Goal: Information Seeking & Learning: Learn about a topic

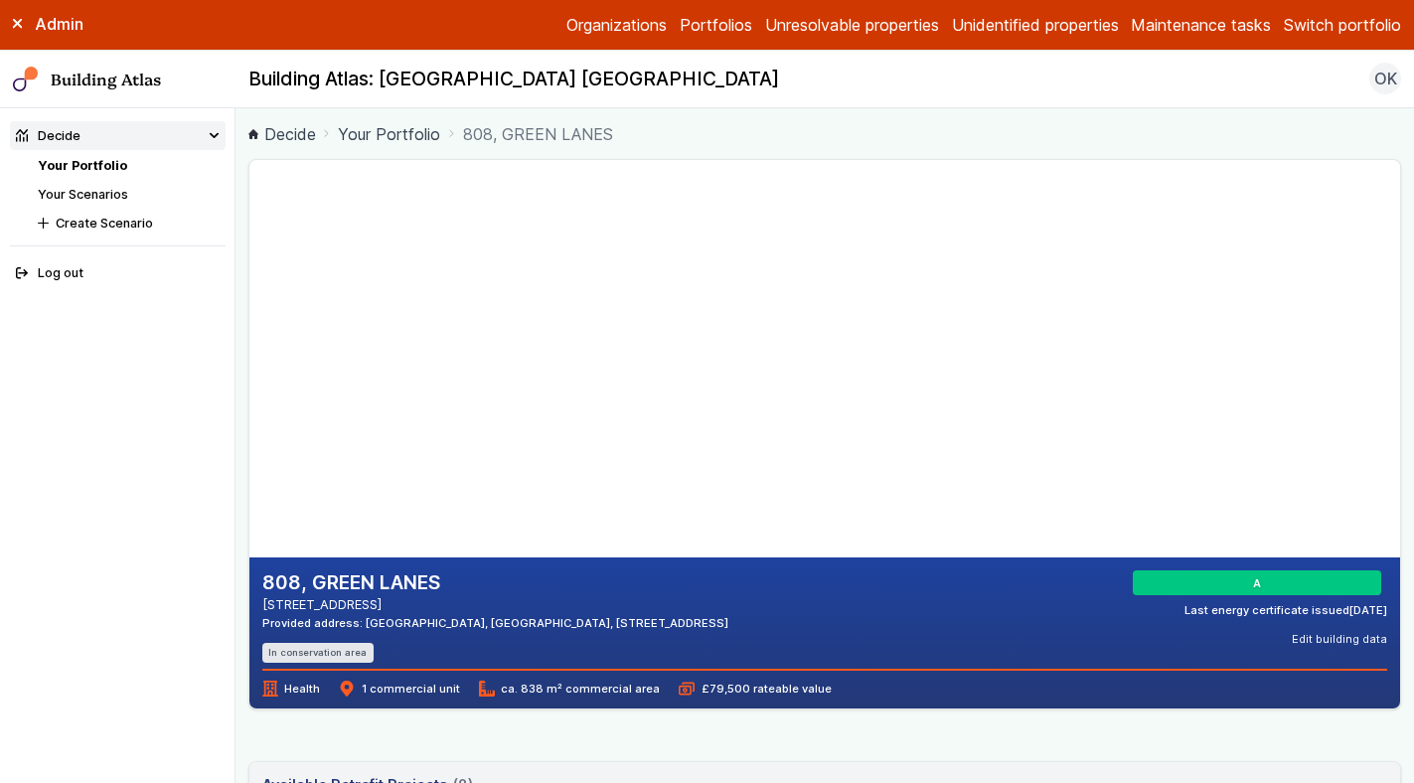
click at [1042, 642] on div "808, GREEN LANES SOUTHGATE N21 2SA Provided address: Winchmore Hill Practice, G…" at bounding box center [825, 617] width 1126 height 92
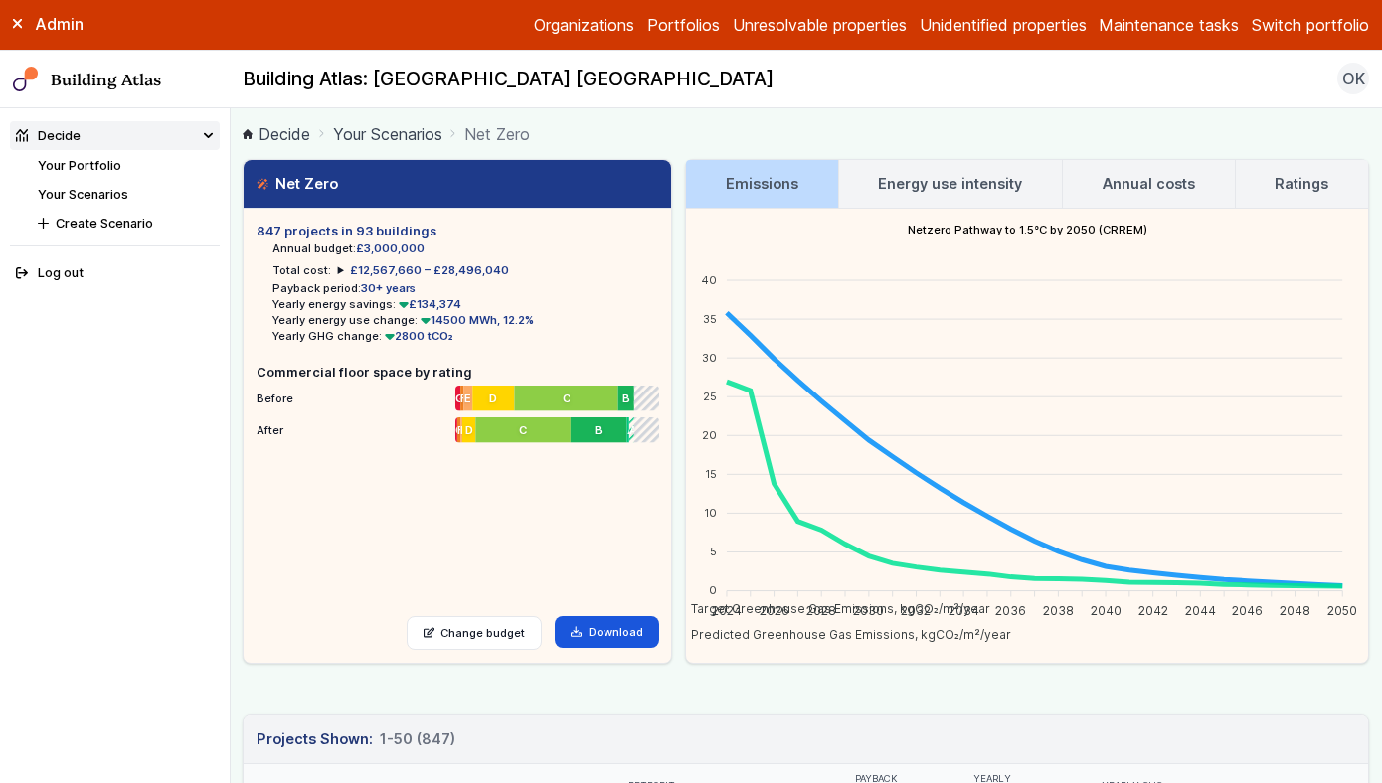
click at [93, 172] on link "Your Portfolio" at bounding box center [79, 165] width 83 height 15
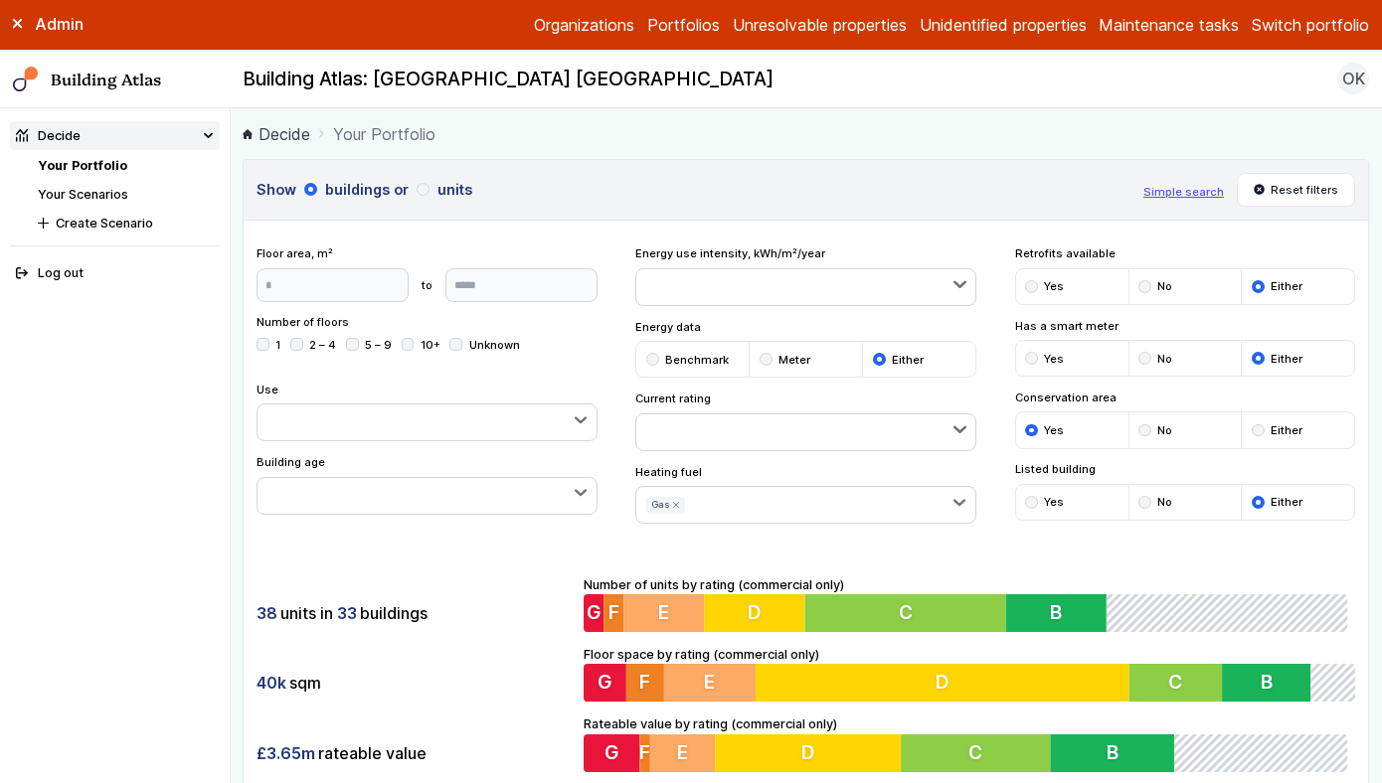
click at [0, 0] on label "Admin" at bounding box center [0, 0] width 0 height 0
click at [1297, 17] on button "Switch portfolio" at bounding box center [1309, 25] width 117 height 24
click at [0, 0] on button "[DEMOGRAPHIC_DATA]" at bounding box center [0, 0] width 0 height 0
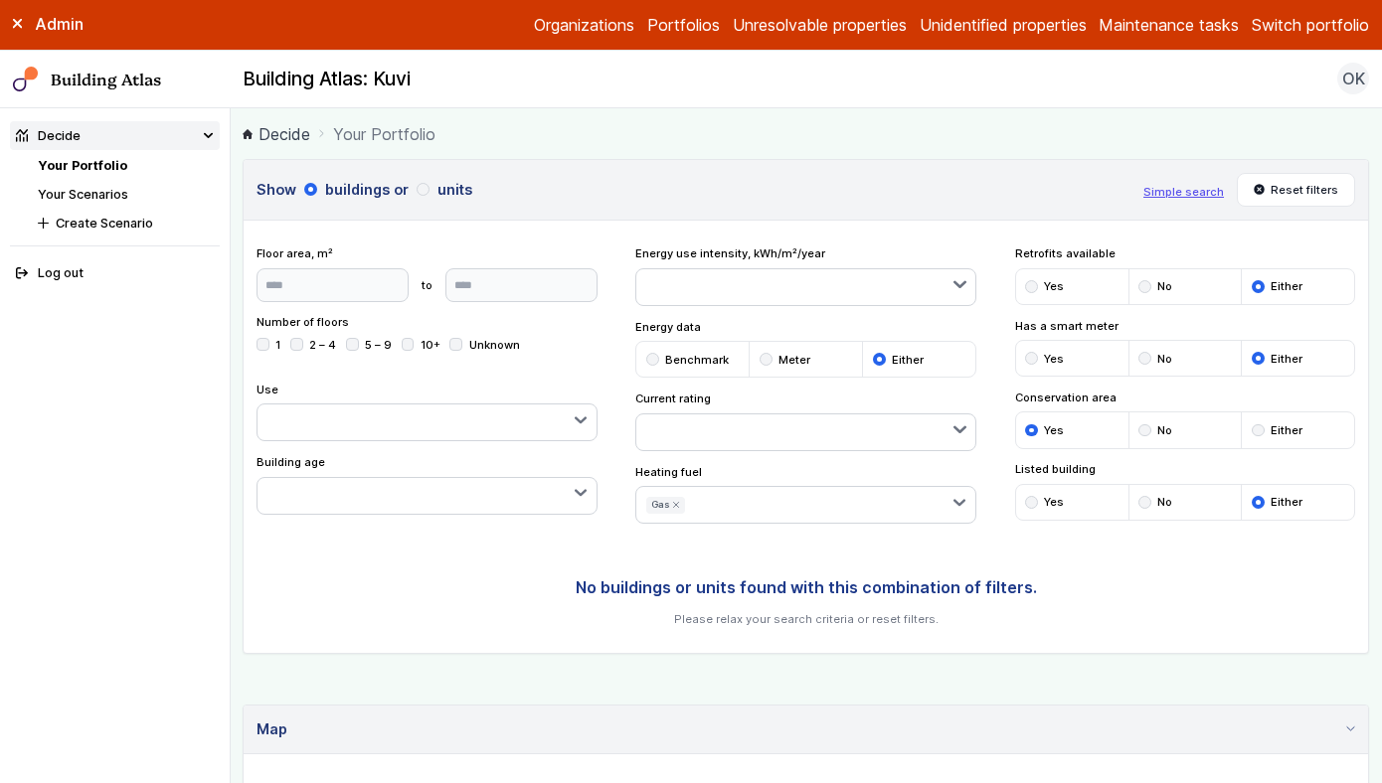
click at [93, 197] on link "Your Scenarios" at bounding box center [83, 194] width 90 height 15
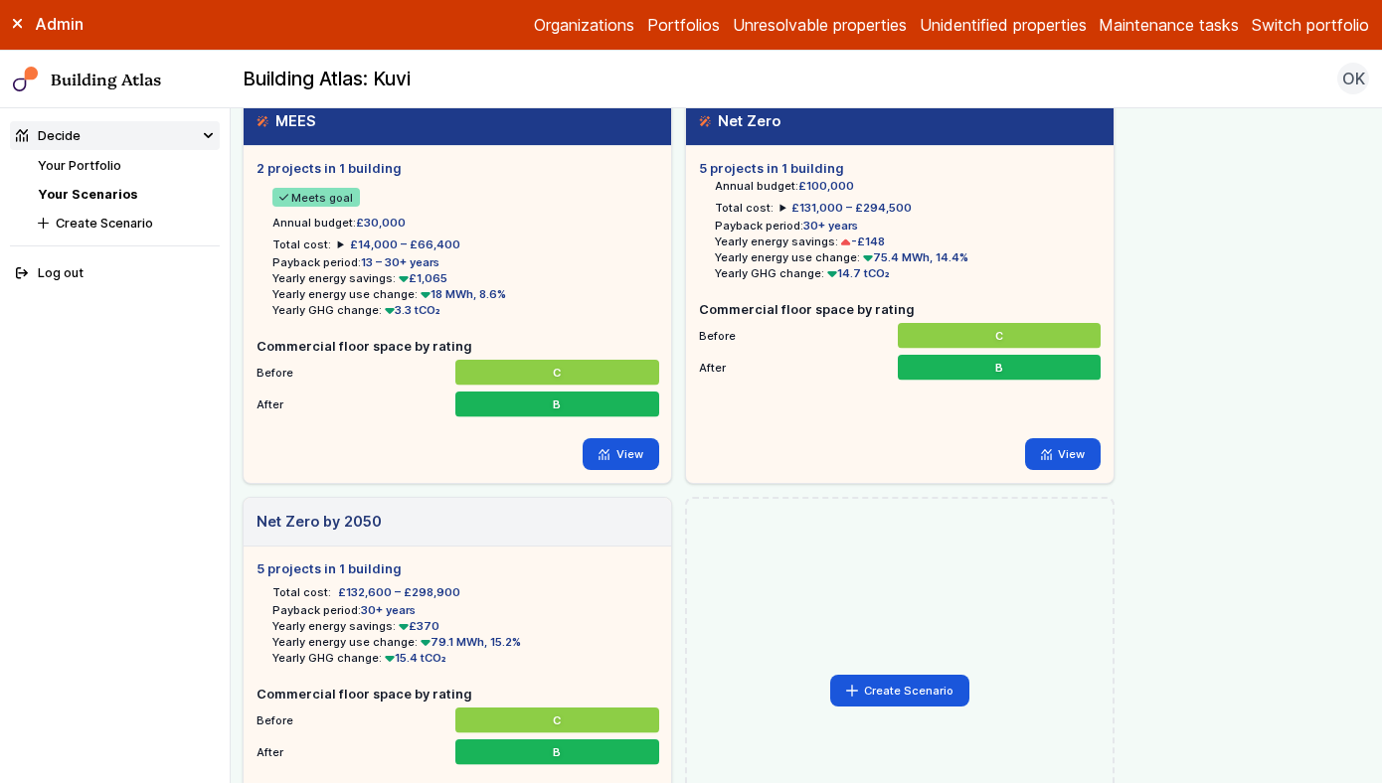
scroll to position [58, 0]
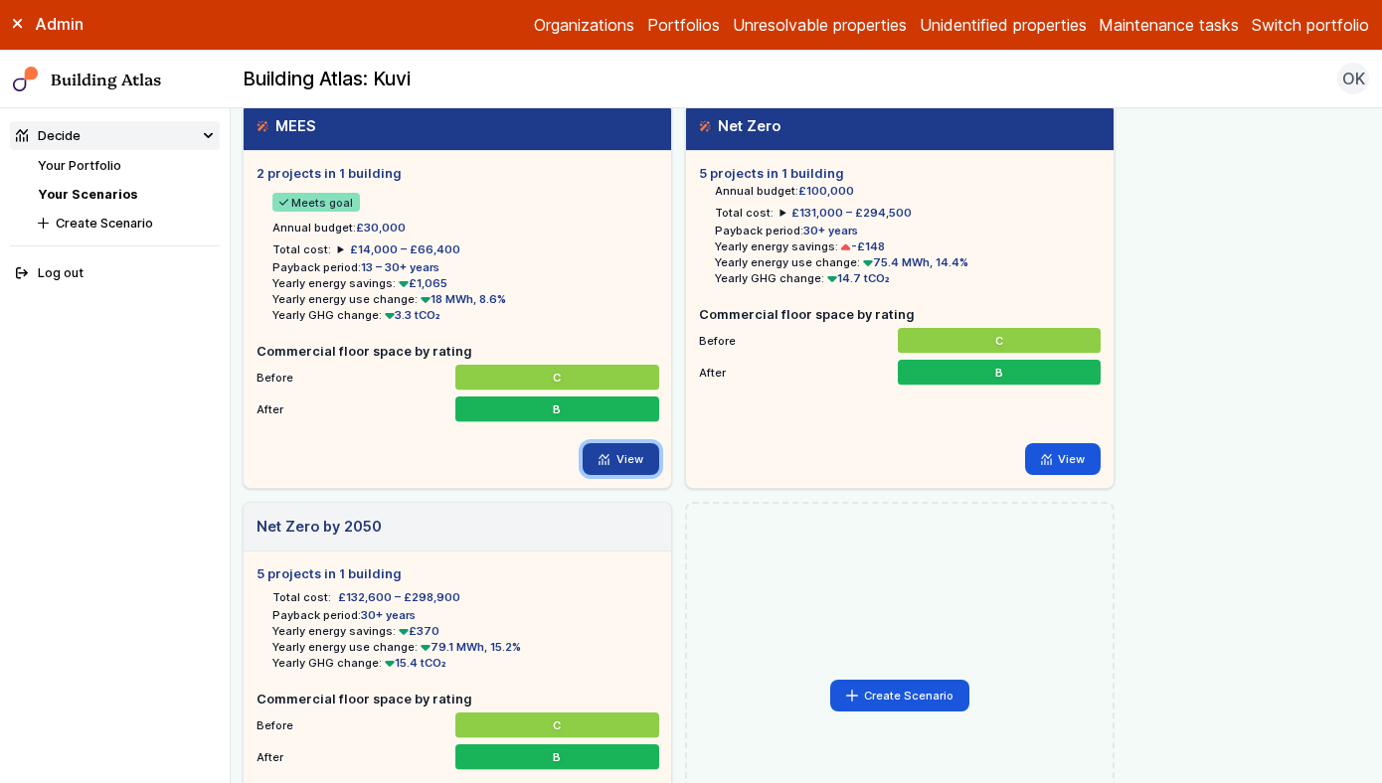
click at [619, 456] on link "View" at bounding box center [620, 459] width 77 height 32
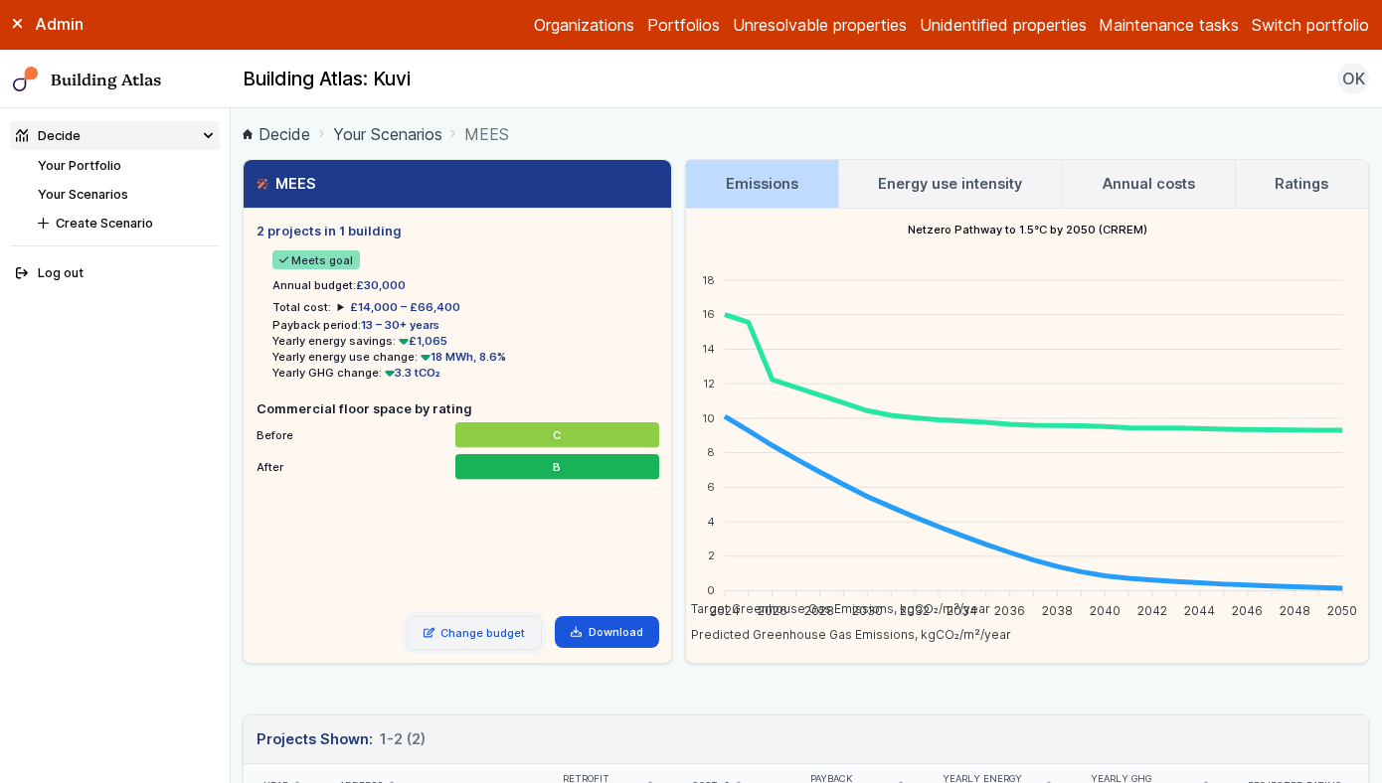
click at [503, 647] on link "Change budget" at bounding box center [475, 633] width 136 height 34
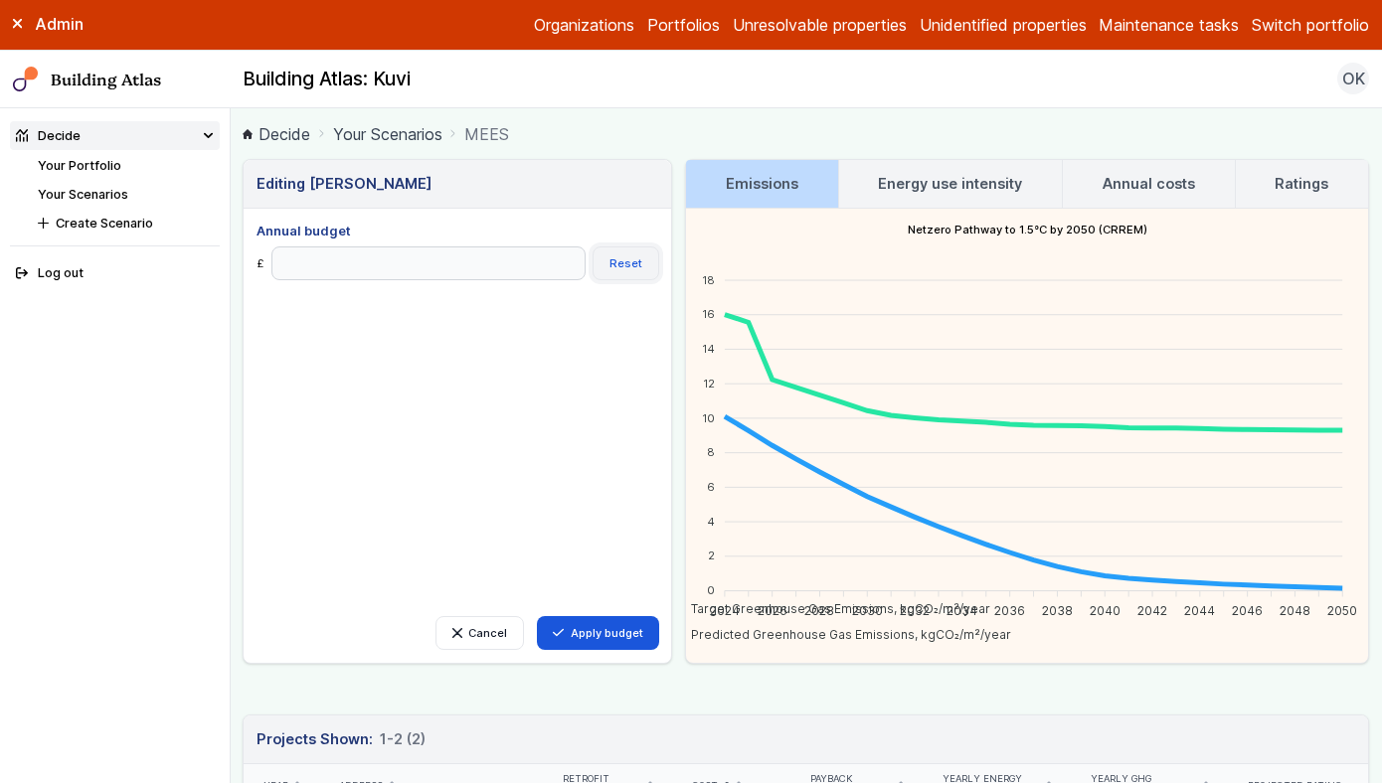
click at [635, 265] on button "Reset" at bounding box center [625, 264] width 67 height 34
click at [585, 630] on button "Apply budget" at bounding box center [598, 633] width 122 height 34
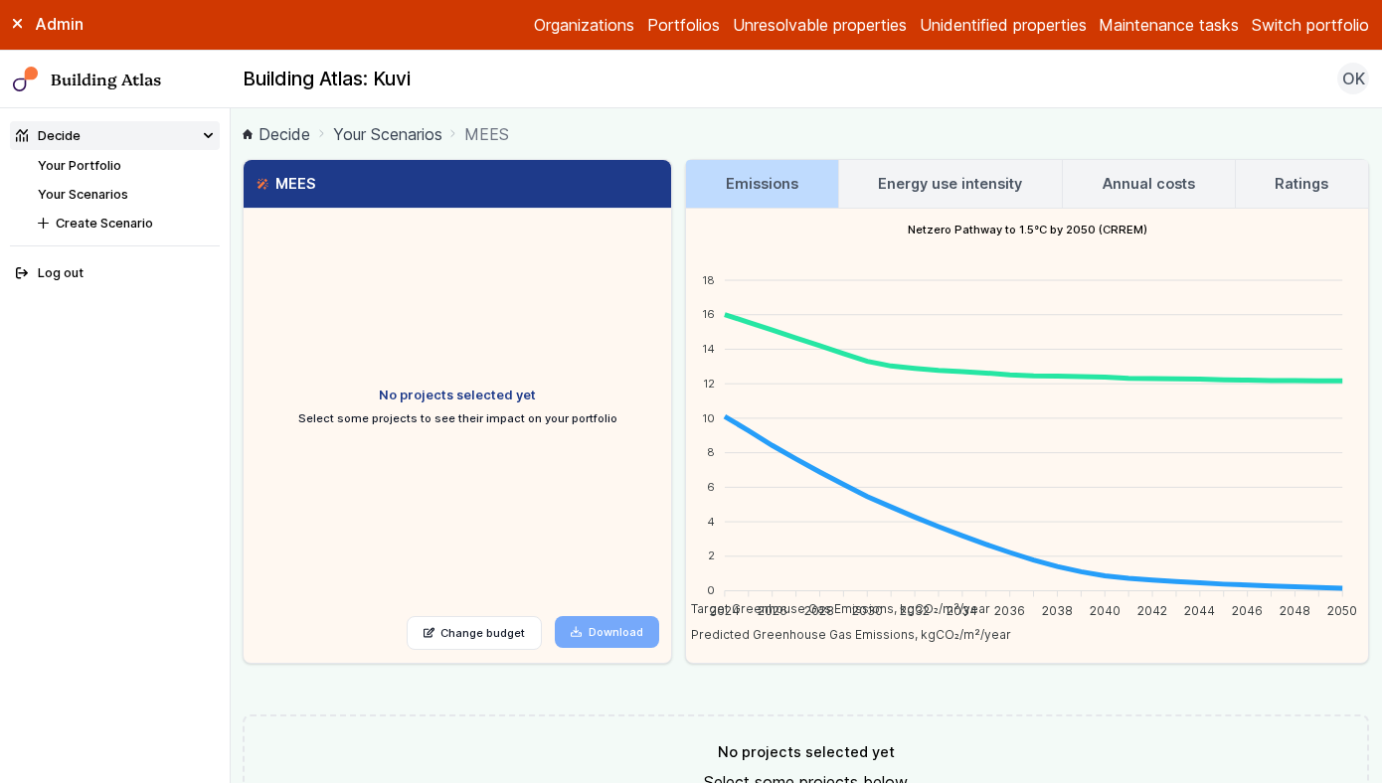
click at [618, 471] on ul "No projects selected yet Select some projects to see their impact on your portf…" at bounding box center [457, 406] width 402 height 369
click at [494, 632] on link "Change budget" at bounding box center [475, 633] width 136 height 34
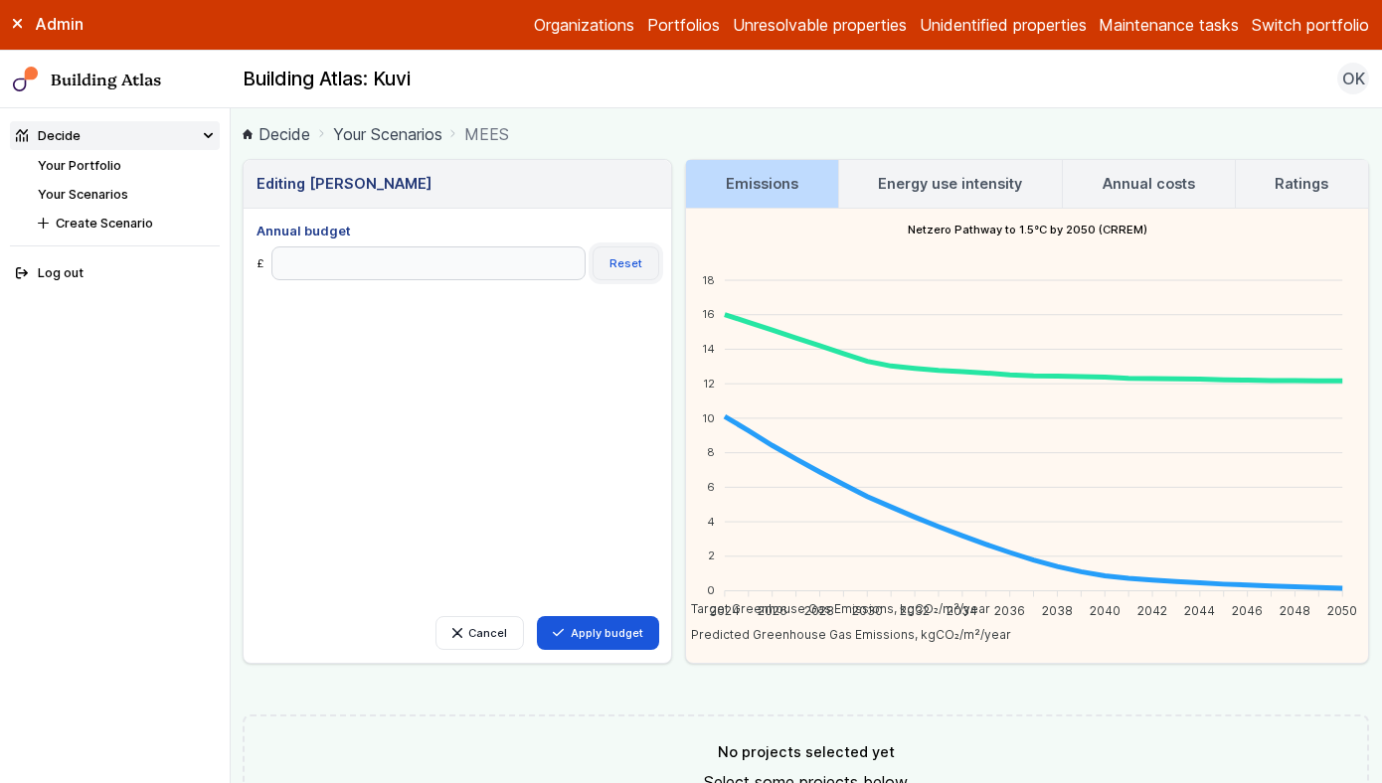
click at [626, 268] on button "Reset" at bounding box center [625, 264] width 67 height 34
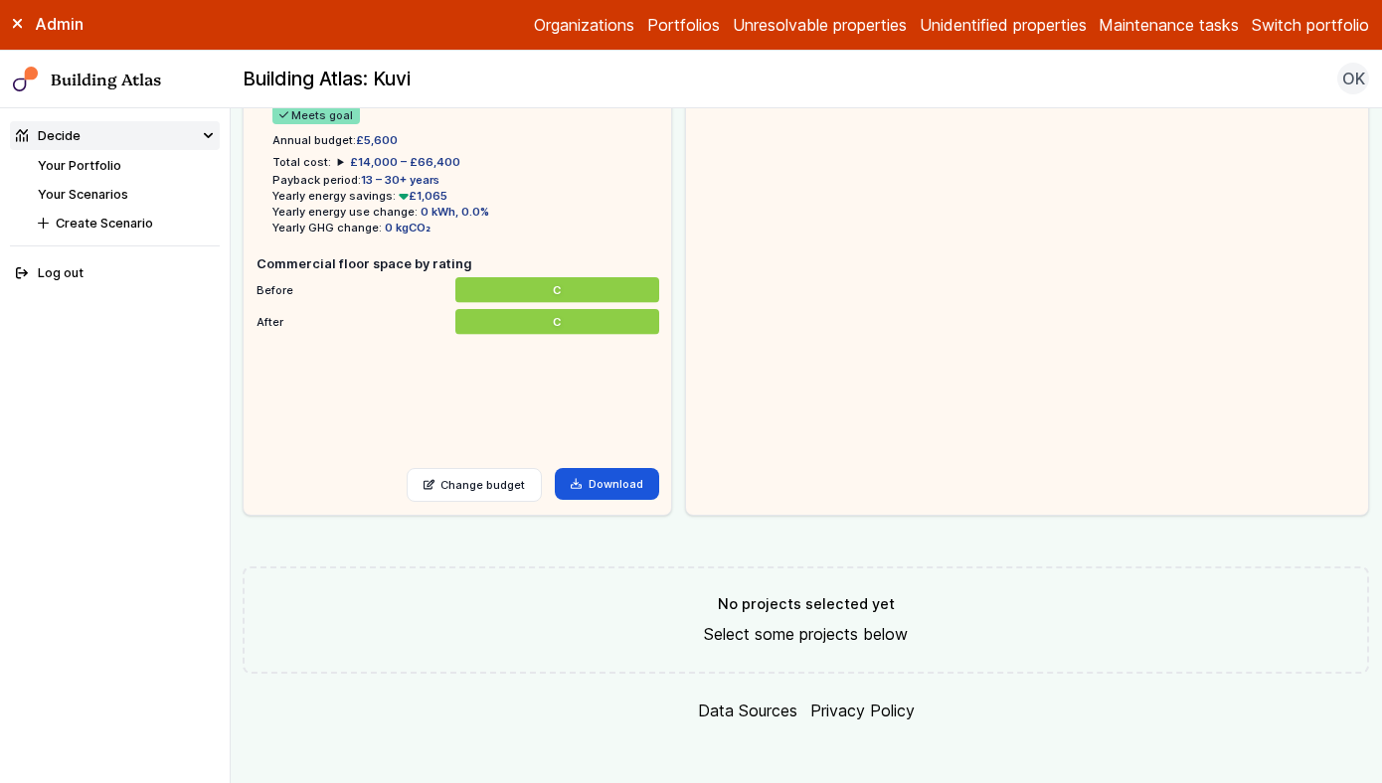
scroll to position [150, 0]
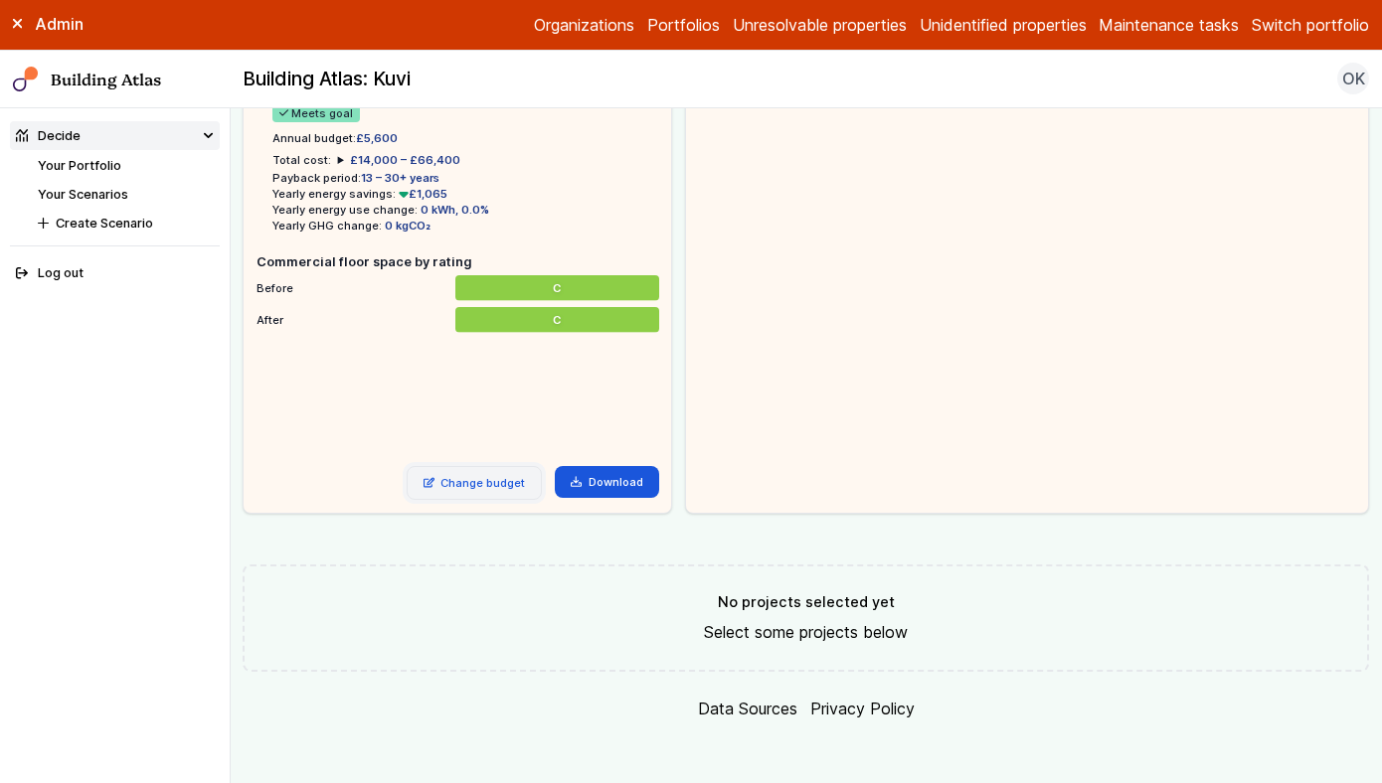
click at [493, 486] on link "Change budget" at bounding box center [475, 483] width 136 height 34
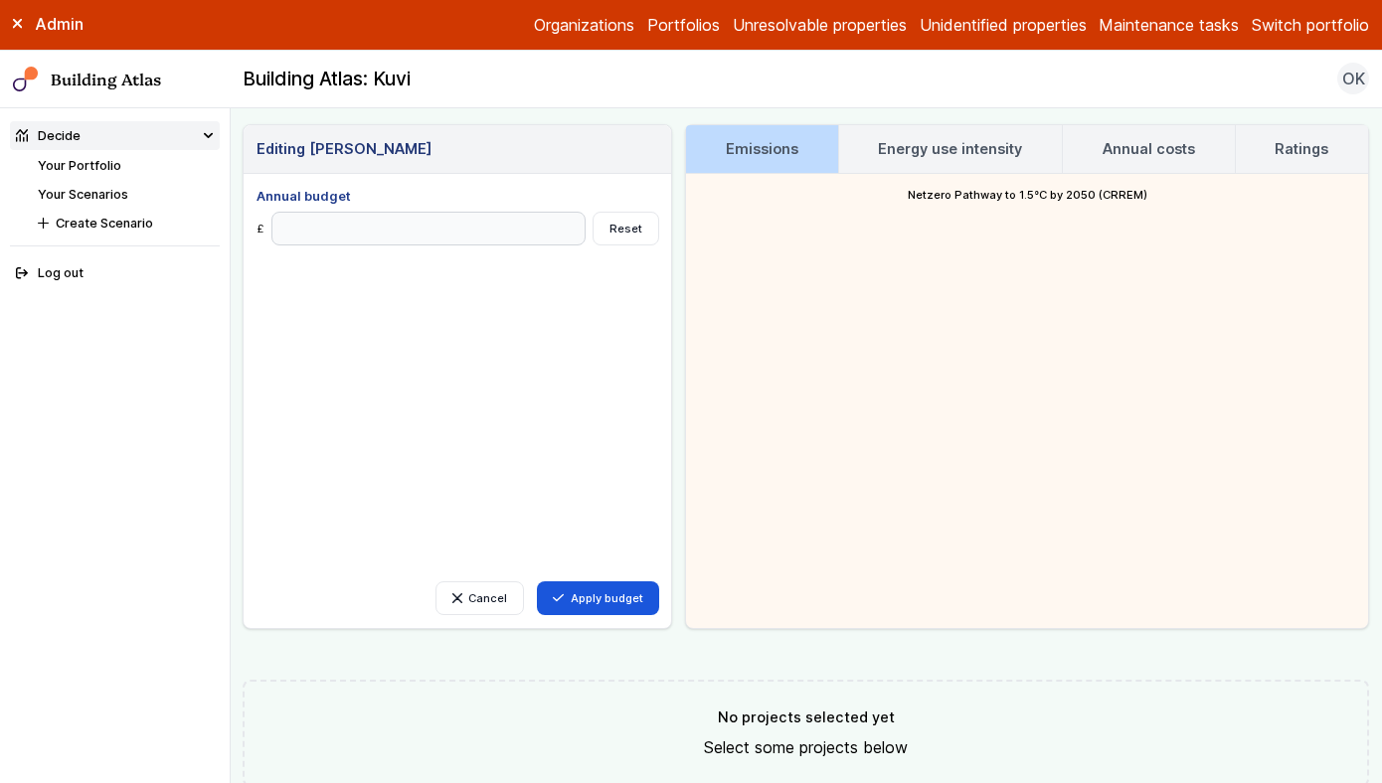
scroll to position [0, 0]
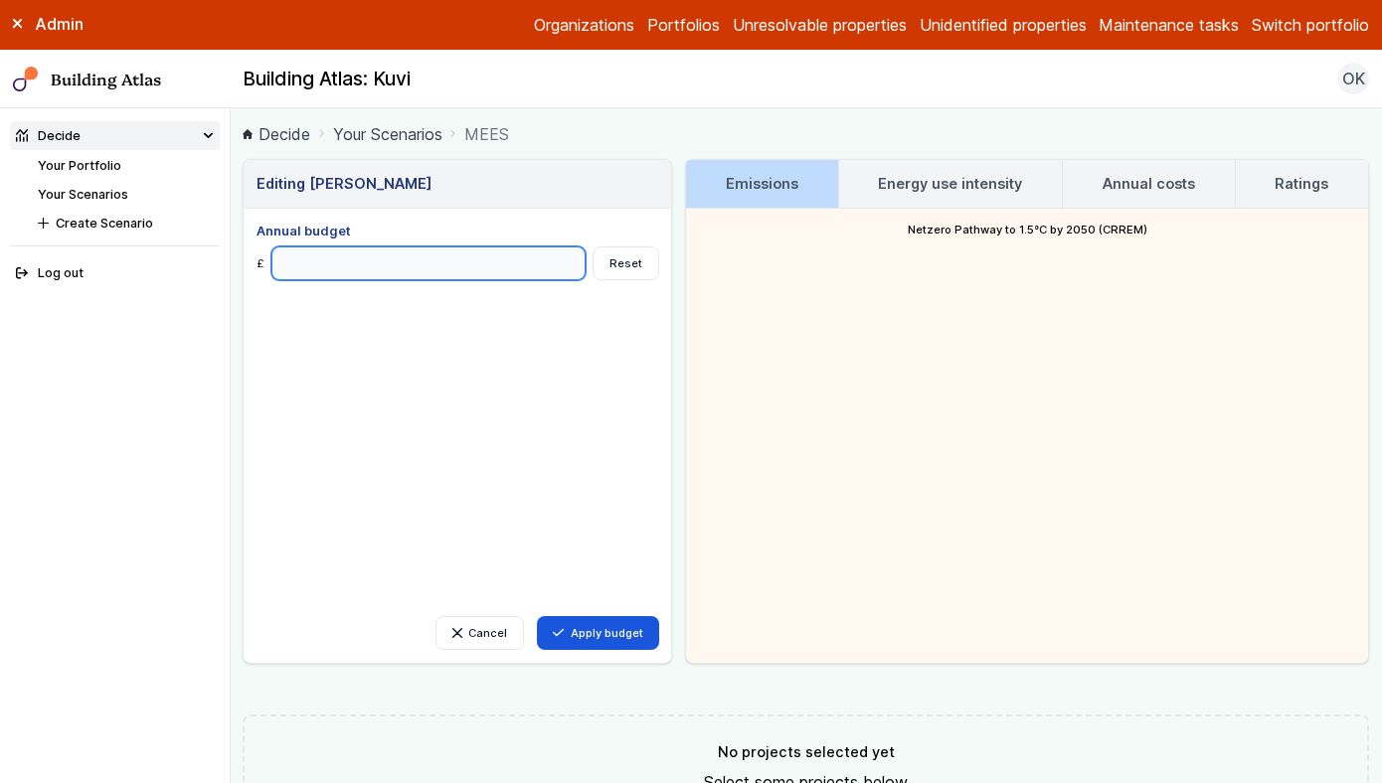
click at [418, 252] on input "Annual budget" at bounding box center [428, 264] width 315 height 34
type input "*****"
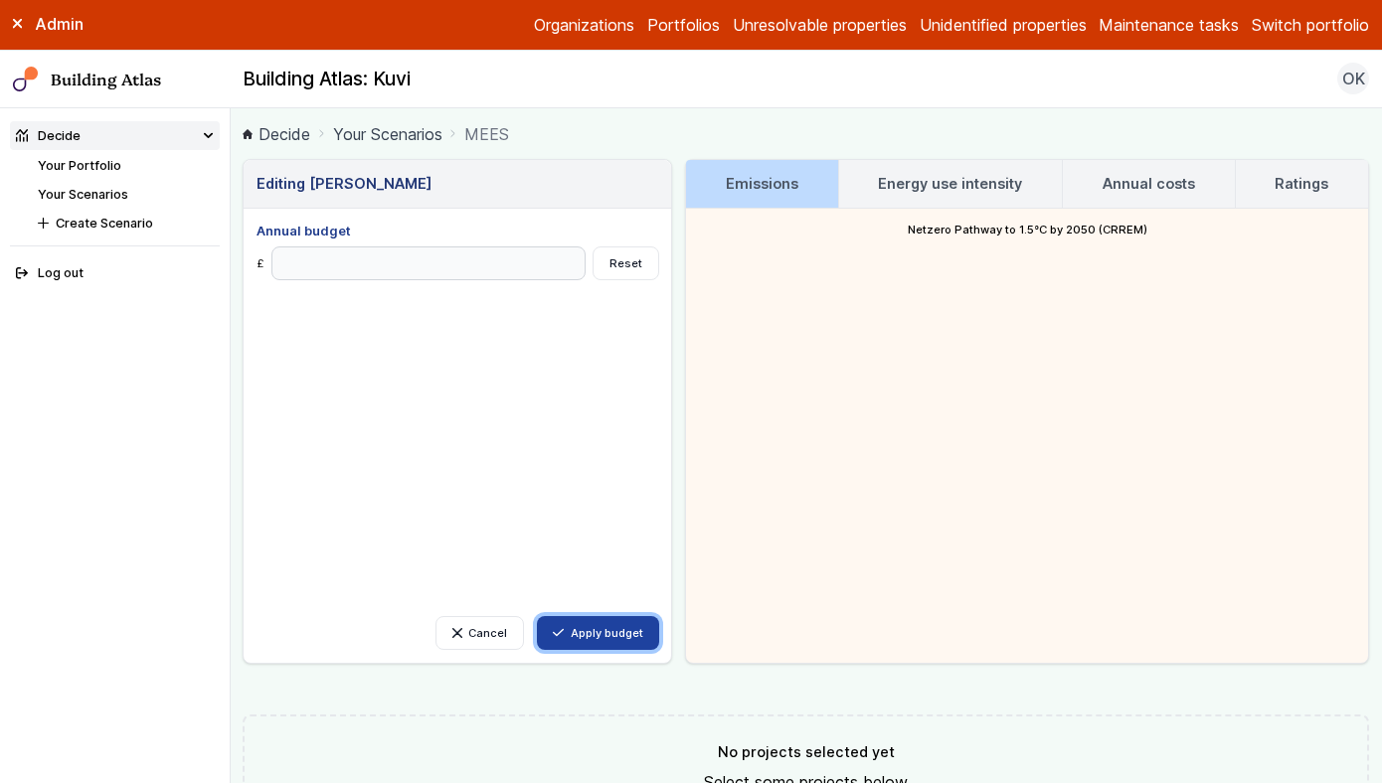
click at [603, 619] on button "Apply budget" at bounding box center [598, 633] width 122 height 34
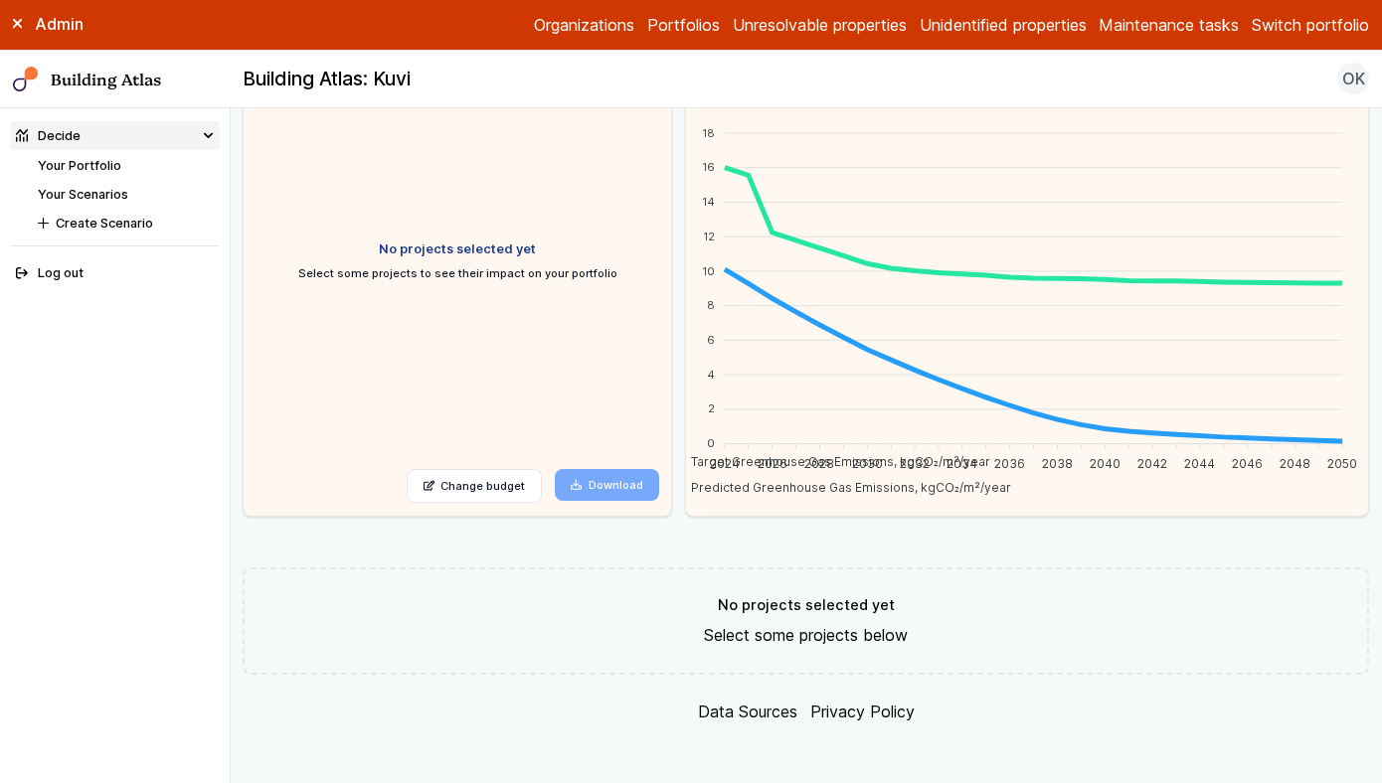
scroll to position [150, 0]
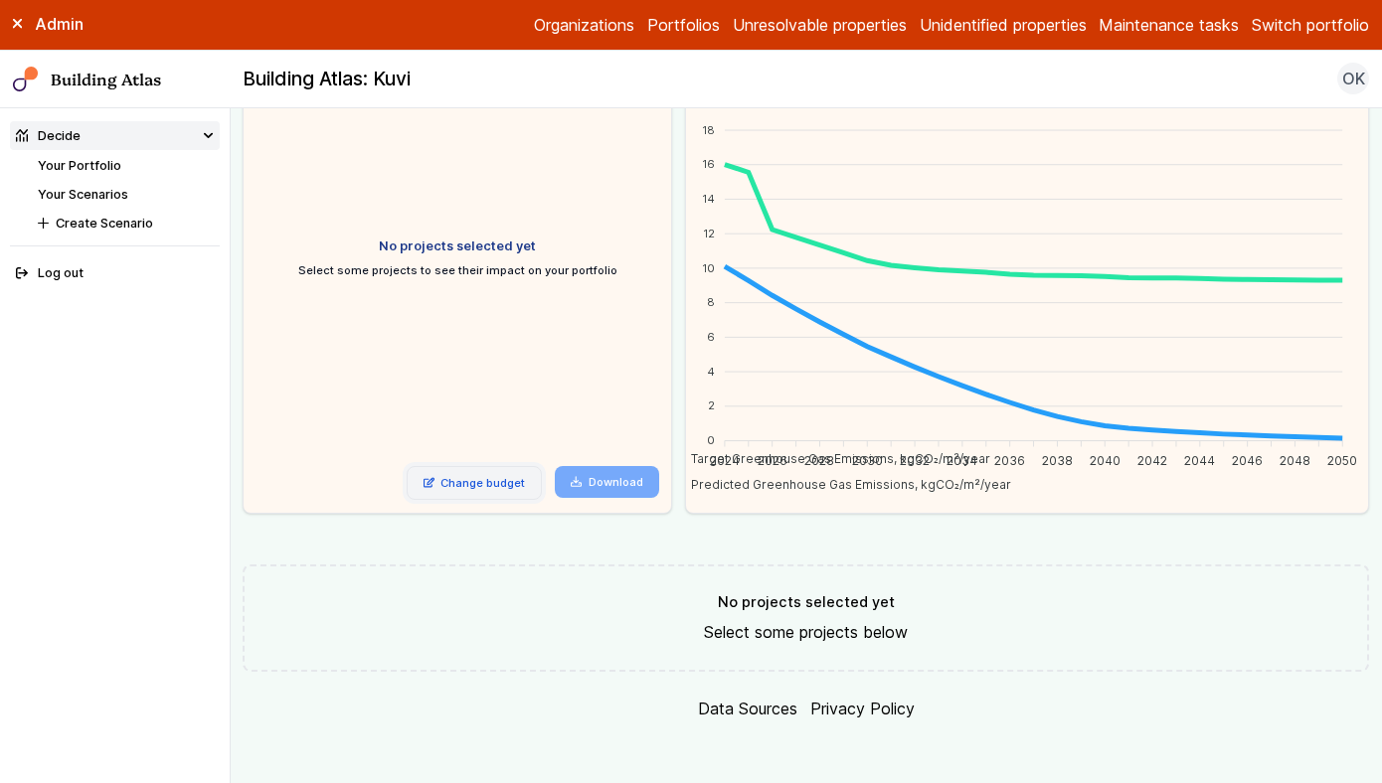
click at [487, 470] on link "Change budget" at bounding box center [475, 483] width 136 height 34
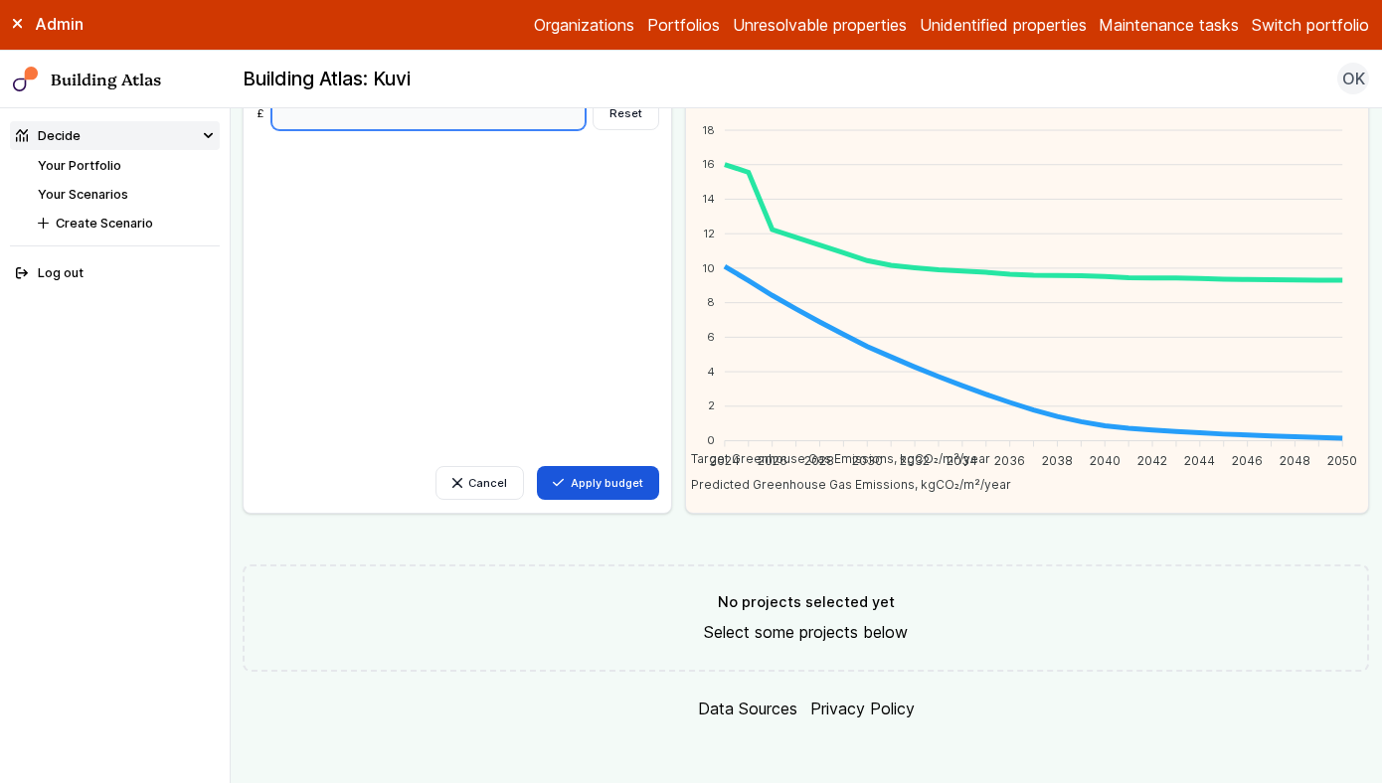
click at [288, 117] on input "*****" at bounding box center [428, 113] width 315 height 34
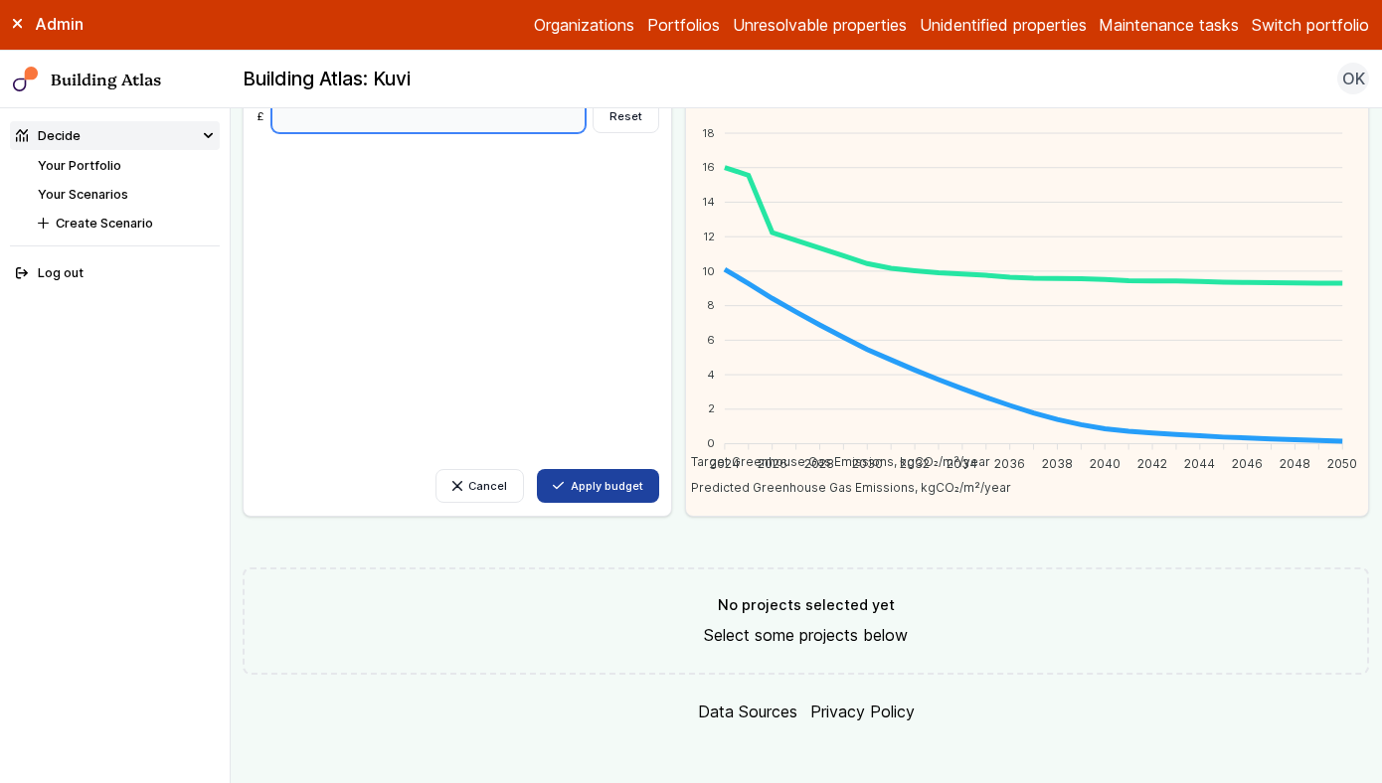
type input "*****"
click at [600, 471] on button "Apply budget" at bounding box center [598, 486] width 122 height 34
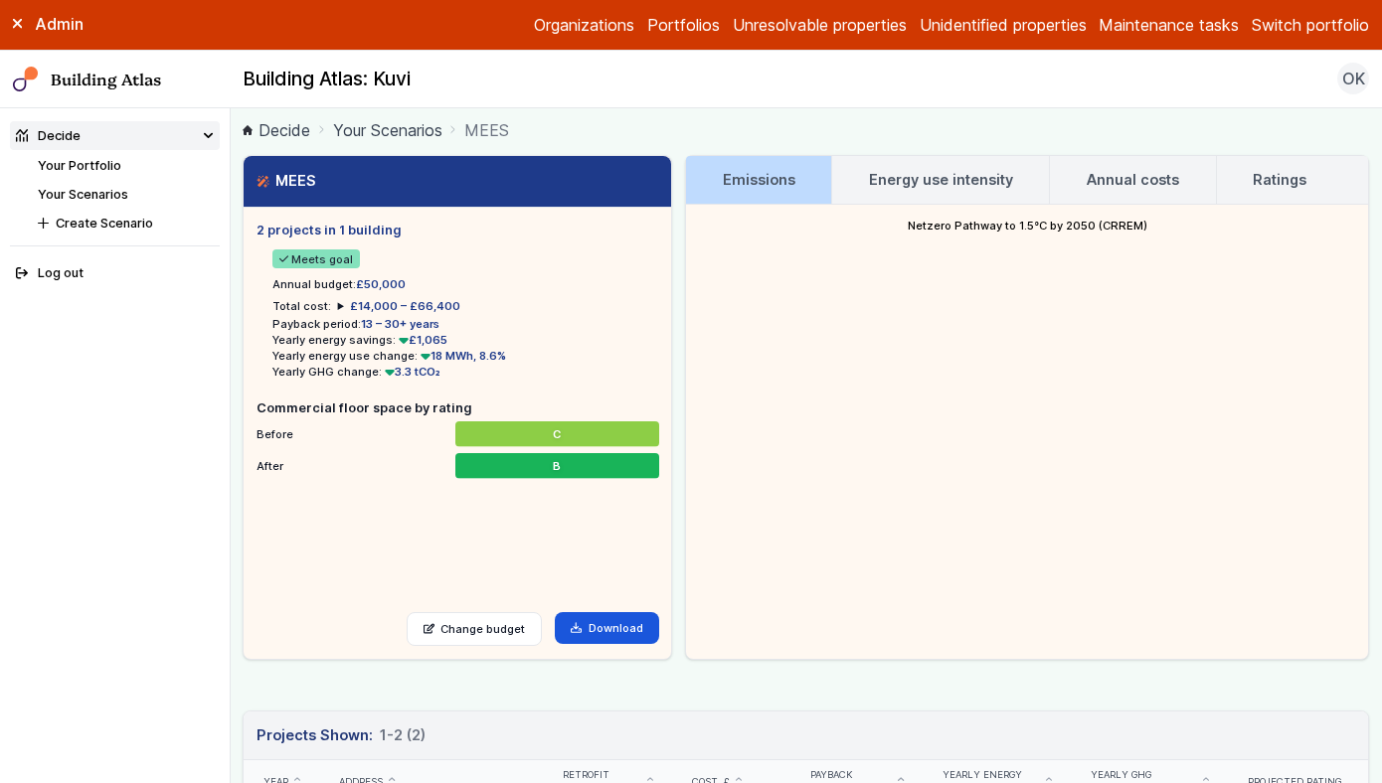
scroll to position [0, 0]
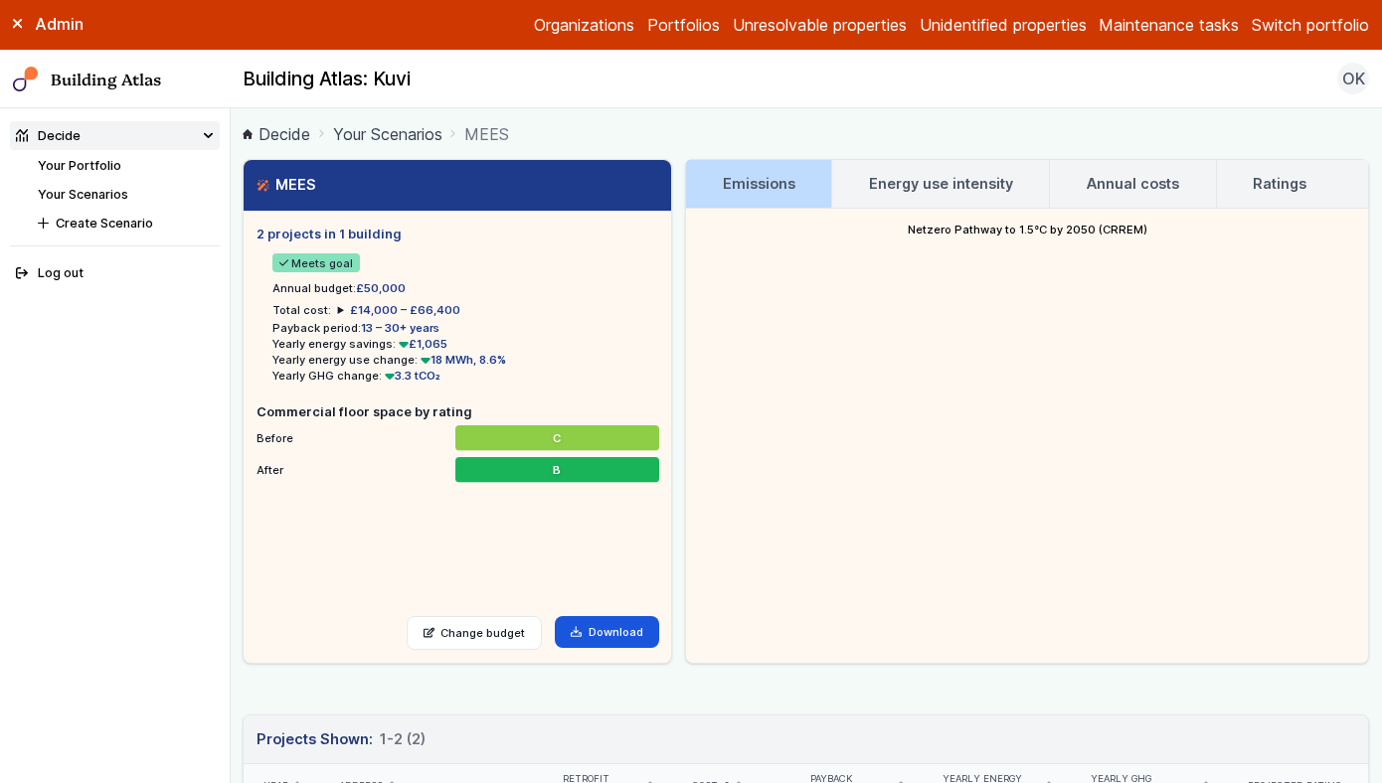
click at [432, 134] on link "Your Scenarios" at bounding box center [387, 134] width 109 height 24
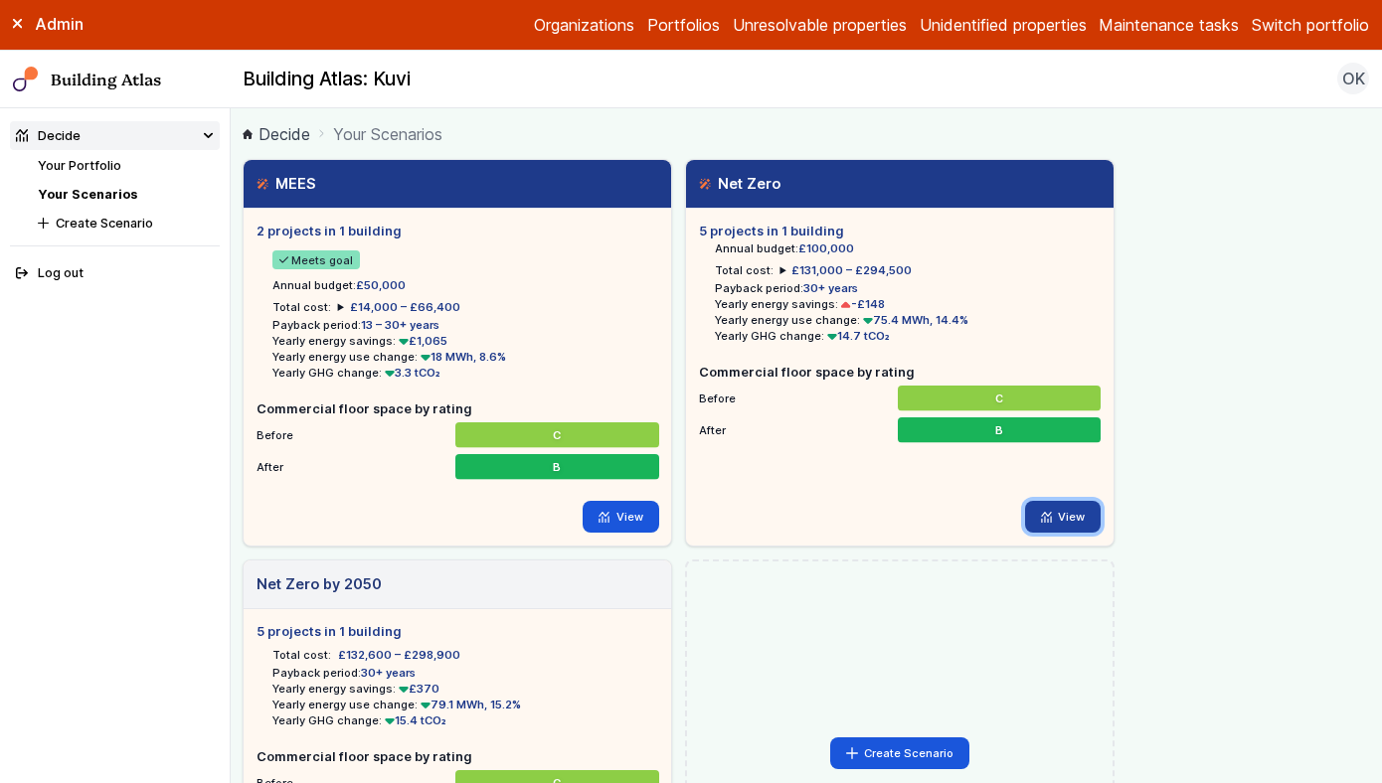
click at [1058, 518] on link "View" at bounding box center [1063, 517] width 77 height 32
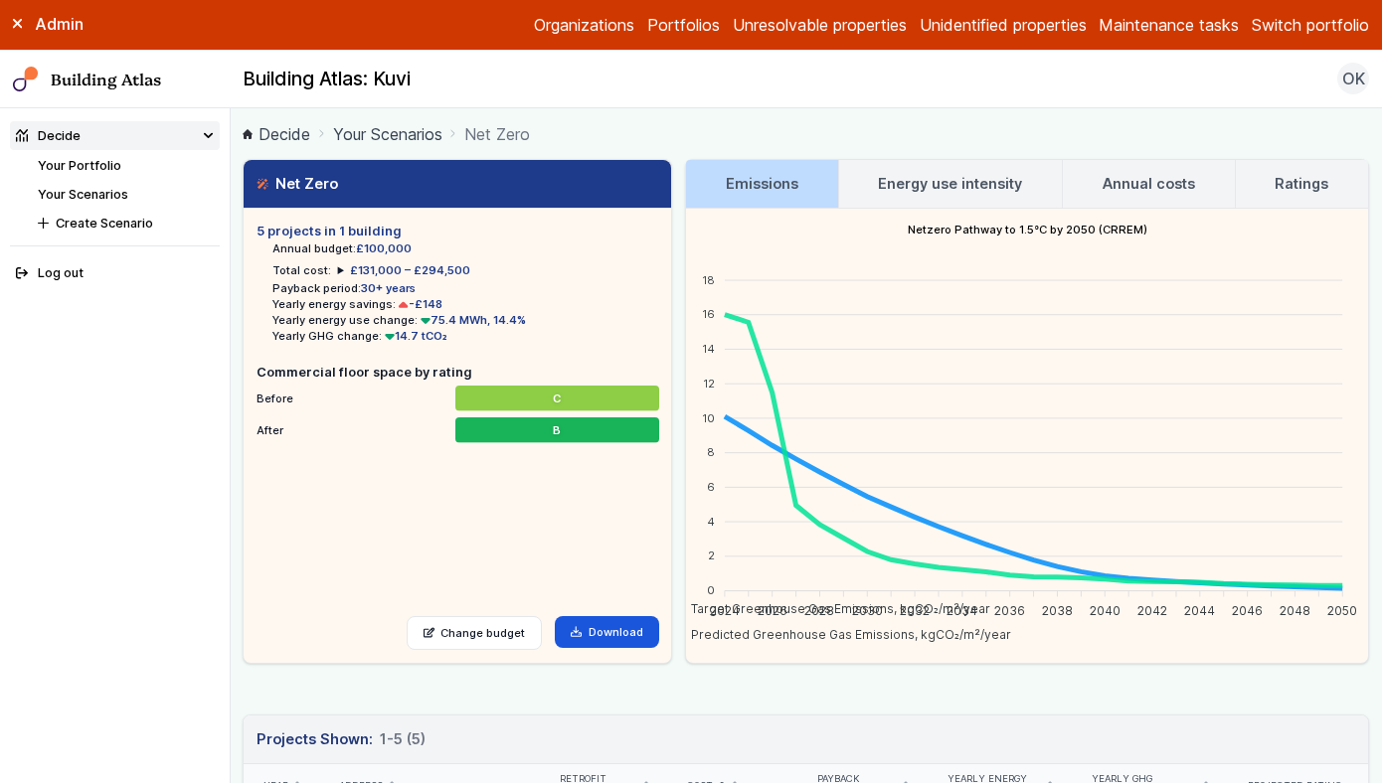
click at [393, 143] on link "Your Scenarios" at bounding box center [387, 134] width 109 height 24
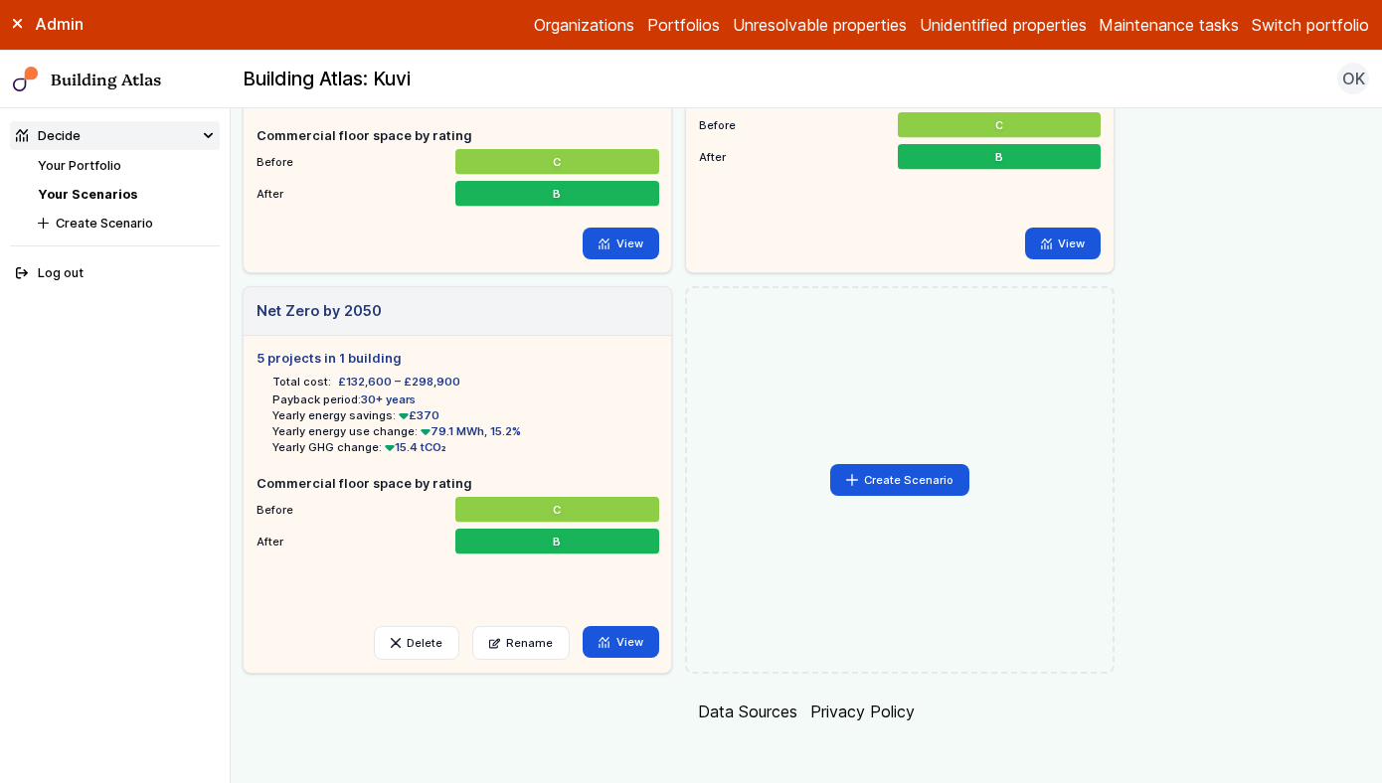
scroll to position [276, 0]
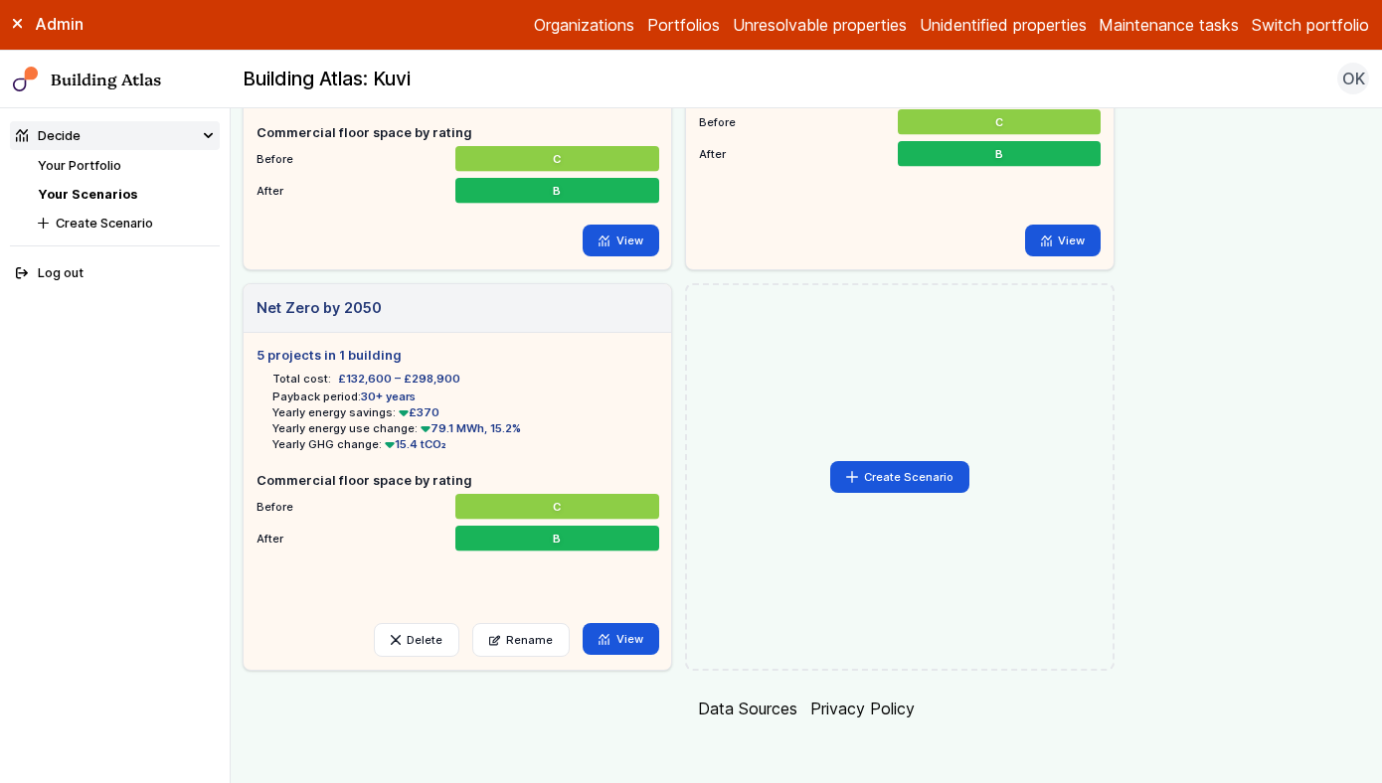
click at [313, 305] on h3 "Net Zero by 2050" at bounding box center [318, 308] width 125 height 22
click at [607, 640] on icon at bounding box center [603, 639] width 11 height 11
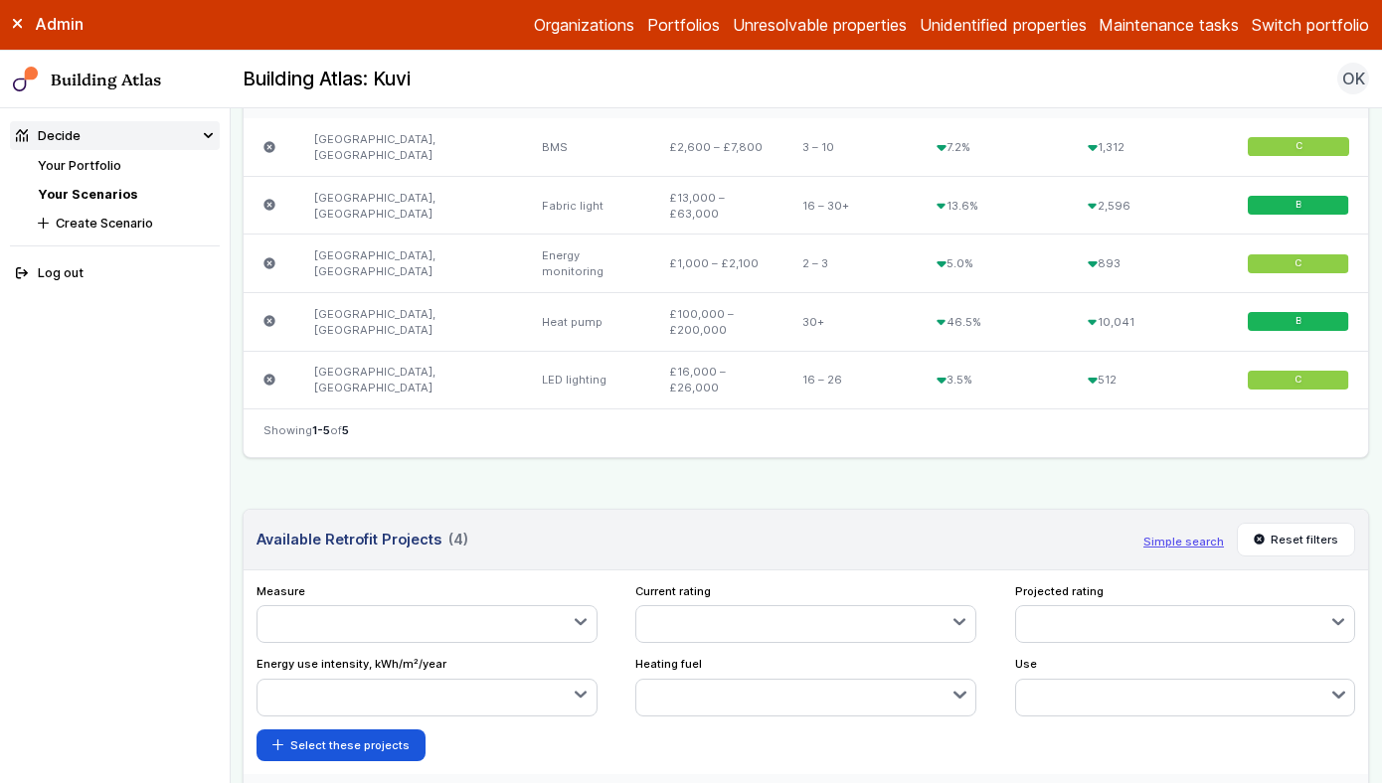
scroll to position [764, 0]
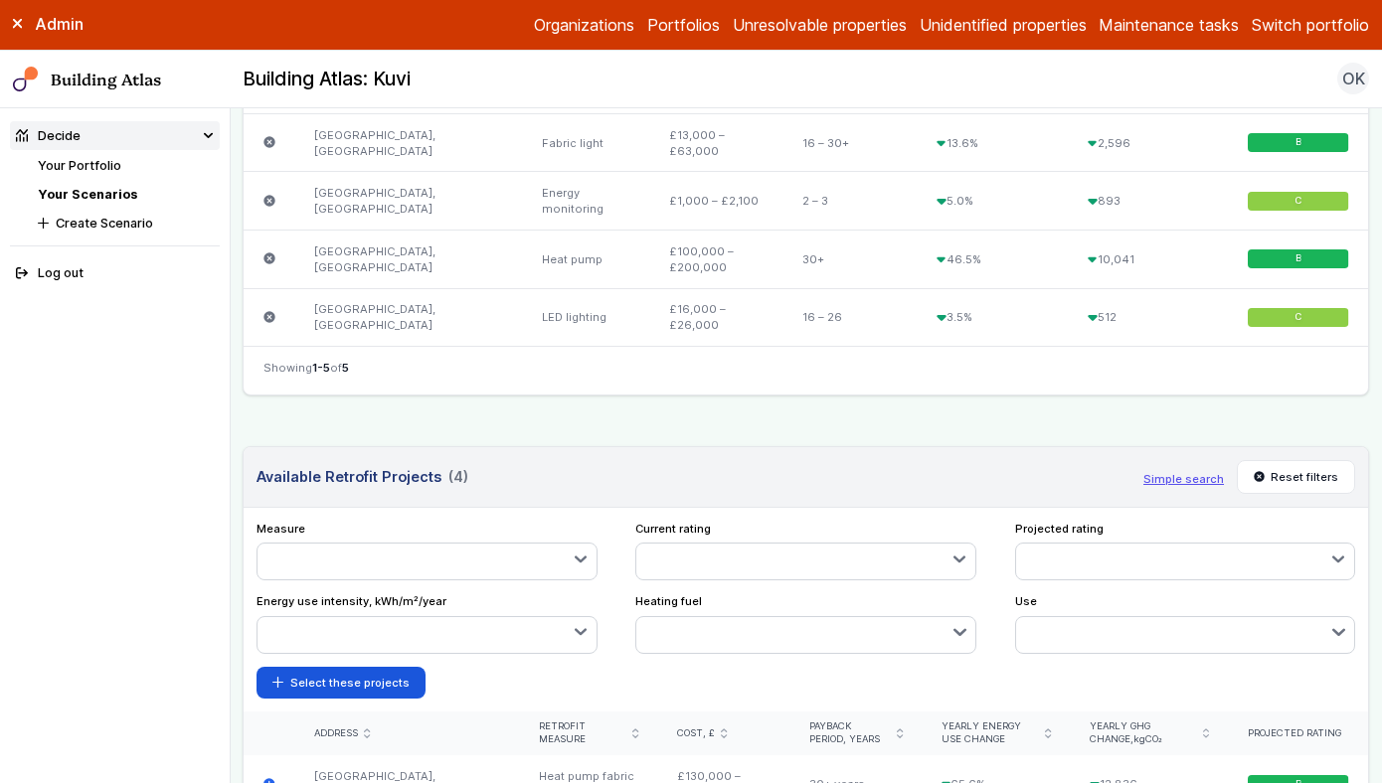
click at [555, 562] on button "button" at bounding box center [426, 562] width 339 height 36
click at [590, 510] on div "Measure BMS Energy monitoring Get a new EPC Fabric deep Fabric light Heat pump" at bounding box center [806, 610] width 1124 height 204
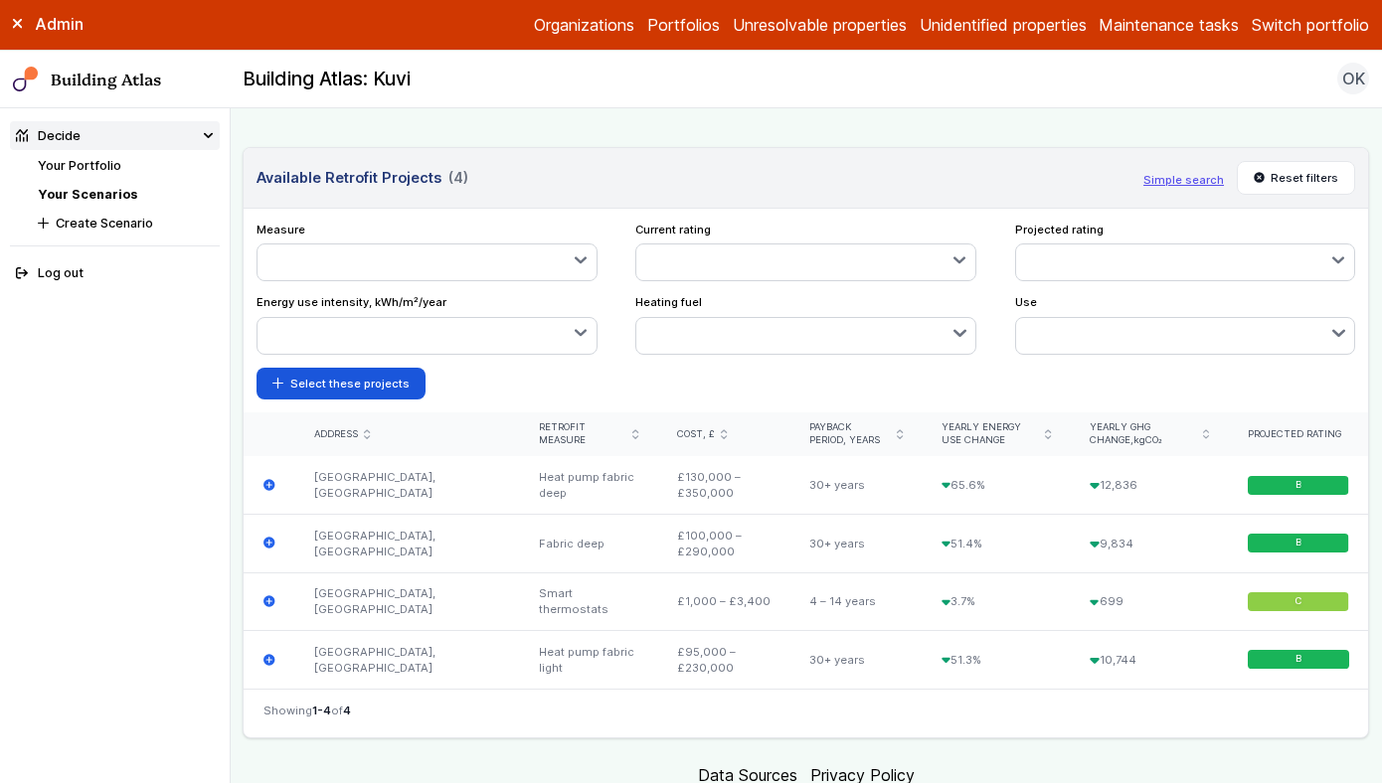
scroll to position [1130, 0]
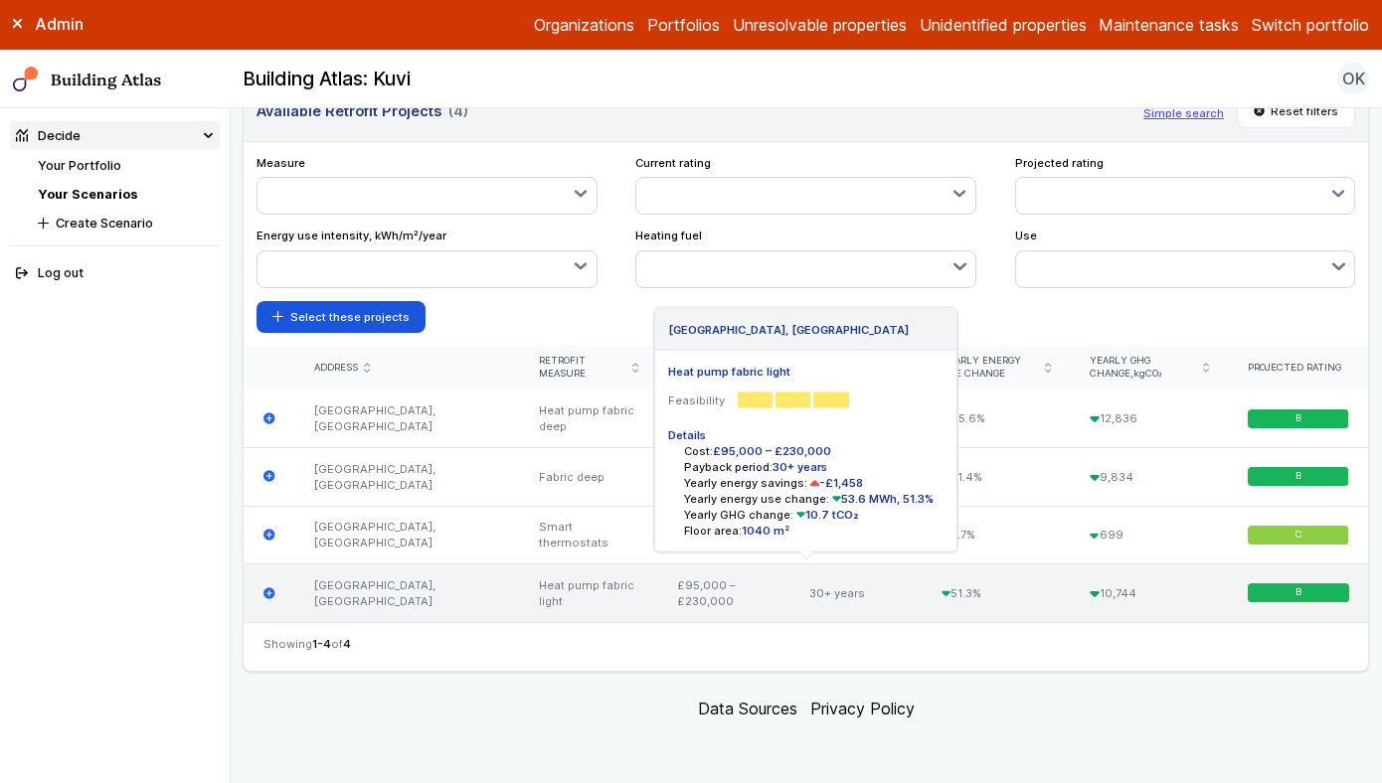
click at [269, 592] on icon "submit" at bounding box center [269, 593] width 13 height 13
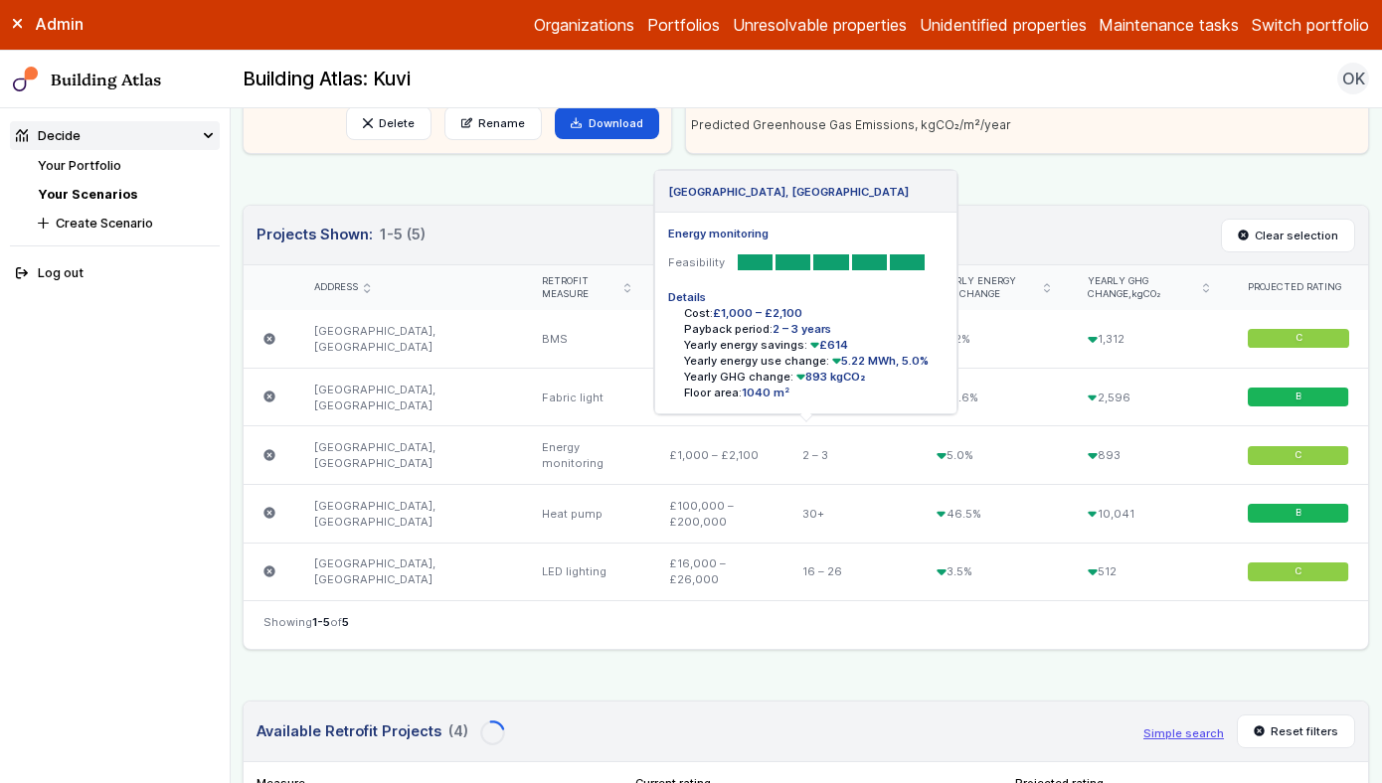
scroll to position [497, 0]
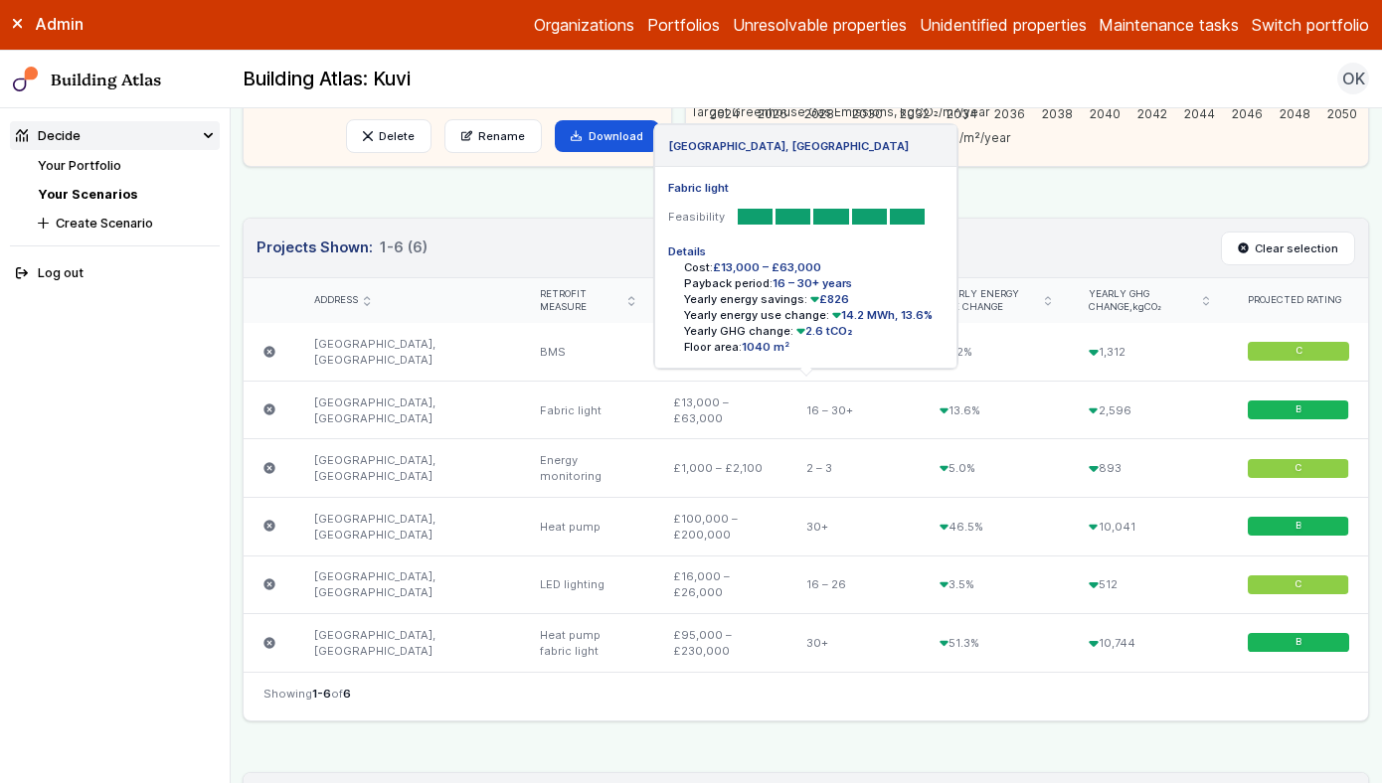
click at [264, 409] on icon "submit" at bounding box center [269, 410] width 12 height 12
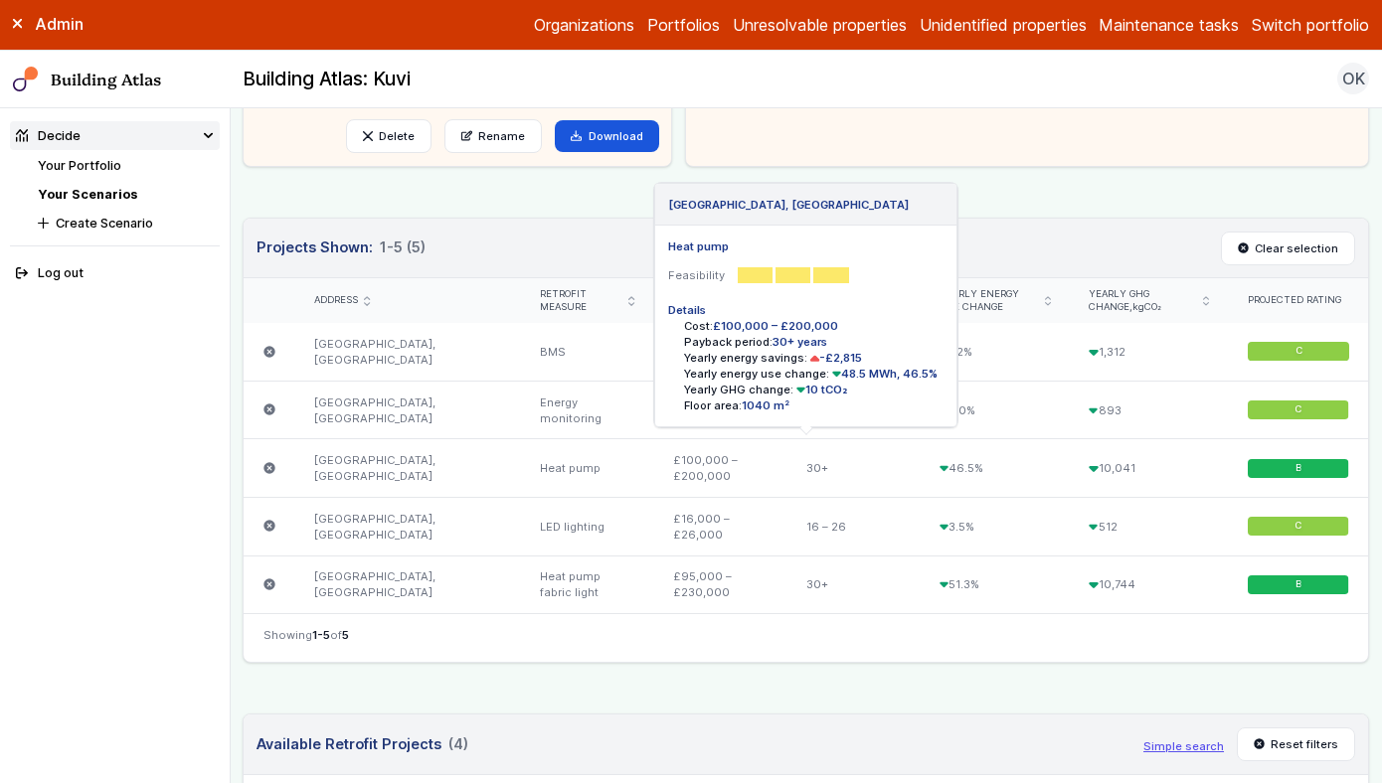
click at [266, 467] on icon "submit" at bounding box center [269, 468] width 12 height 12
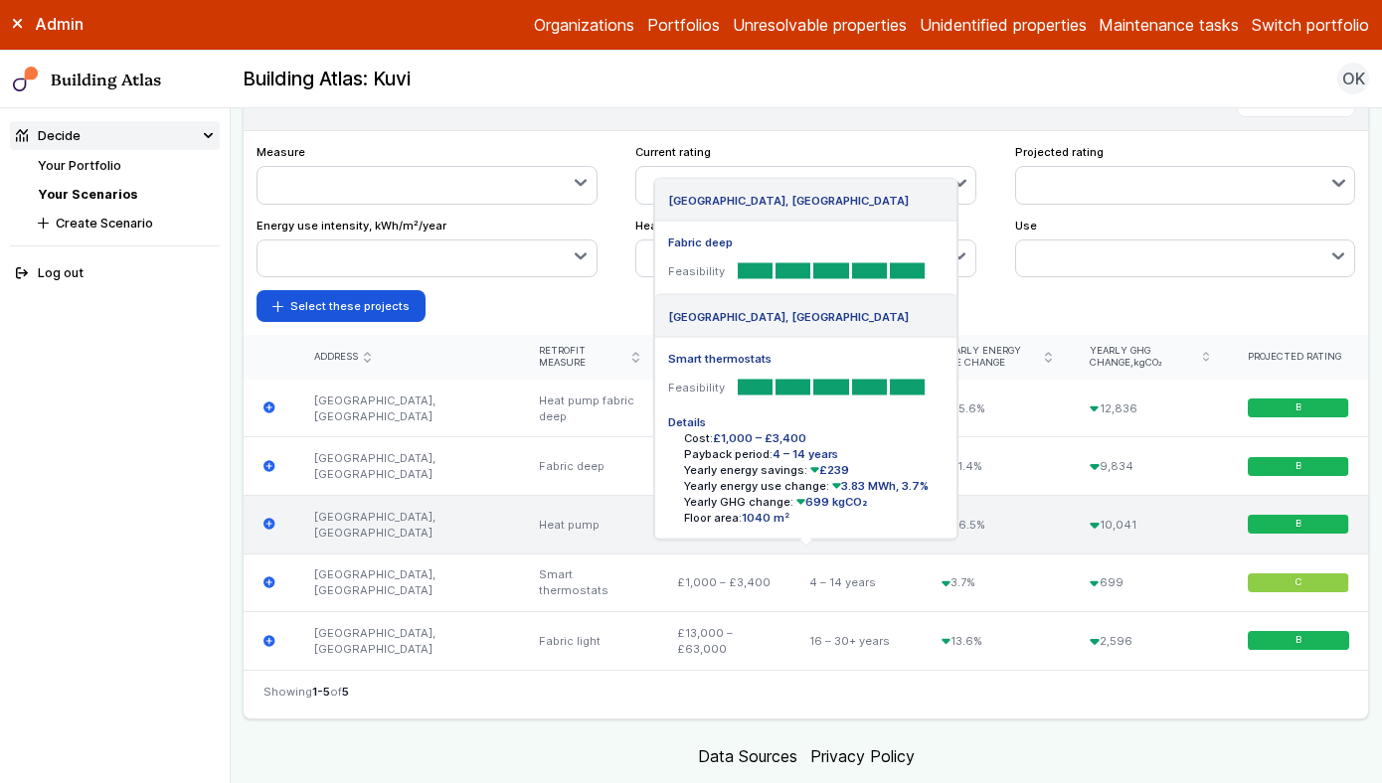
scroll to position [1085, 0]
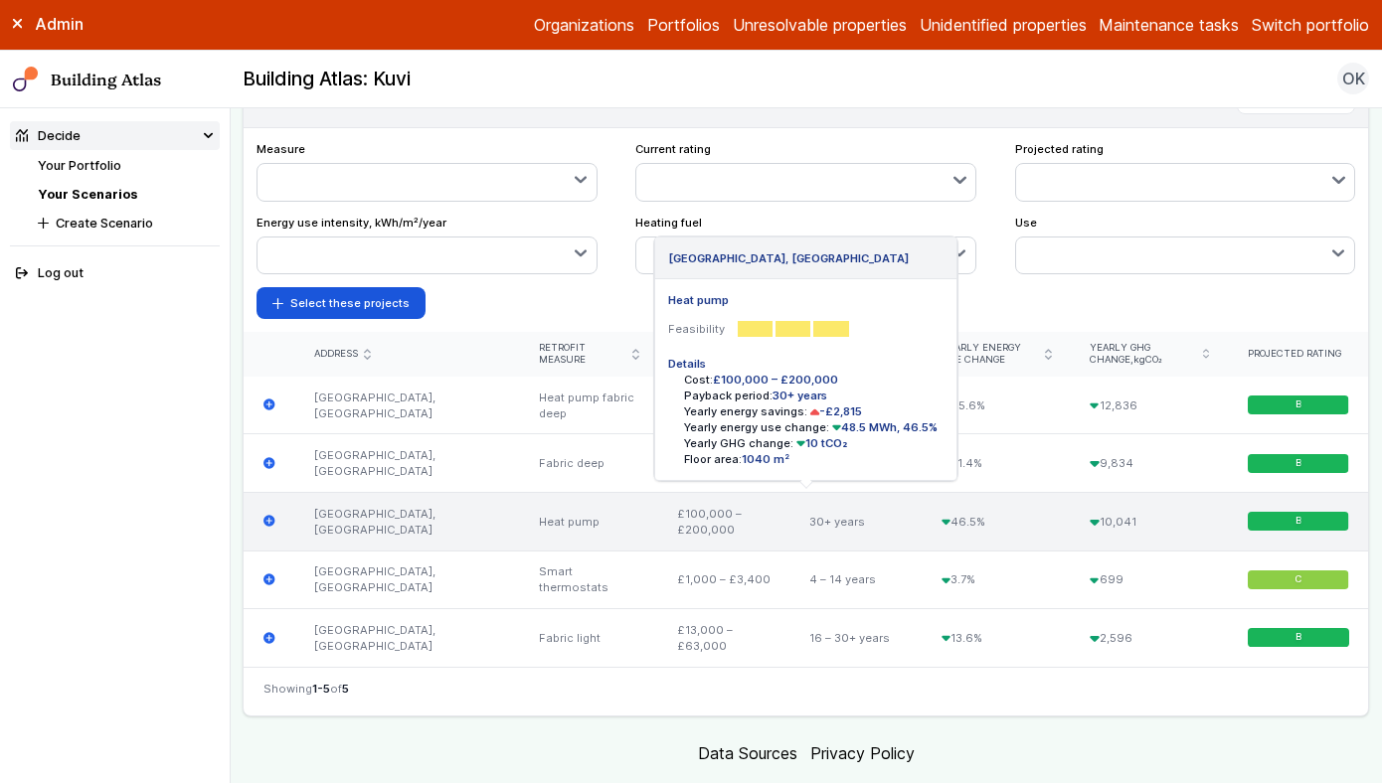
click at [268, 520] on icon "submit" at bounding box center [269, 521] width 13 height 13
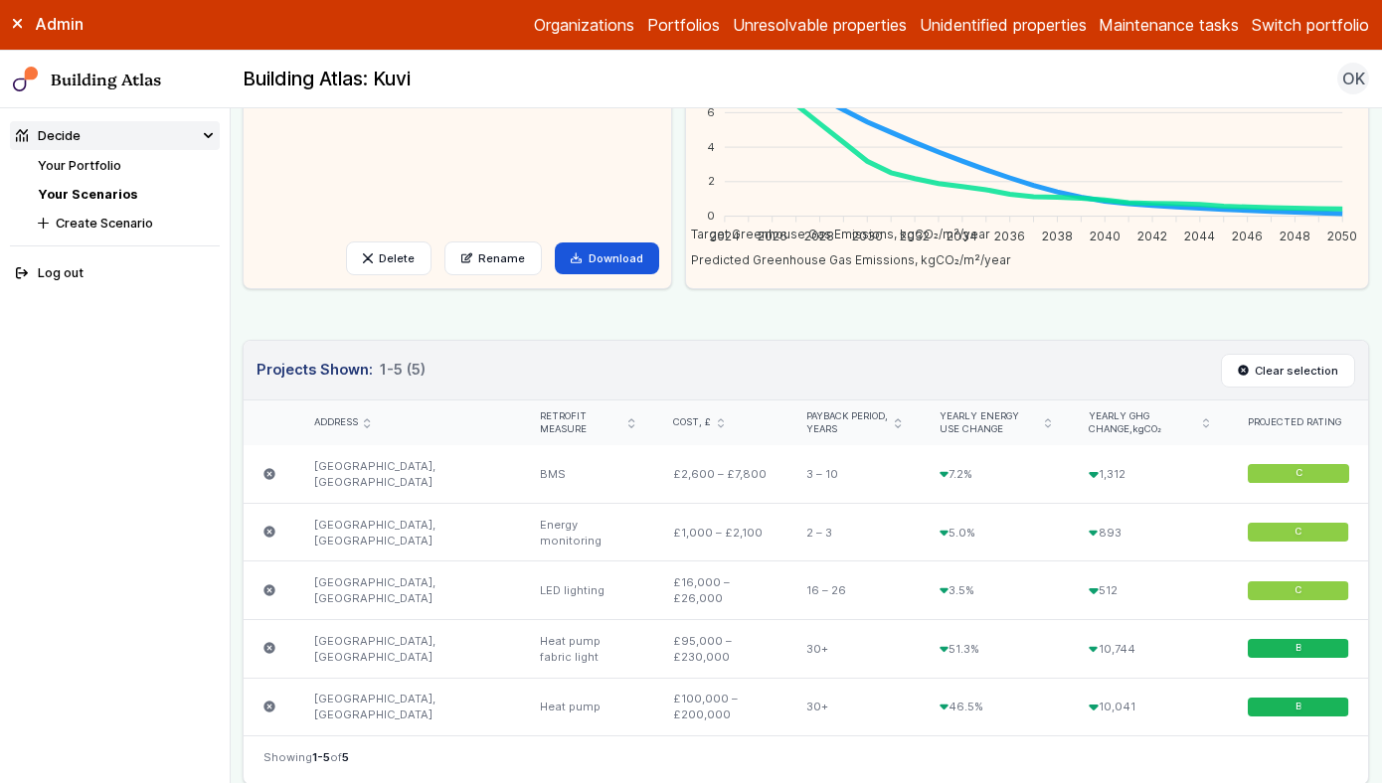
scroll to position [388, 0]
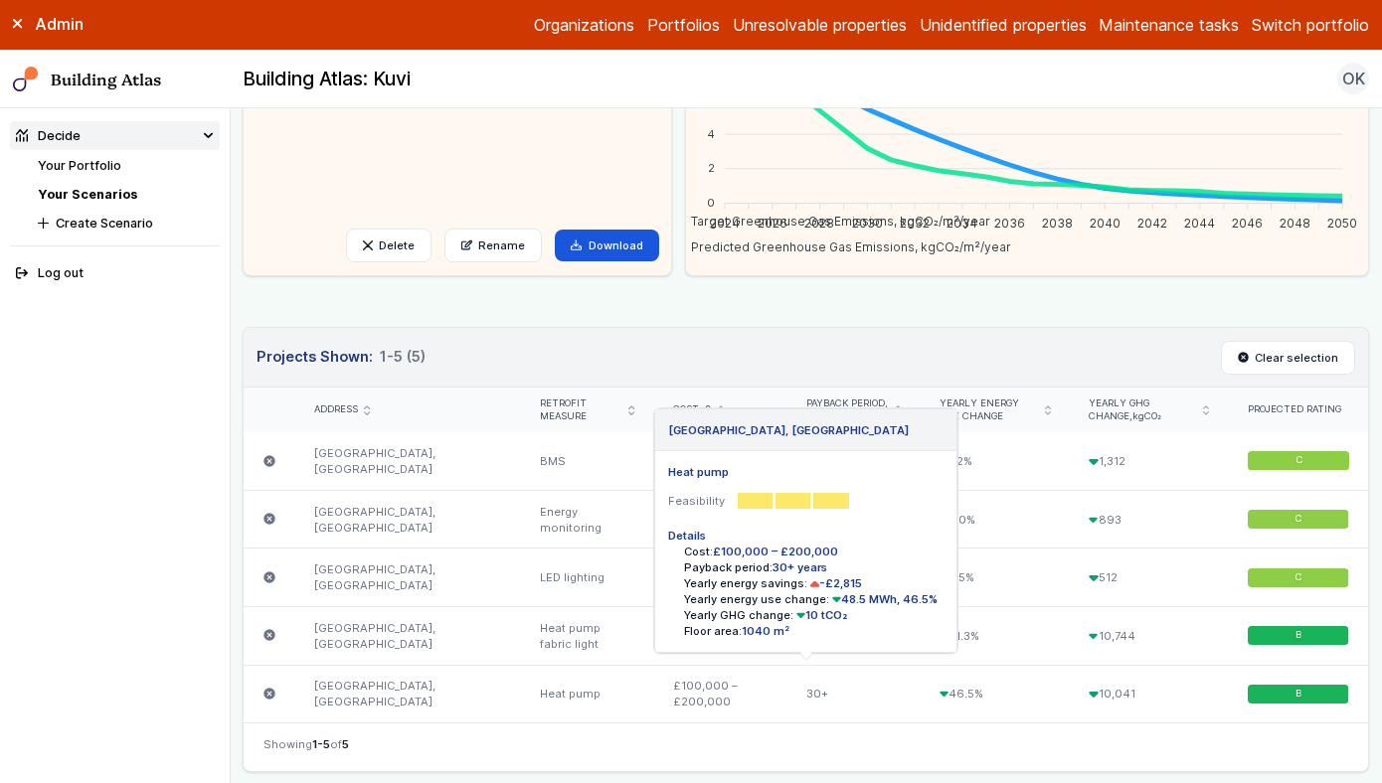
click at [264, 697] on icon "submit" at bounding box center [269, 694] width 13 height 13
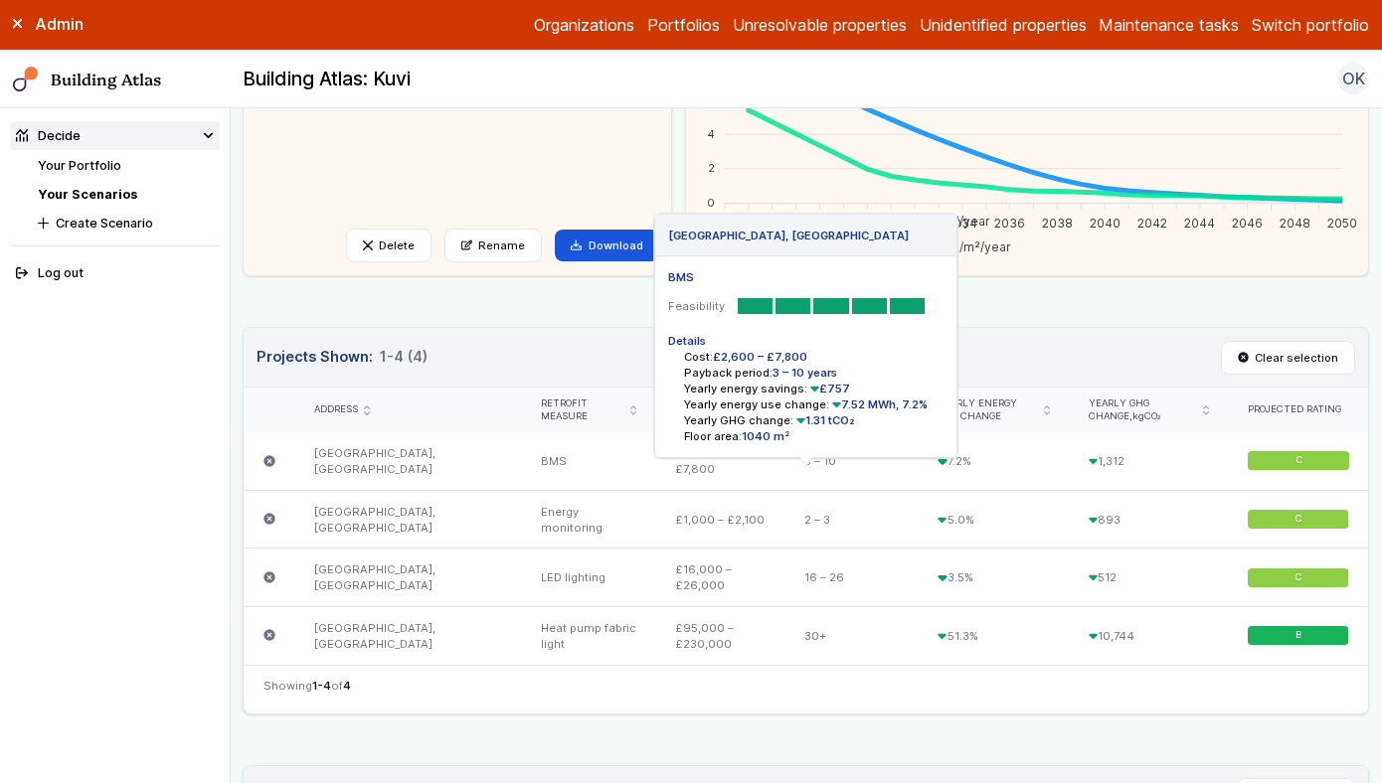
scroll to position [0, 0]
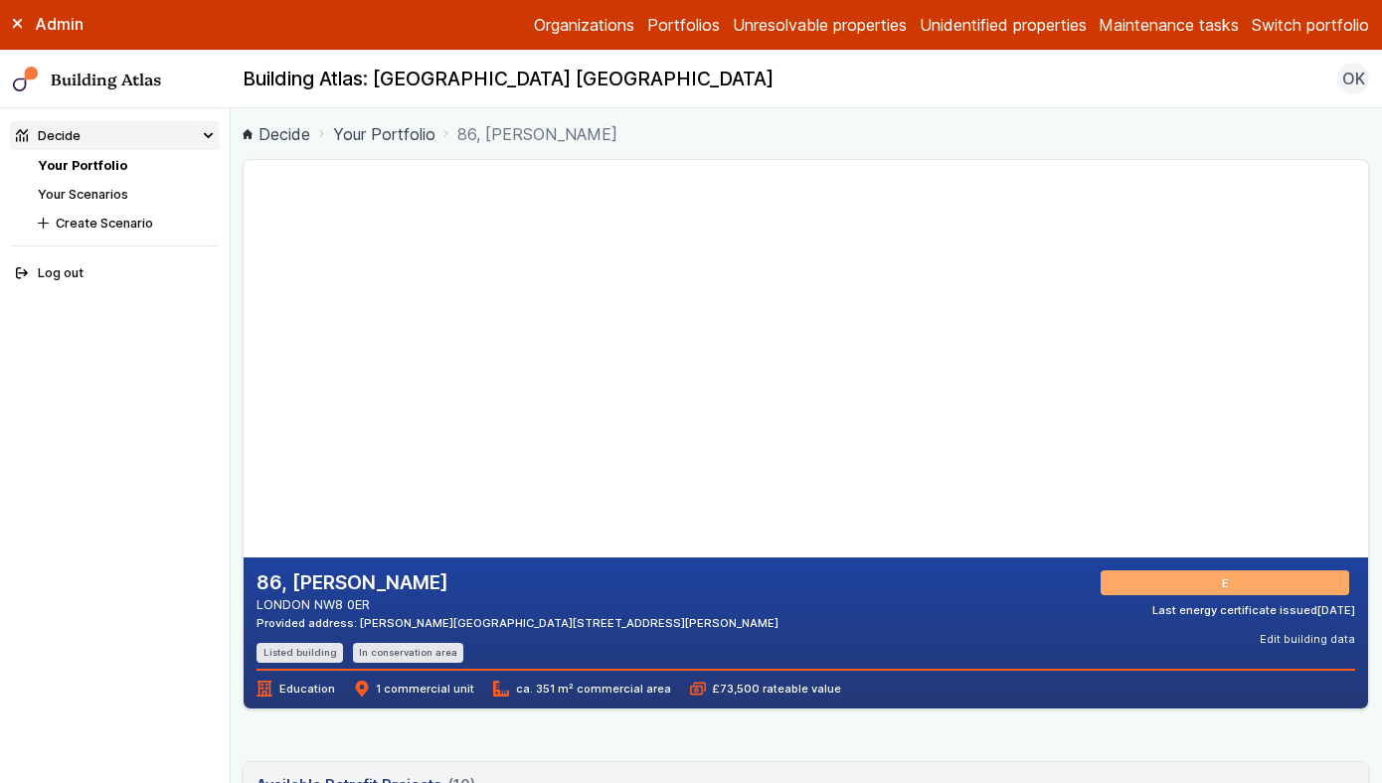
scroll to position [254, 0]
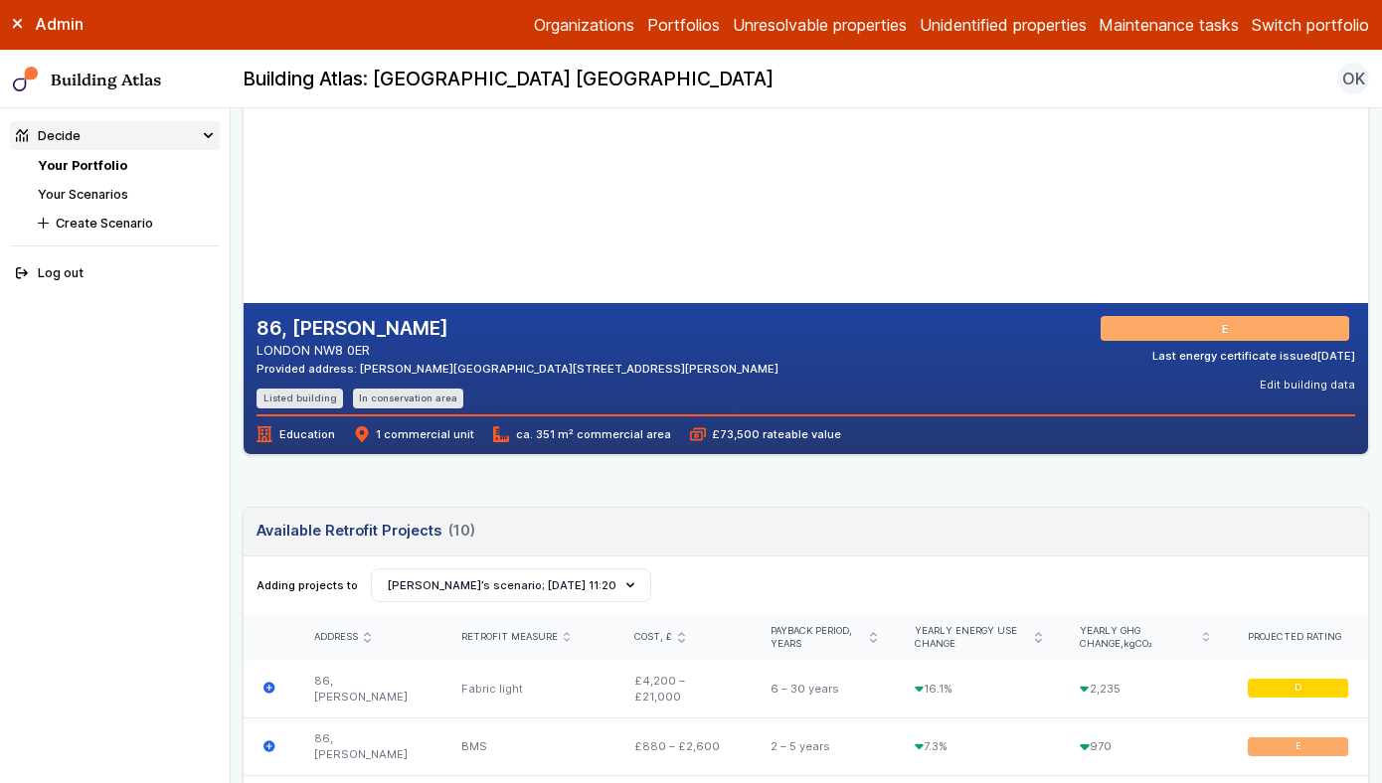
click at [95, 165] on link "Your Portfolio" at bounding box center [82, 165] width 89 height 15
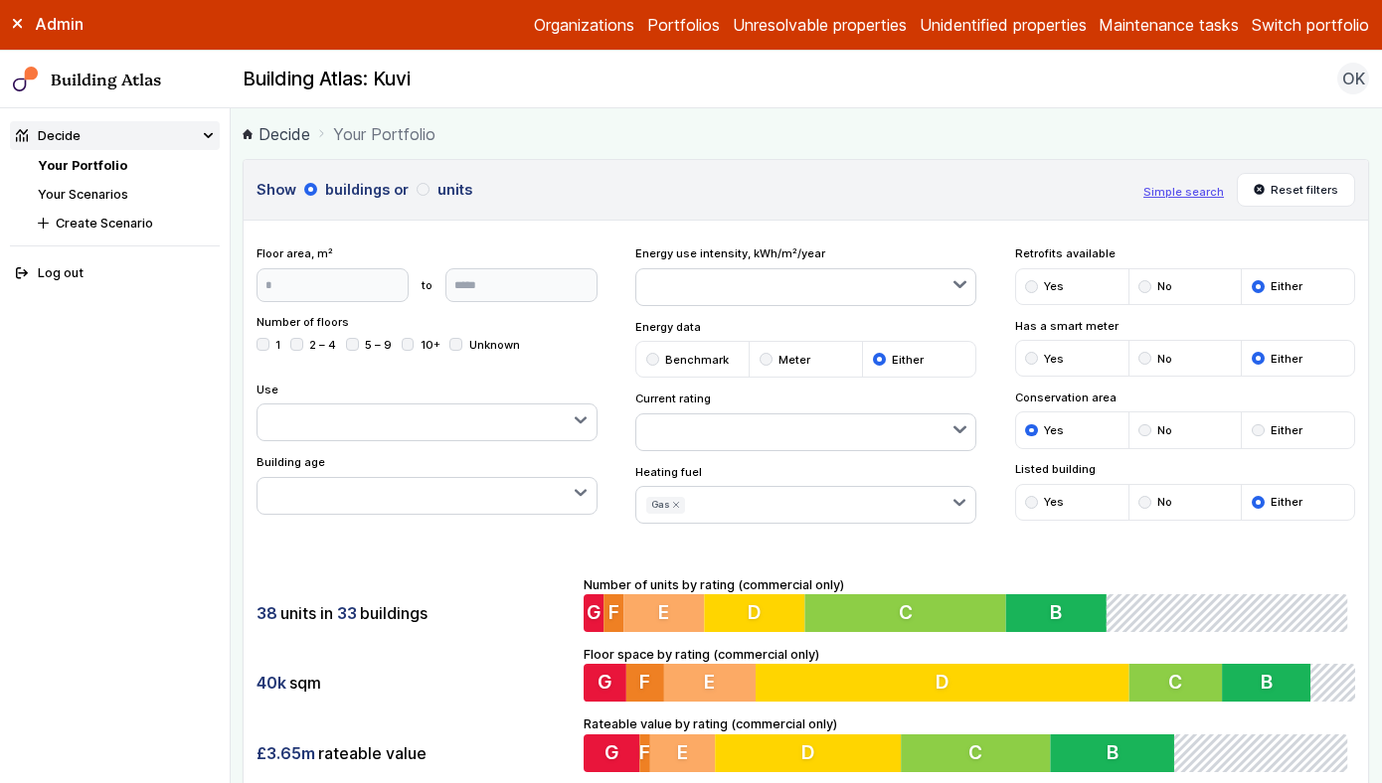
click at [1289, 35] on button "Switch portfolio" at bounding box center [1309, 25] width 117 height 24
click at [1319, 13] on button "Switch portfolio" at bounding box center [1309, 25] width 117 height 24
click at [0, 0] on button "Plymouth Demo" at bounding box center [0, 0] width 0 height 0
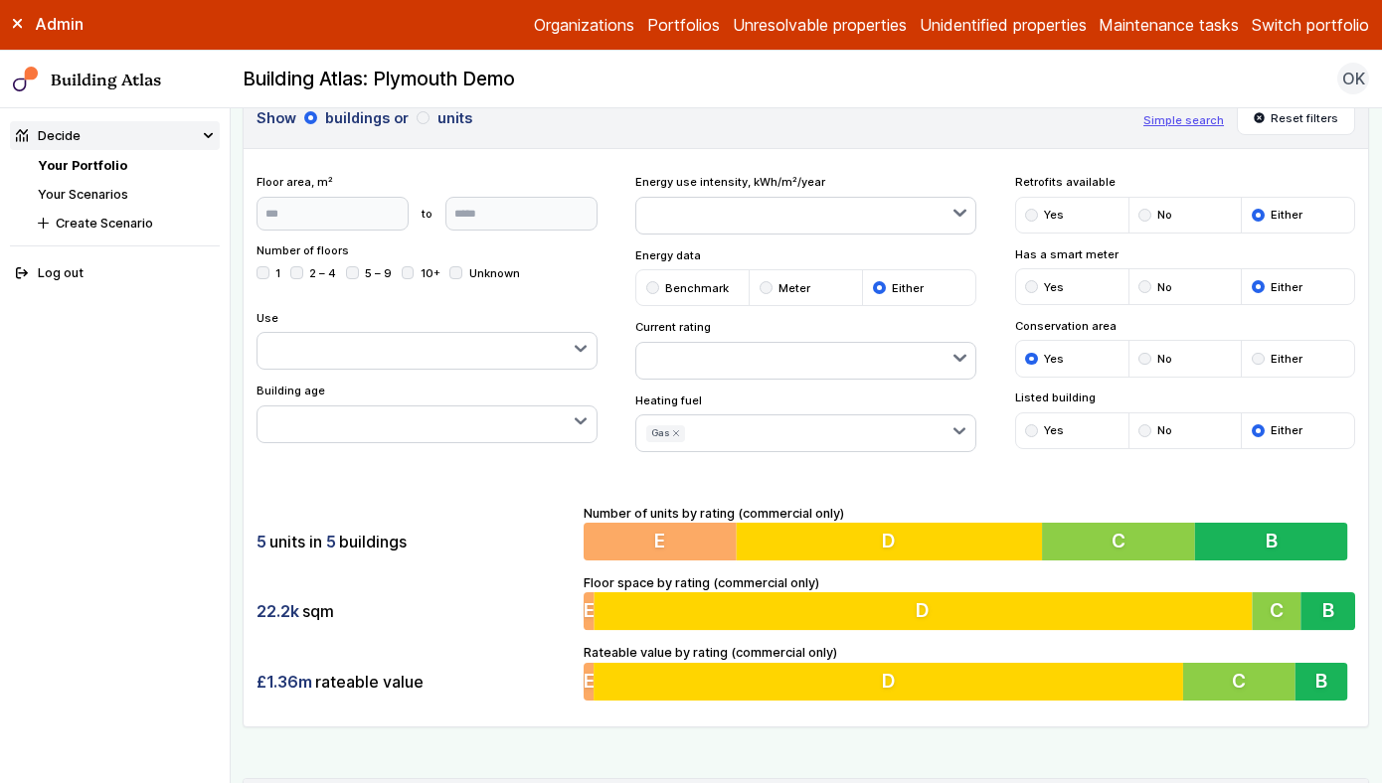
scroll to position [84, 0]
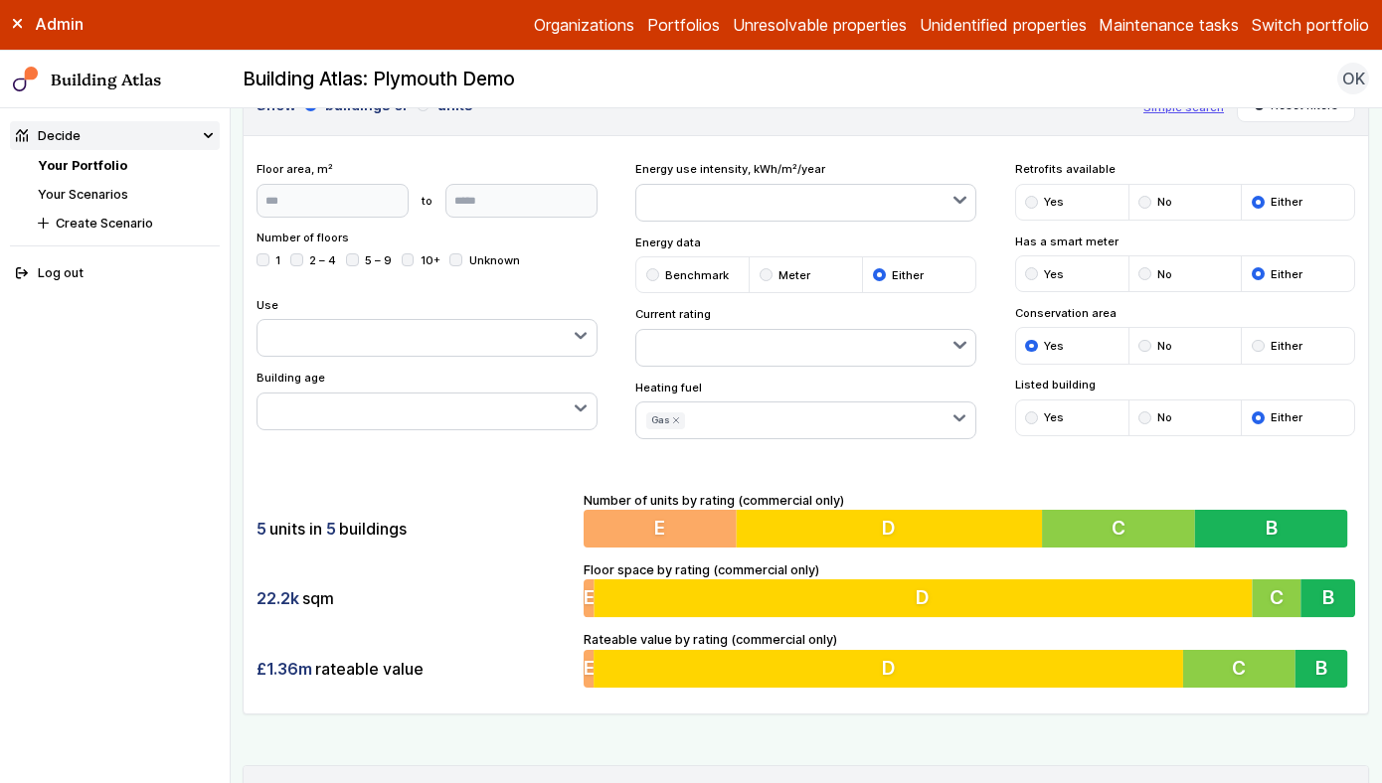
click at [677, 416] on icon "submit" at bounding box center [676, 420] width 8 height 8
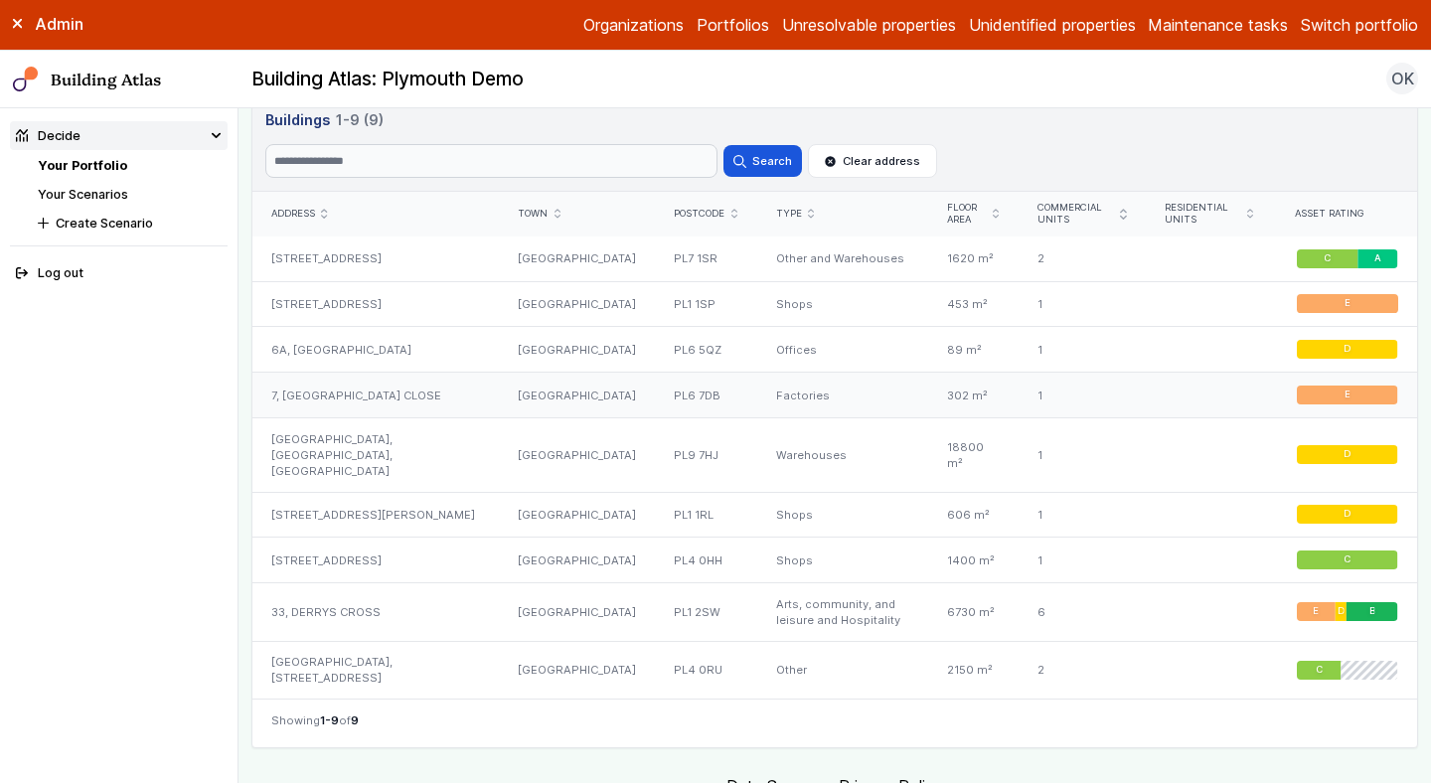
scroll to position [1166, 0]
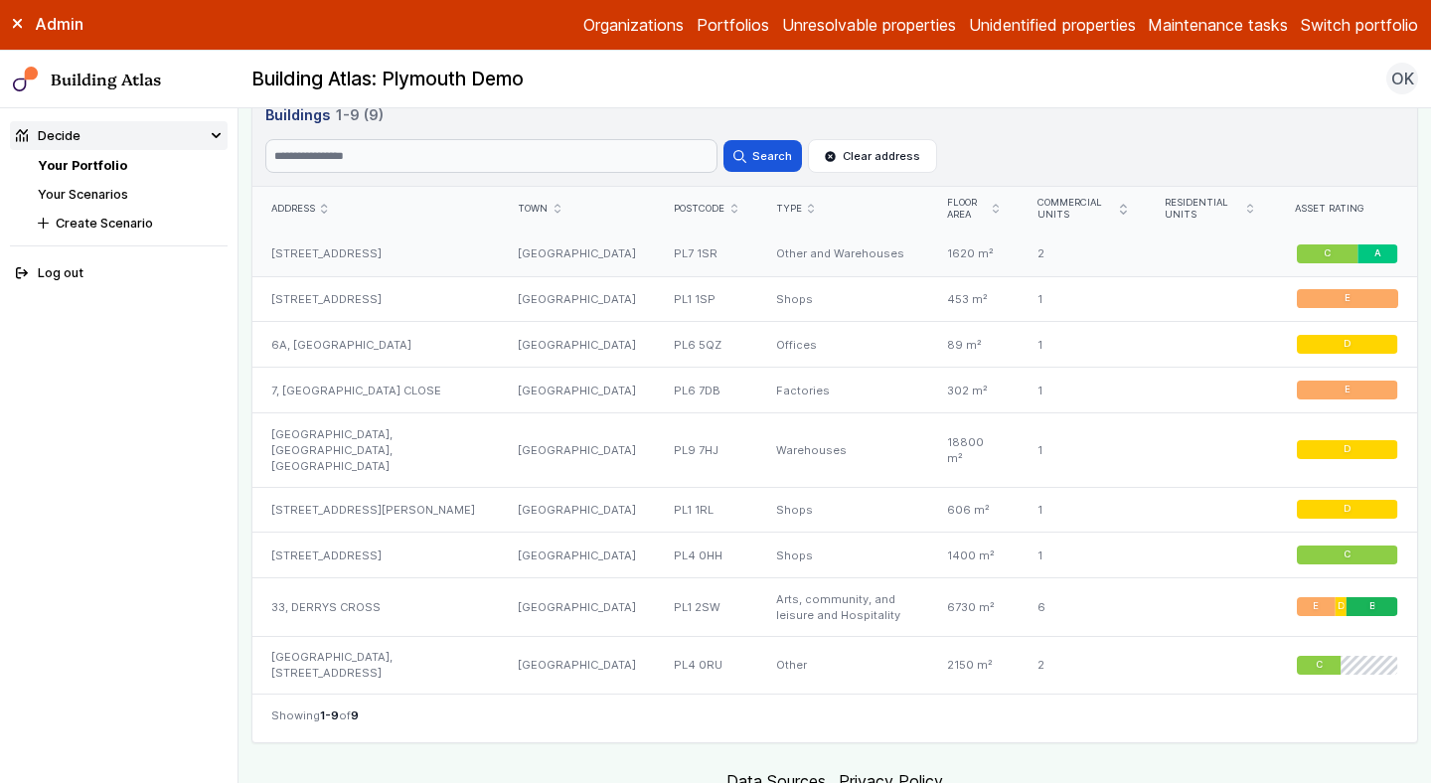
click at [464, 248] on div "[STREET_ADDRESS]" at bounding box center [375, 254] width 247 height 45
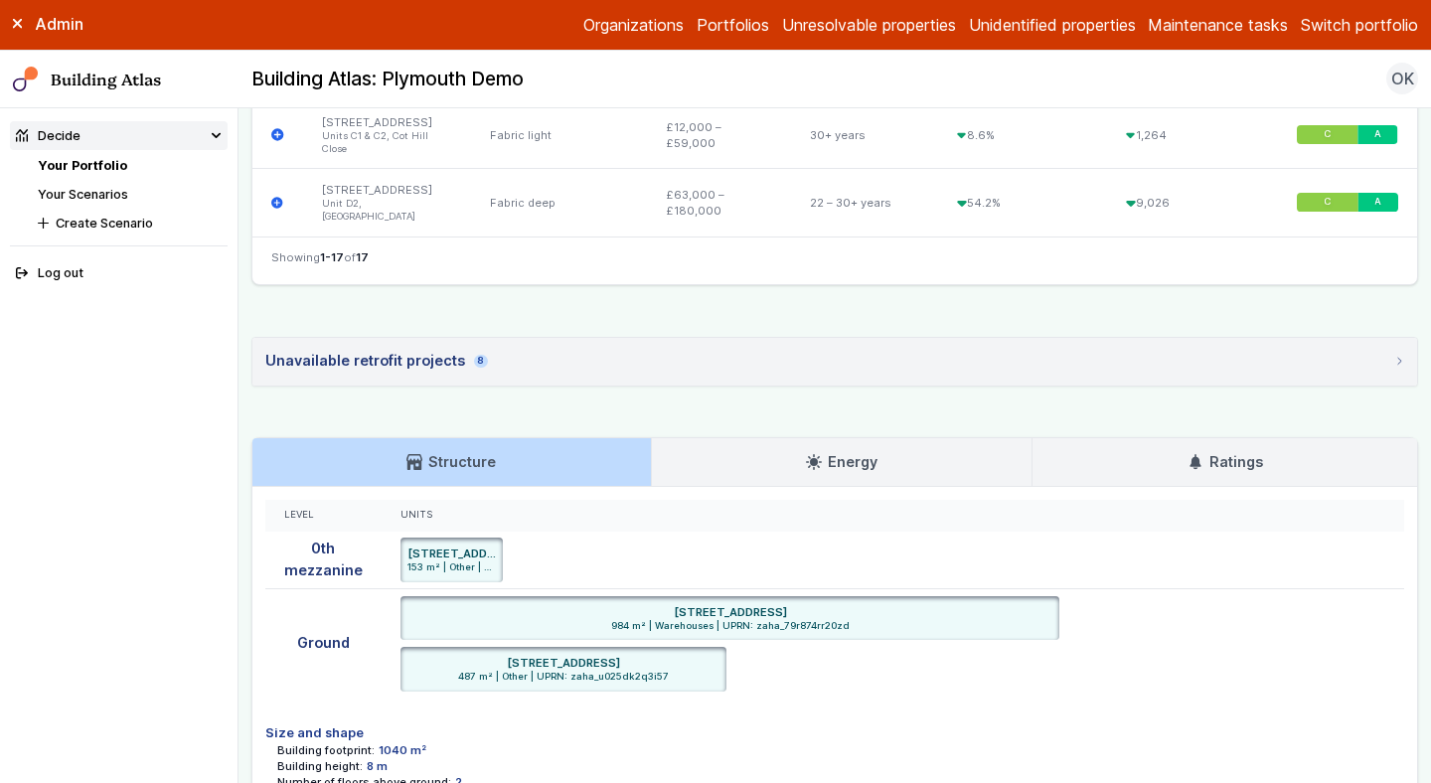
click at [1211, 438] on link "Ratings" at bounding box center [1225, 462] width 385 height 48
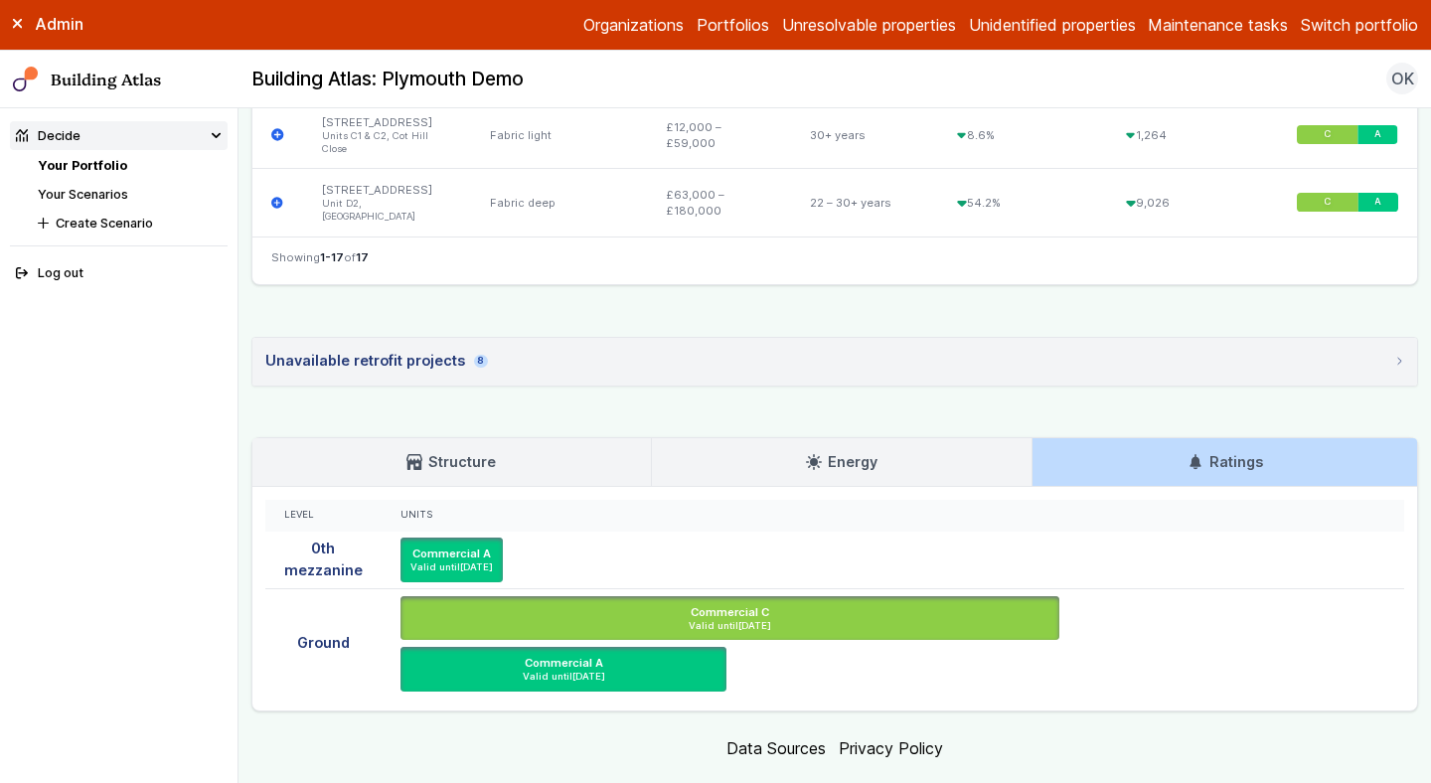
scroll to position [1758, 0]
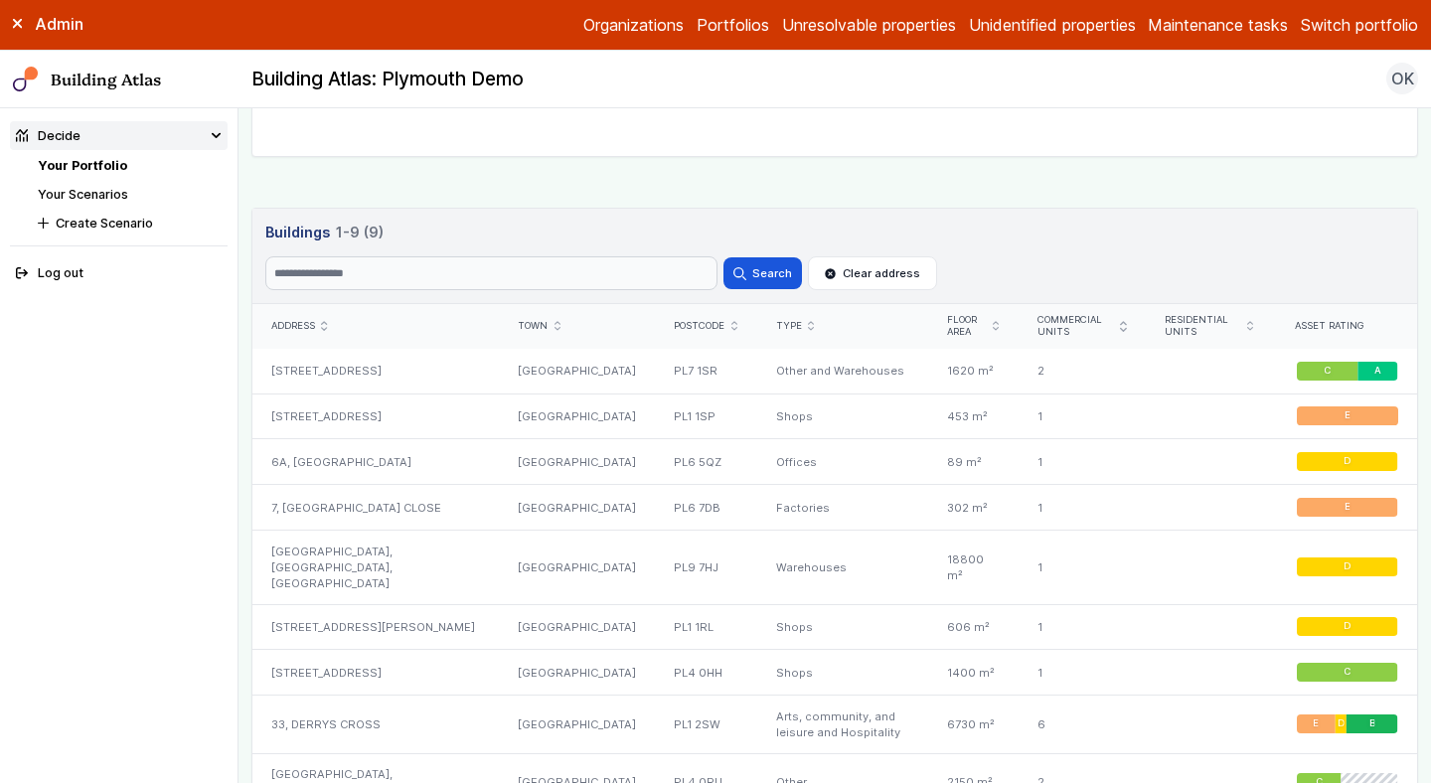
scroll to position [1055, 0]
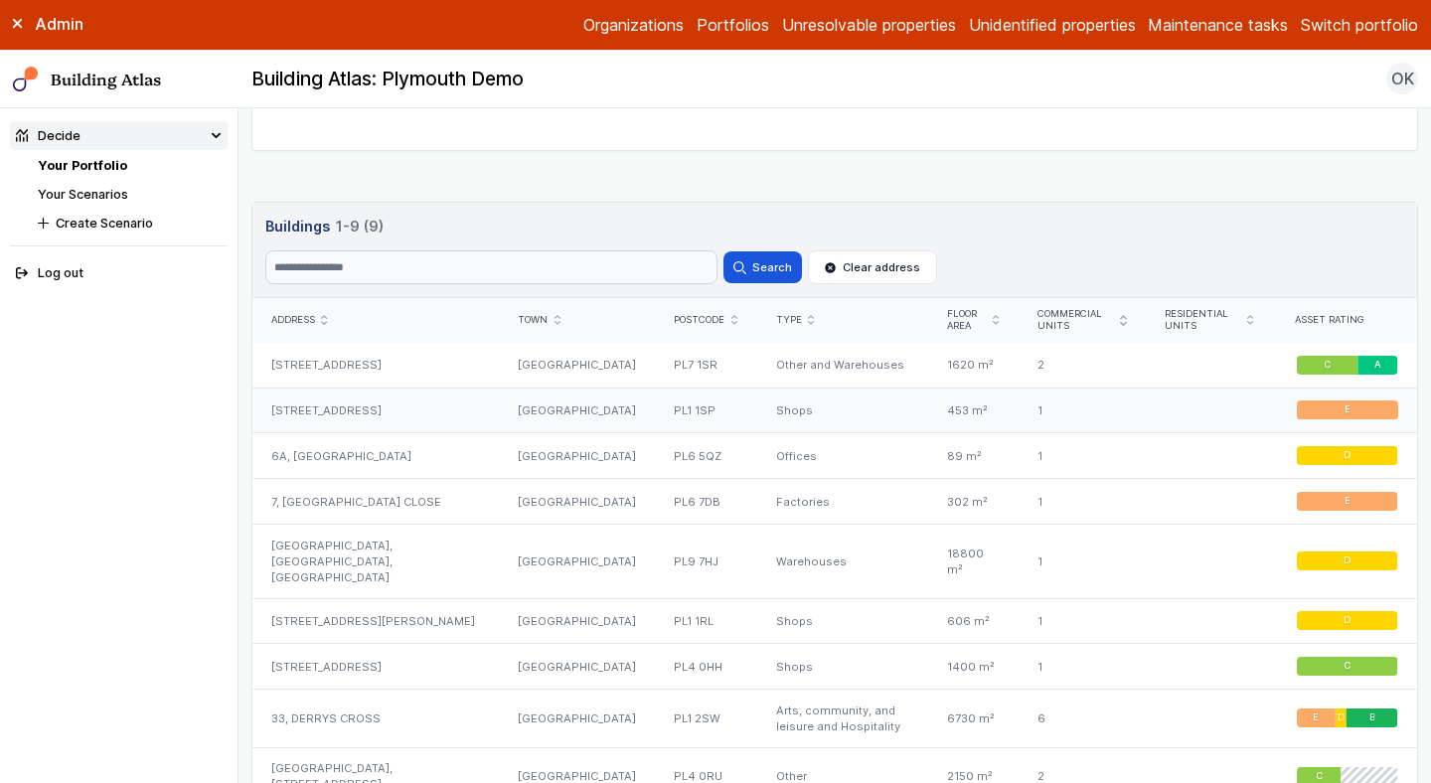
click at [562, 409] on div "[GEOGRAPHIC_DATA]" at bounding box center [577, 411] width 156 height 46
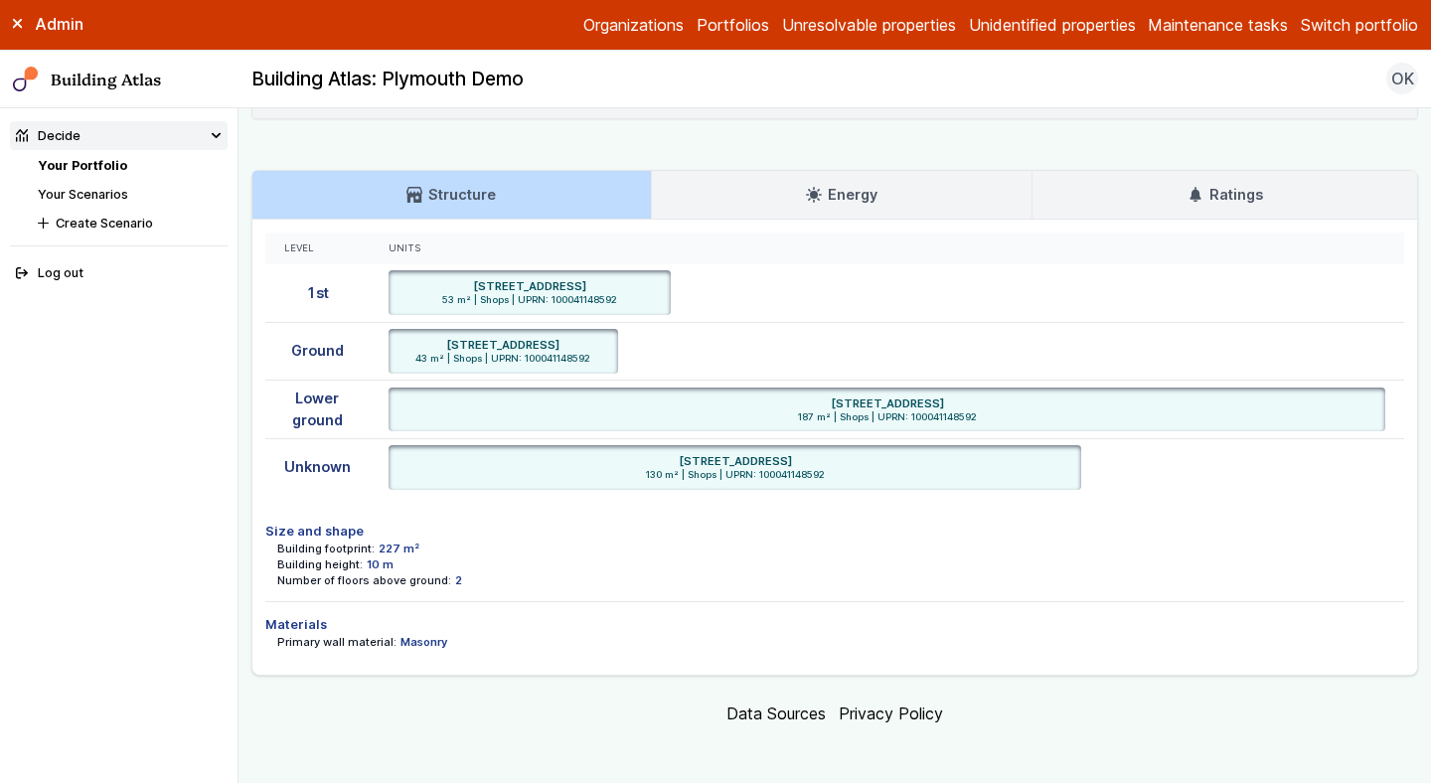
scroll to position [1474, 0]
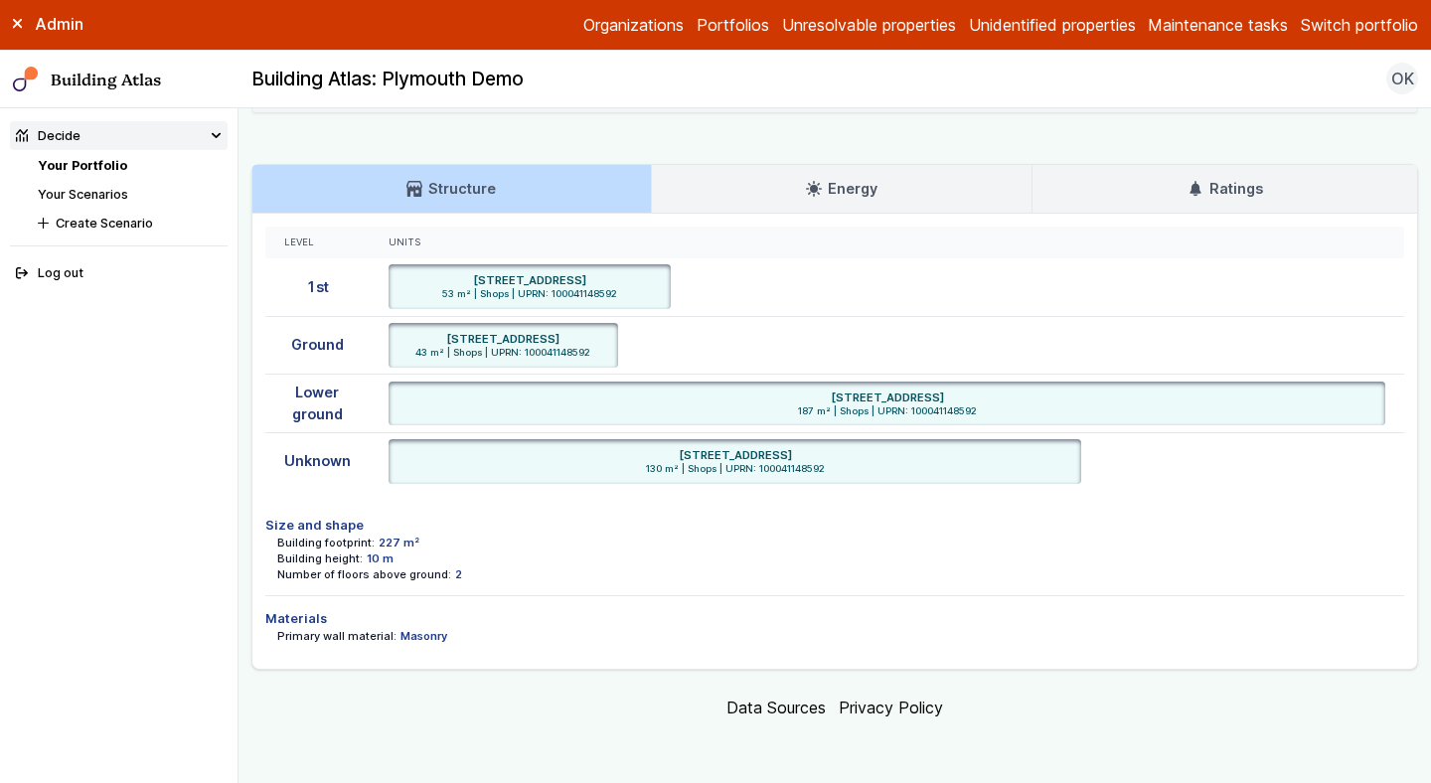
click at [1247, 192] on h3 "Ratings" at bounding box center [1226, 189] width 76 height 22
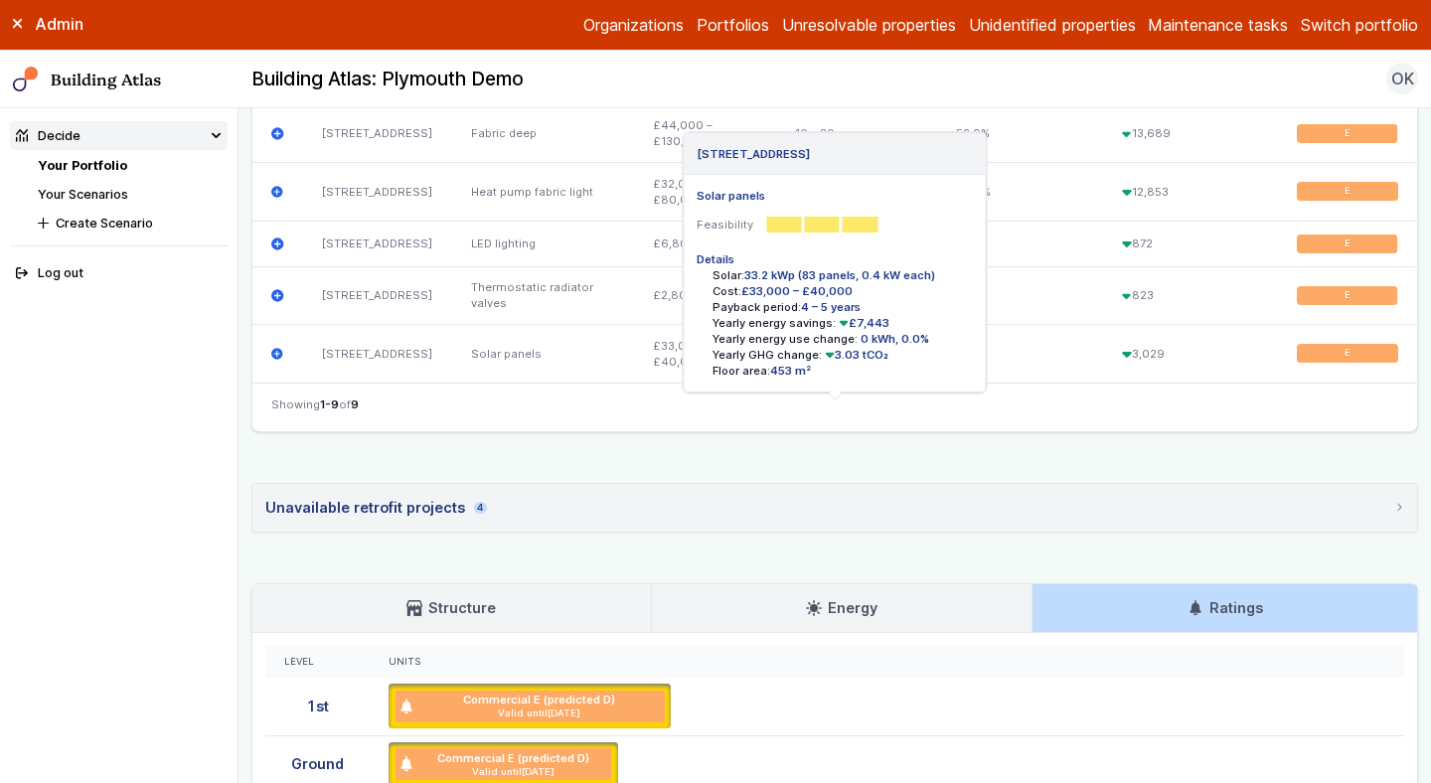
scroll to position [1033, 0]
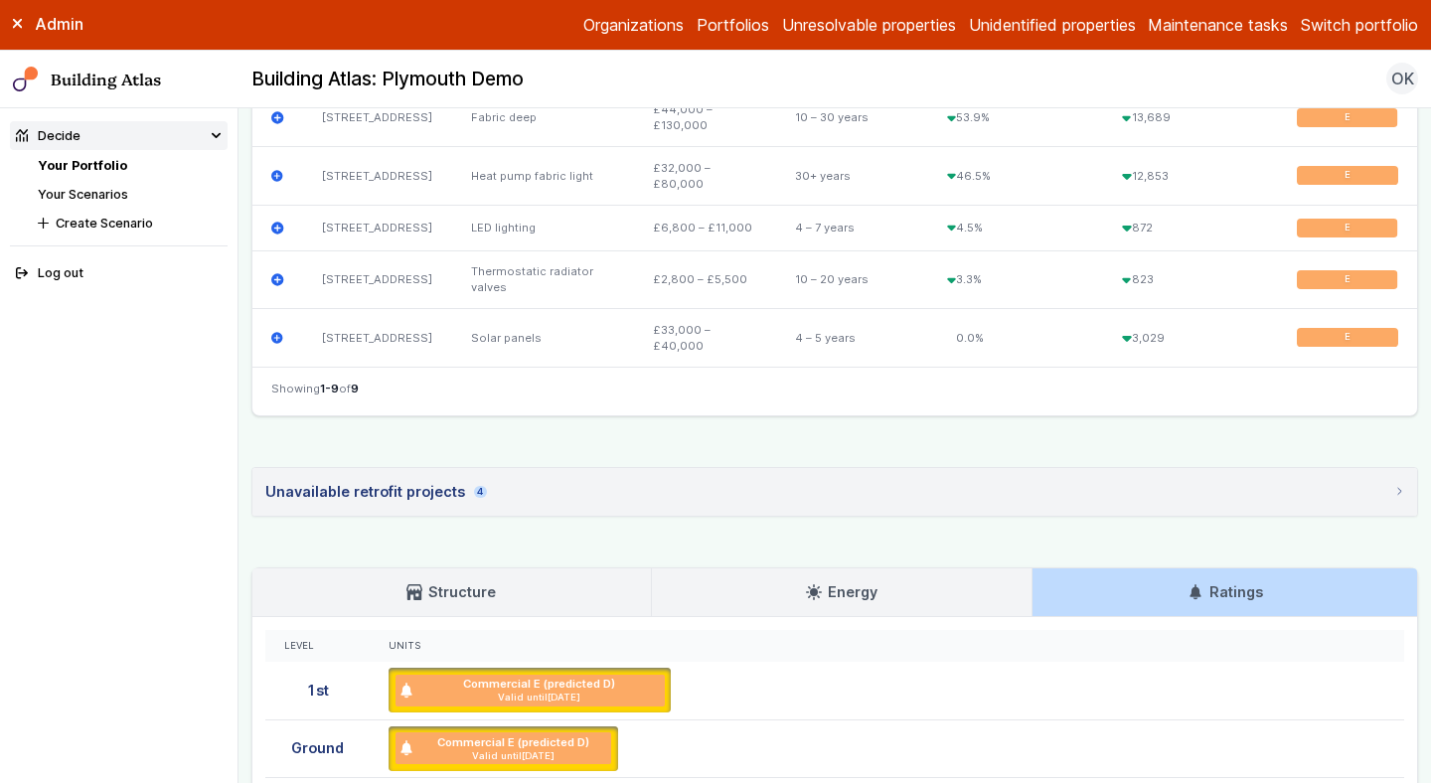
click at [1077, 516] on summary "Unavailable retrofit projects 4" at bounding box center [834, 492] width 1165 height 48
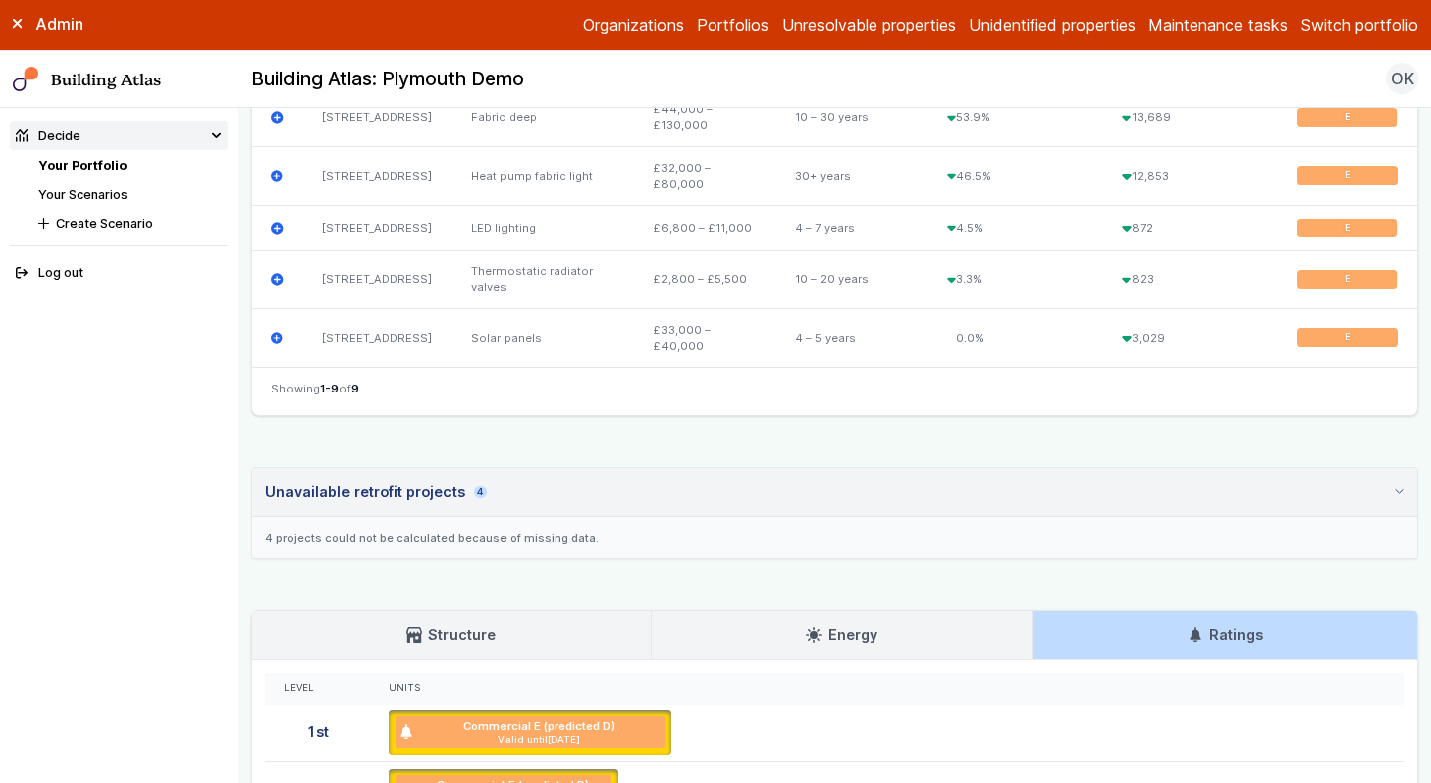
click at [1077, 517] on summary "Unavailable retrofit projects 4" at bounding box center [834, 492] width 1165 height 49
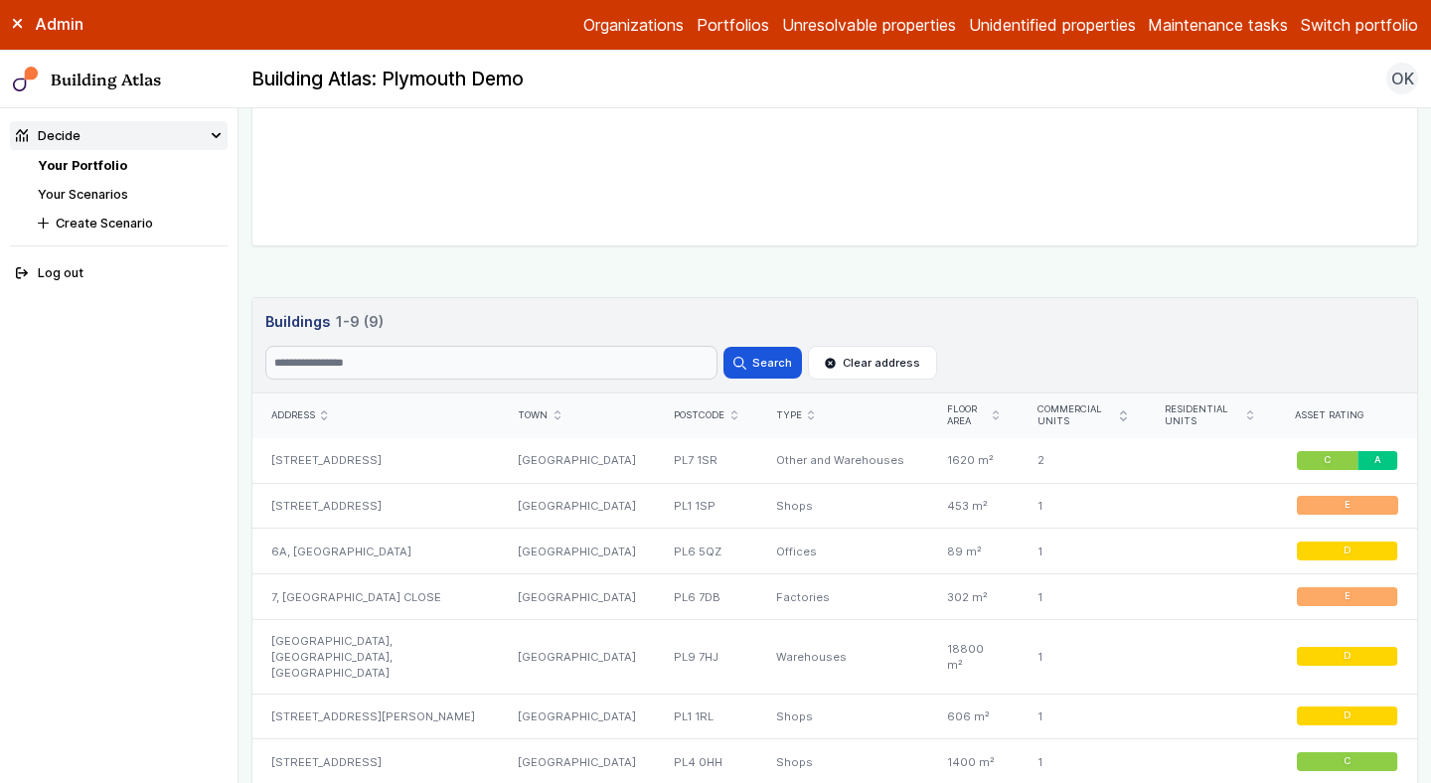
scroll to position [963, 0]
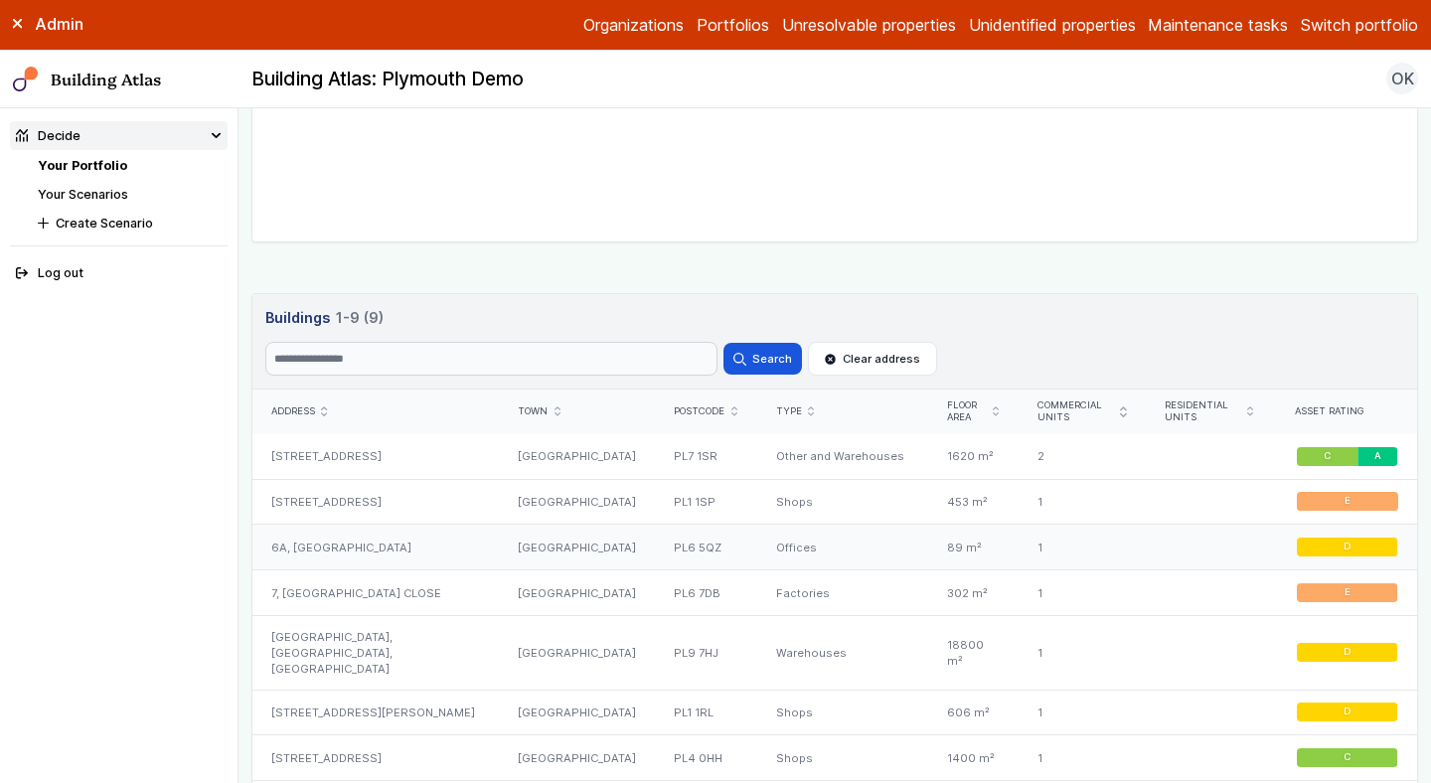
click at [509, 540] on div "[GEOGRAPHIC_DATA]" at bounding box center [577, 548] width 156 height 46
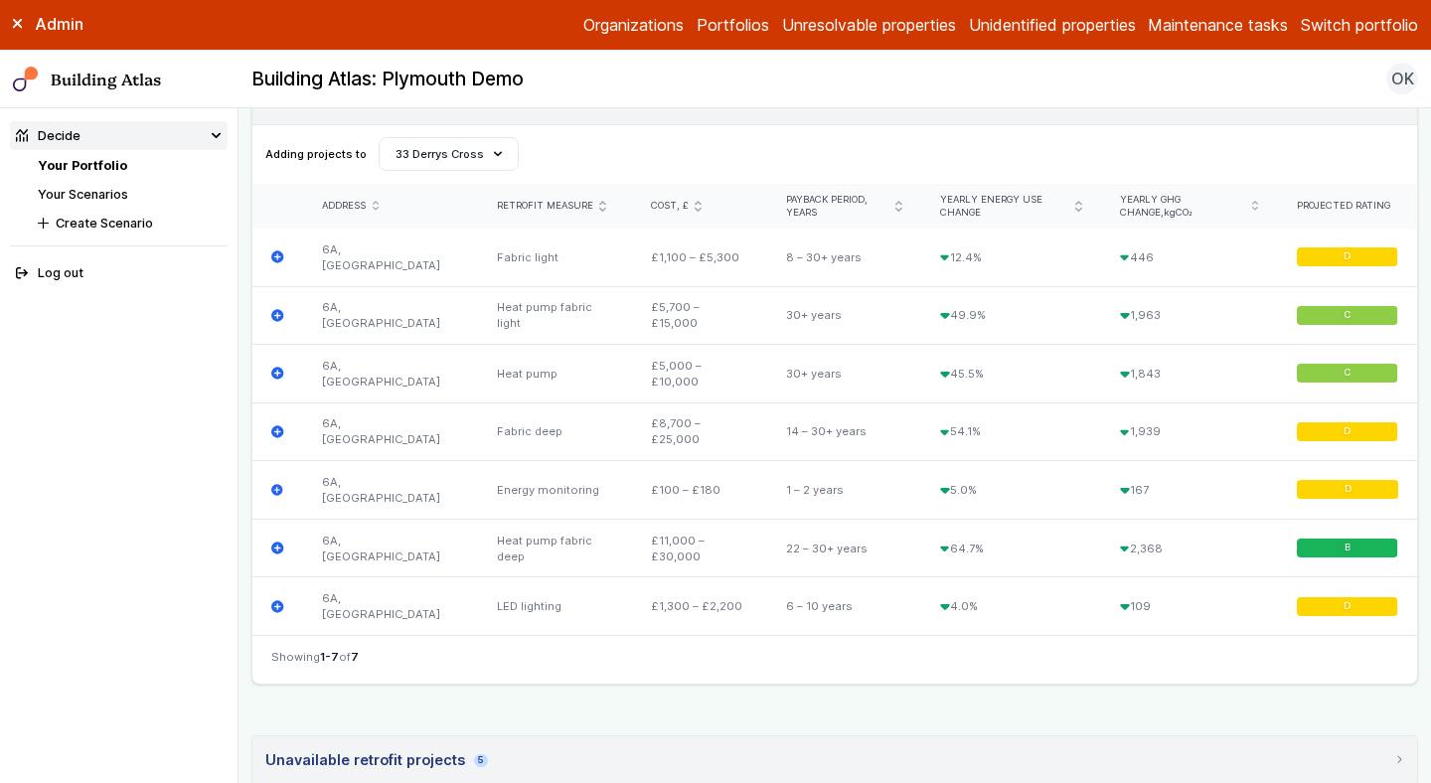
scroll to position [689, 0]
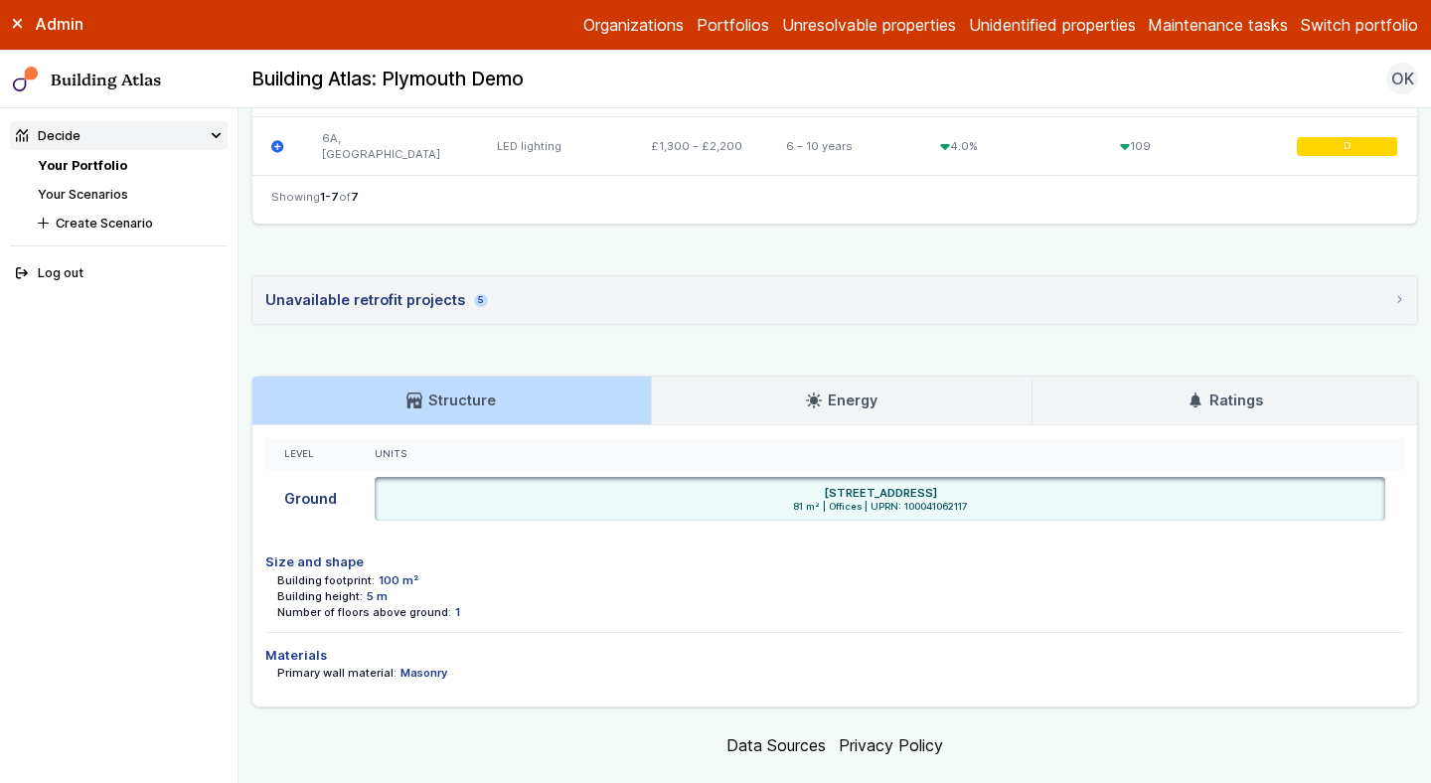
click at [1232, 384] on link "Ratings" at bounding box center [1225, 401] width 385 height 48
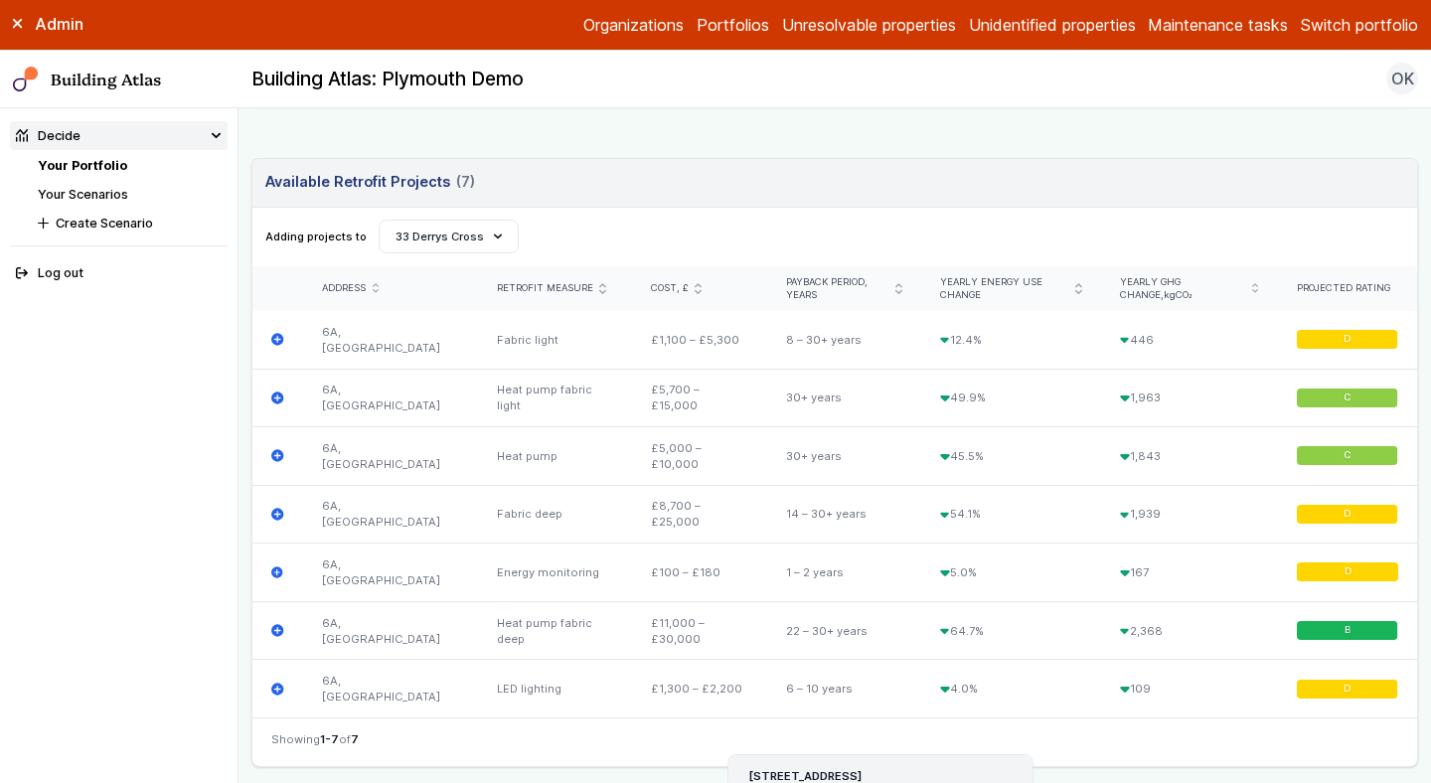
scroll to position [584, 0]
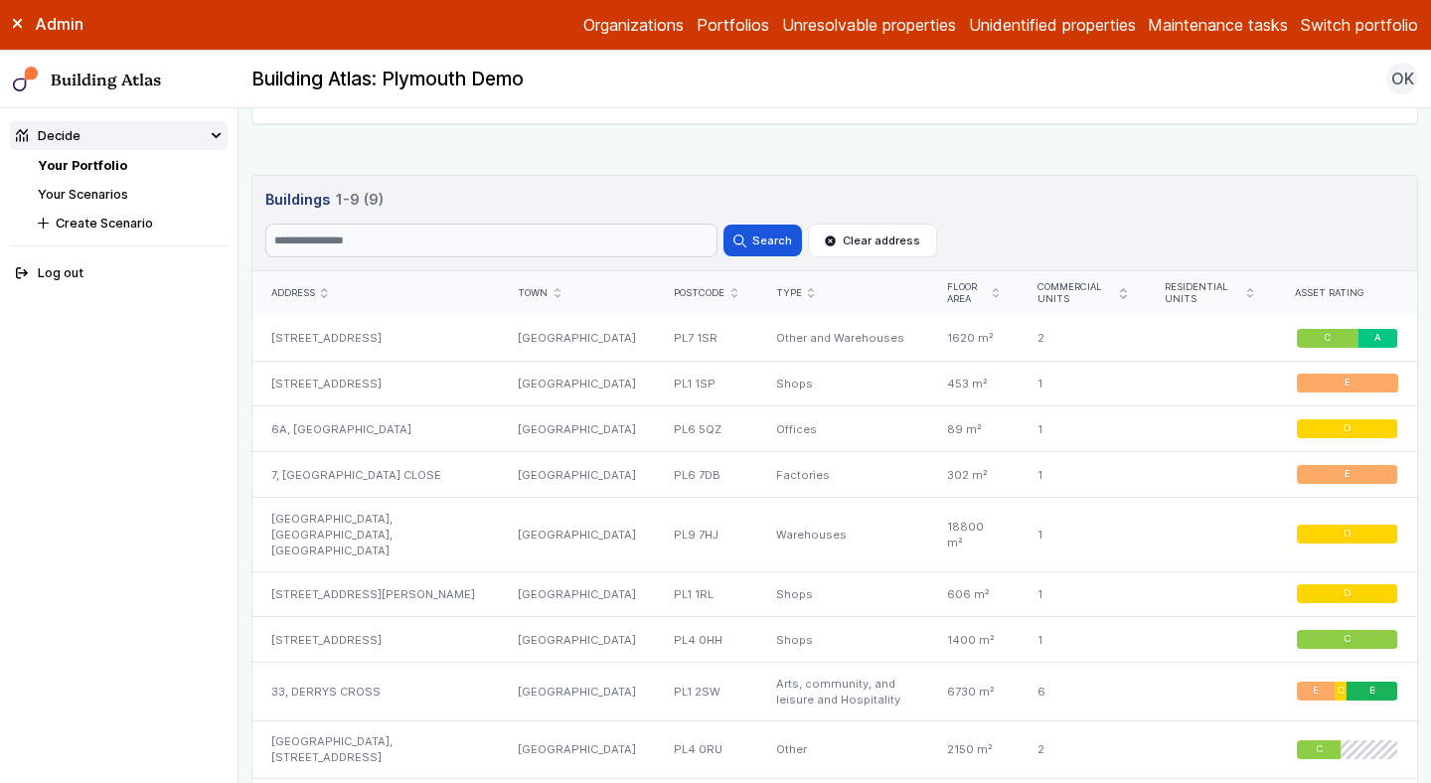
scroll to position [1137, 0]
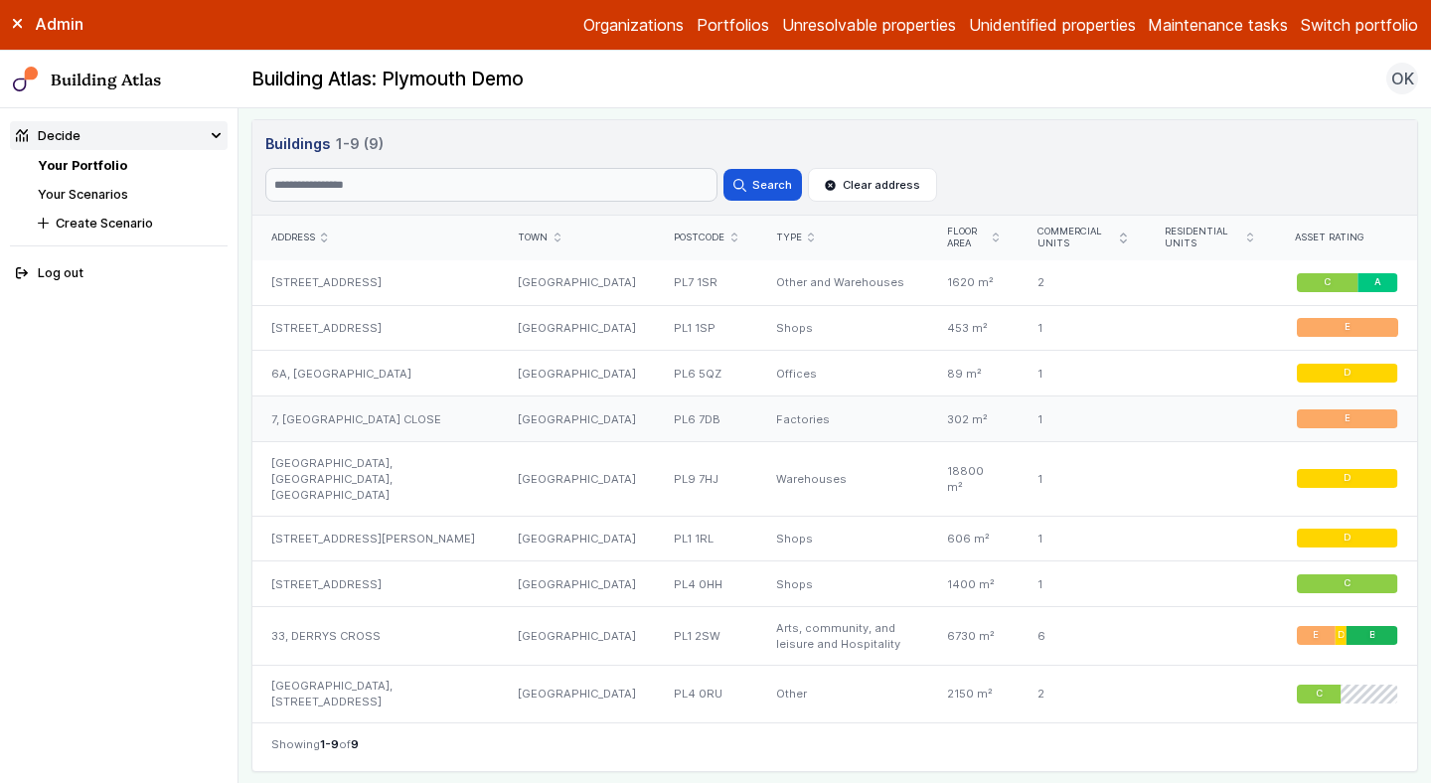
click at [582, 432] on div "[GEOGRAPHIC_DATA]" at bounding box center [577, 420] width 156 height 46
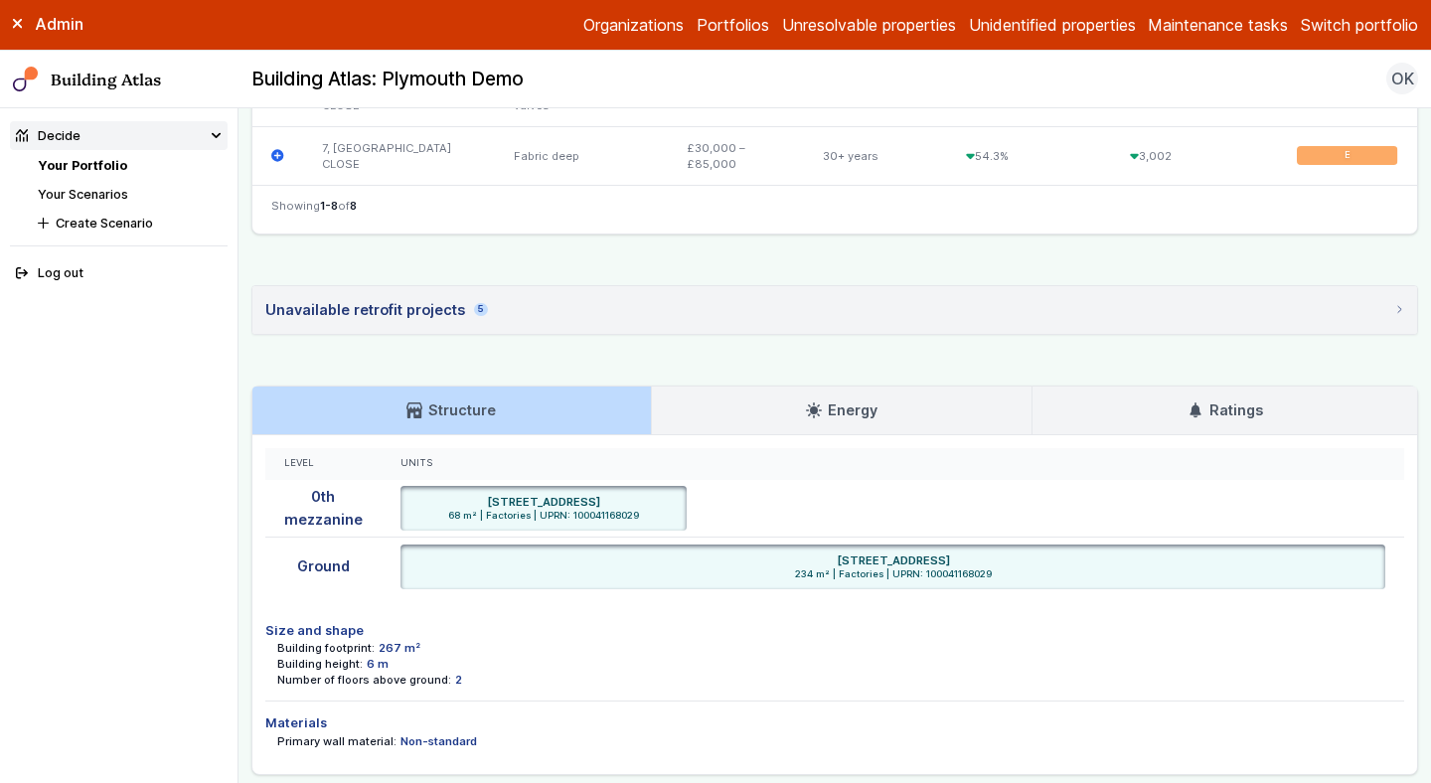
click at [1178, 415] on link "Ratings" at bounding box center [1225, 411] width 385 height 48
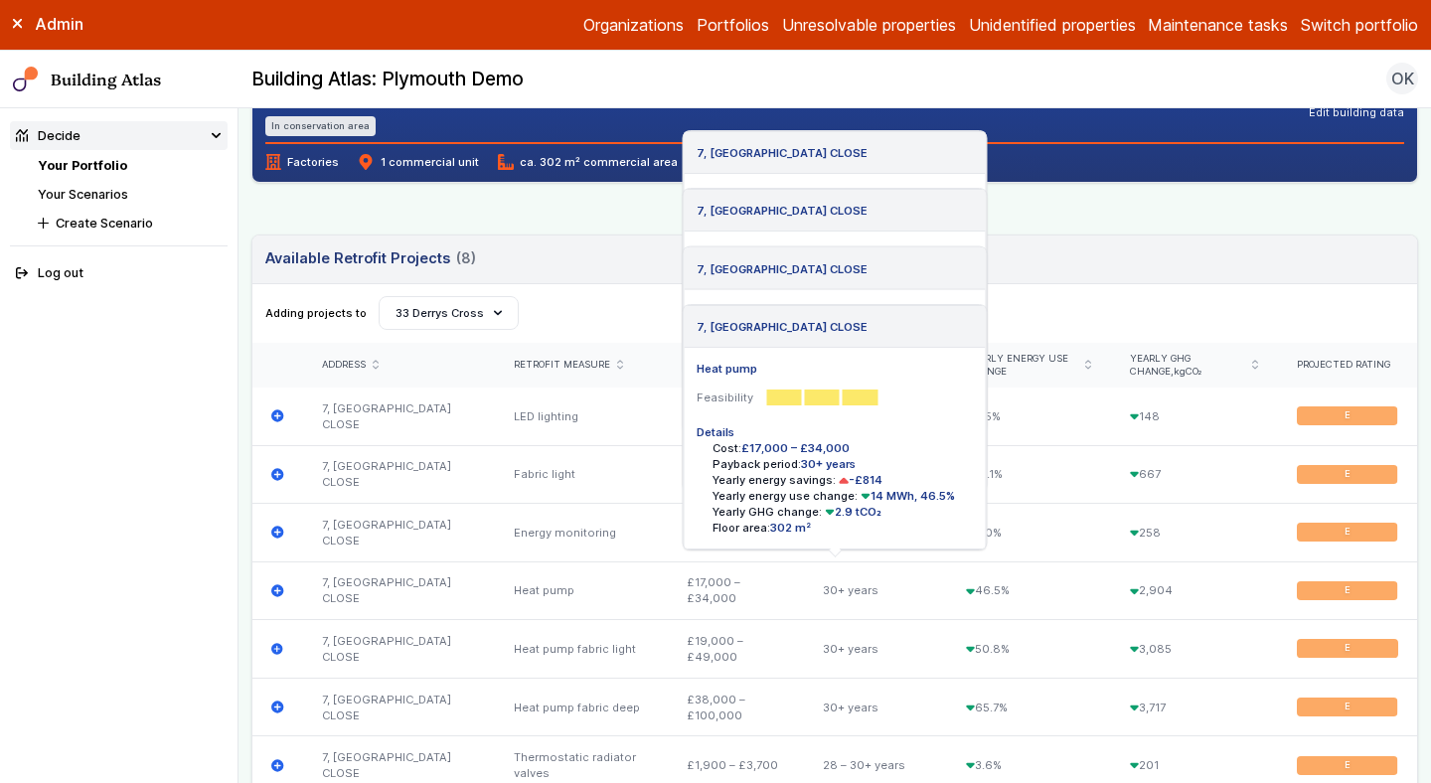
scroll to position [466, 0]
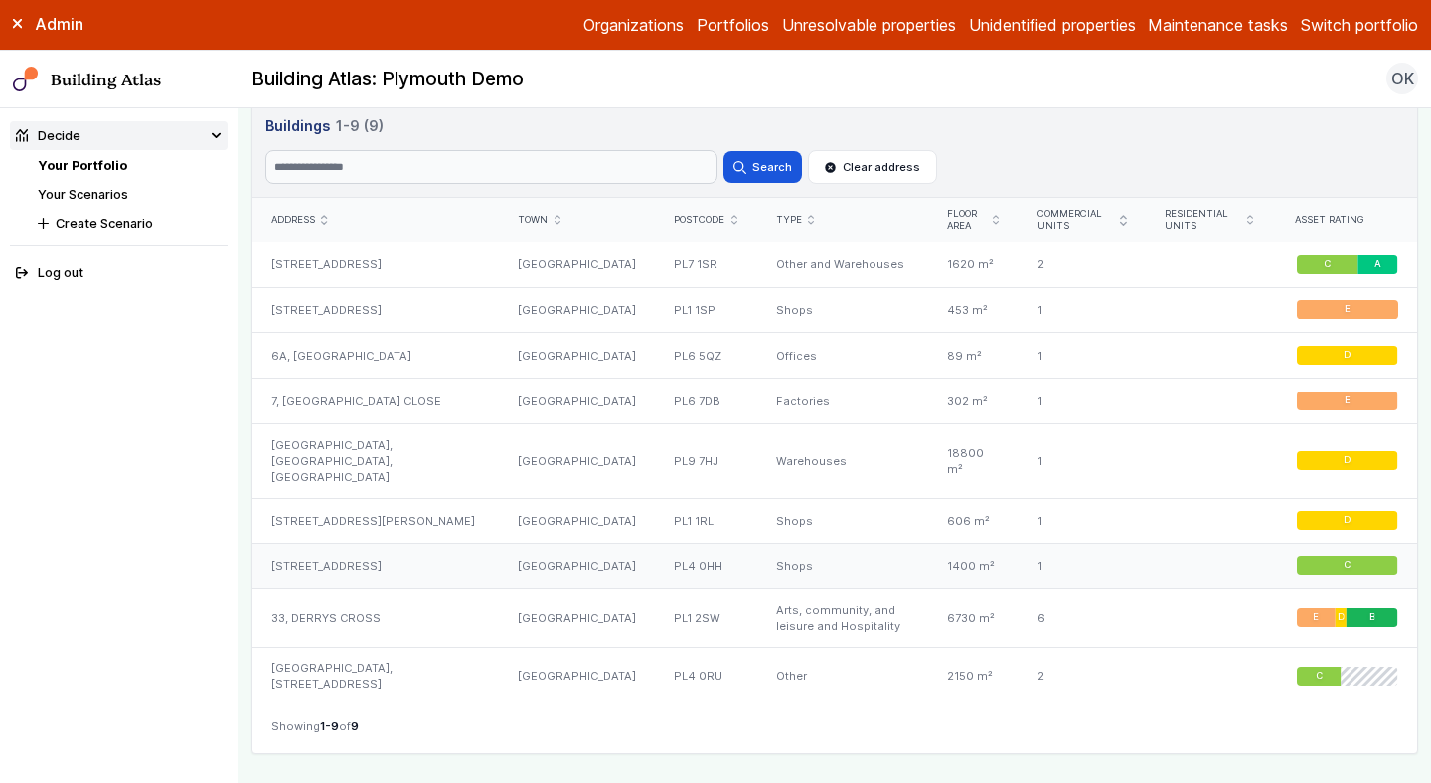
scroll to position [1168, 0]
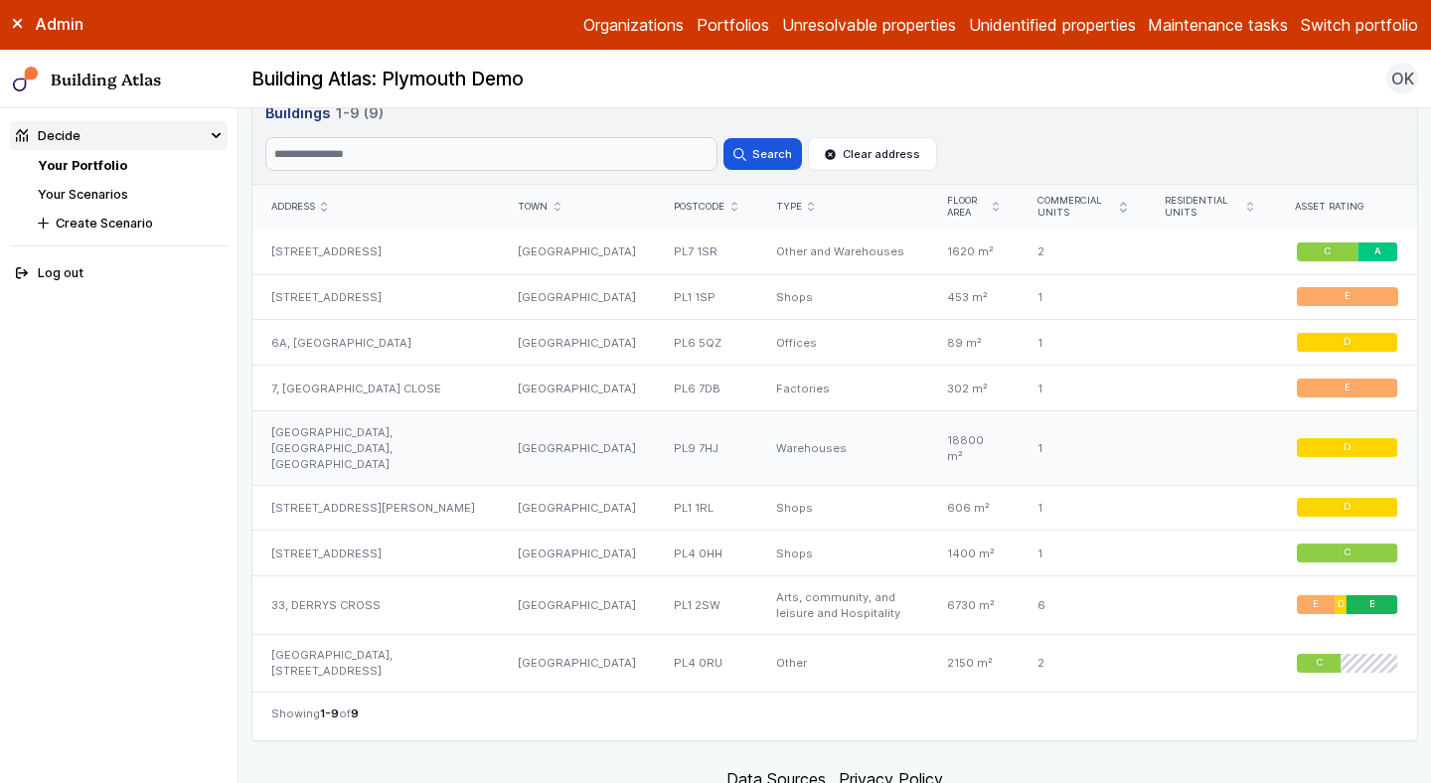
click at [376, 457] on div "[GEOGRAPHIC_DATA], [GEOGRAPHIC_DATA], [GEOGRAPHIC_DATA]" at bounding box center [375, 448] width 247 height 75
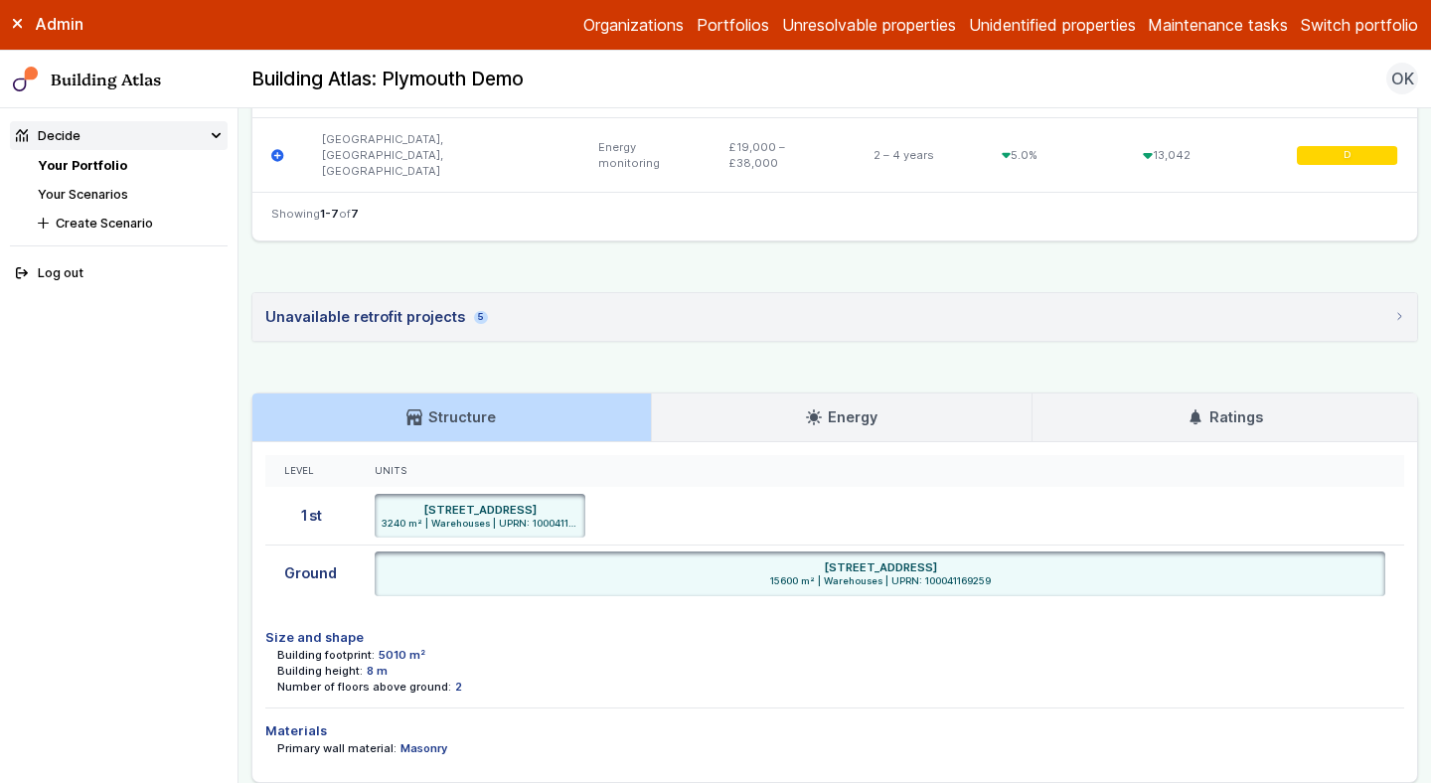
scroll to position [1230, 0]
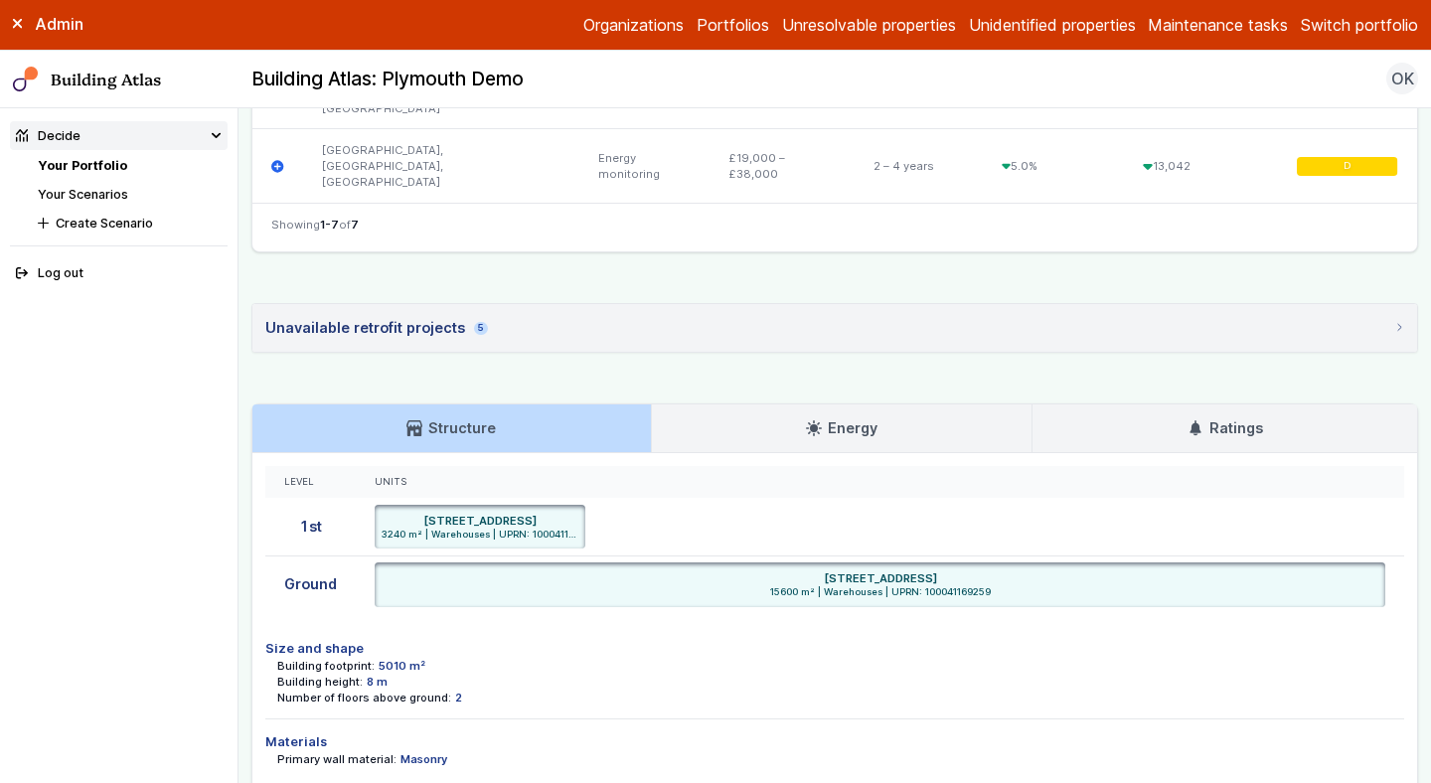
click at [1217, 417] on h3 "Ratings" at bounding box center [1226, 428] width 76 height 22
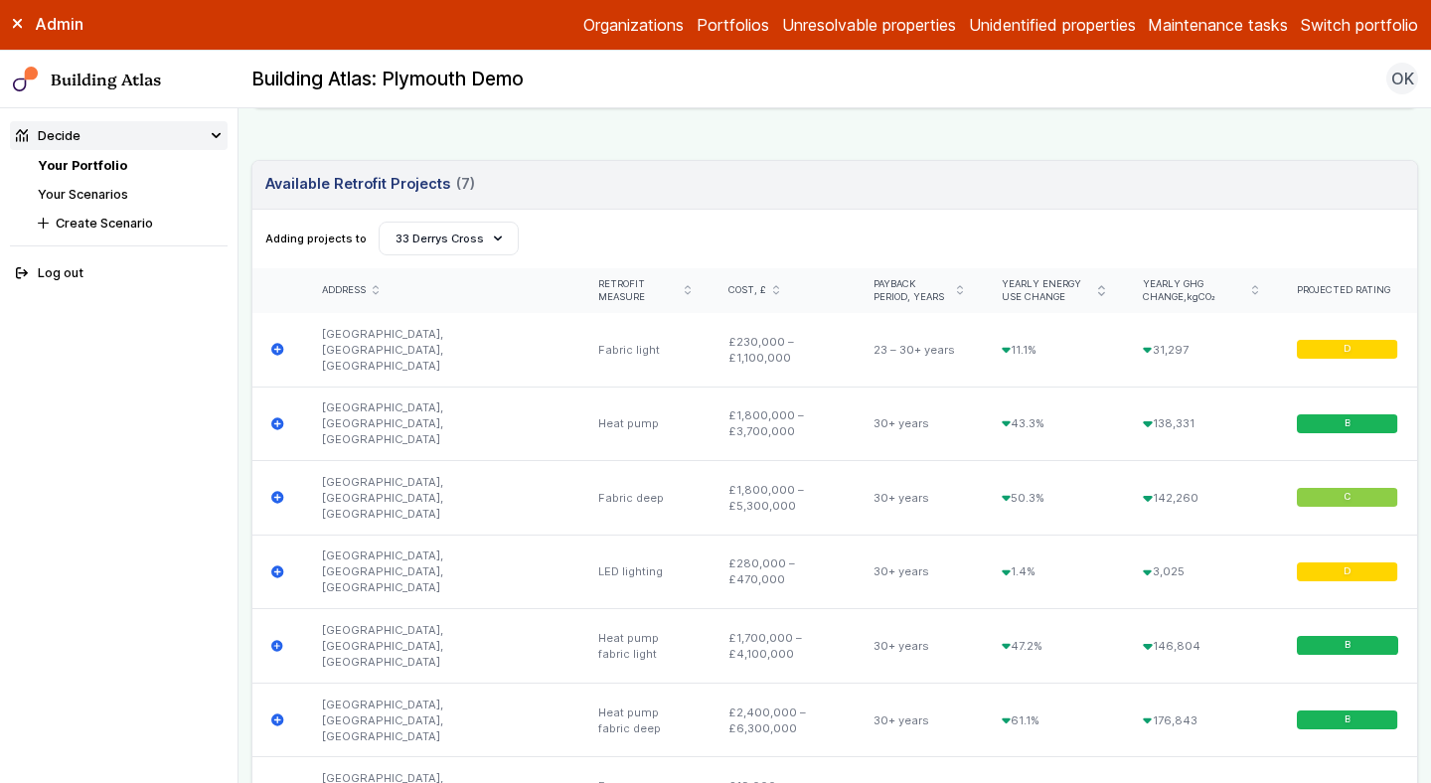
scroll to position [604, 0]
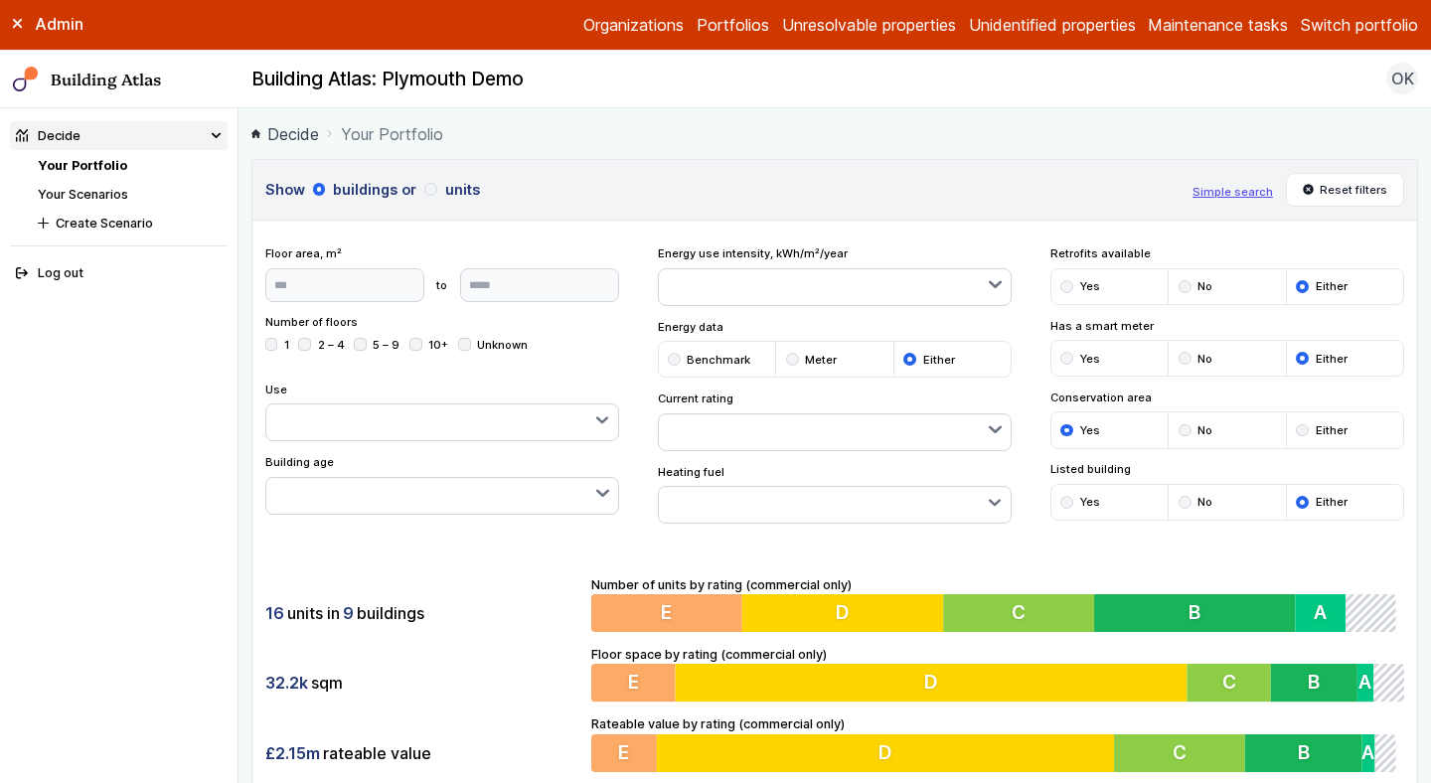
click at [496, 538] on div "Show buildings or units Simple search Reset filters Floor area, m² to Update Nu…" at bounding box center [834, 479] width 1167 height 640
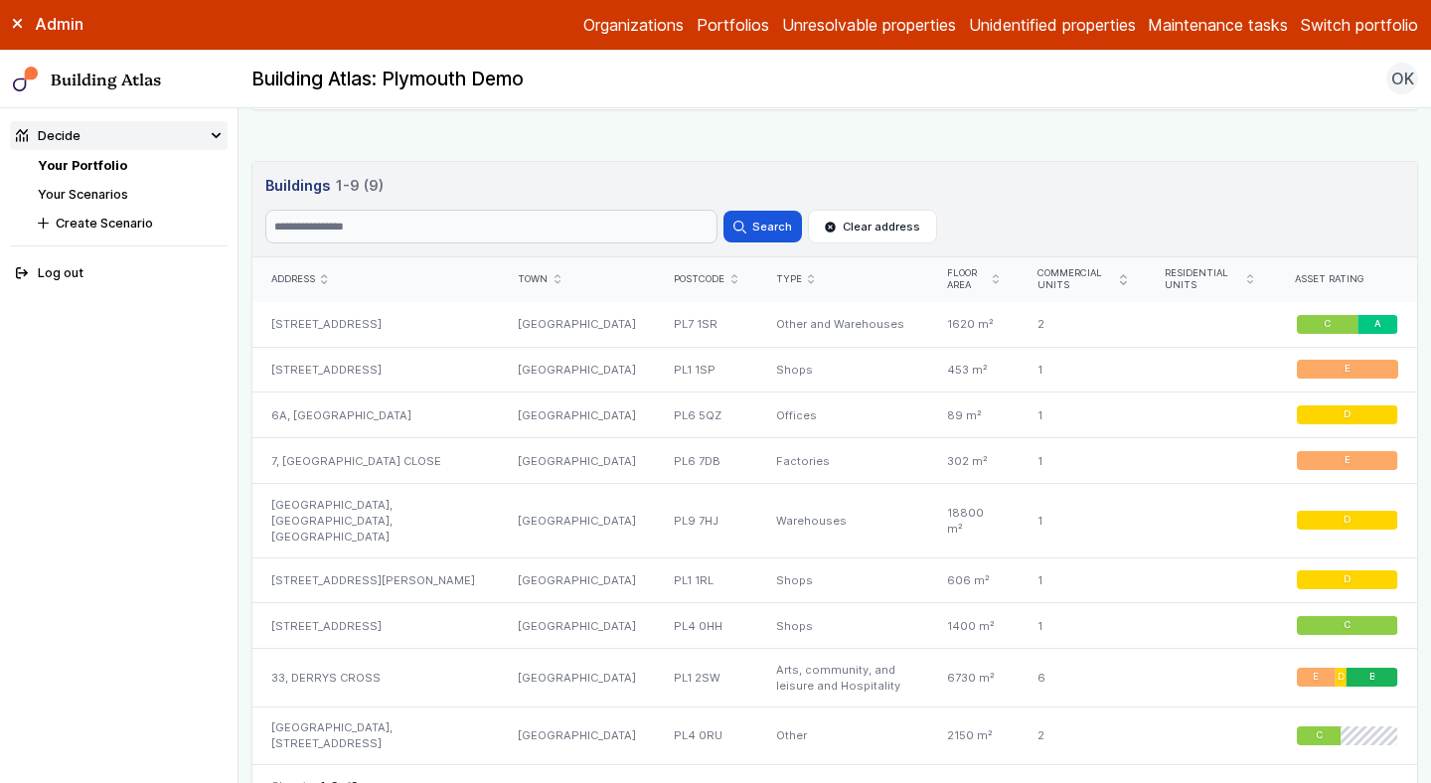
scroll to position [1148, 0]
